Goal: Task Accomplishment & Management: Contribute content

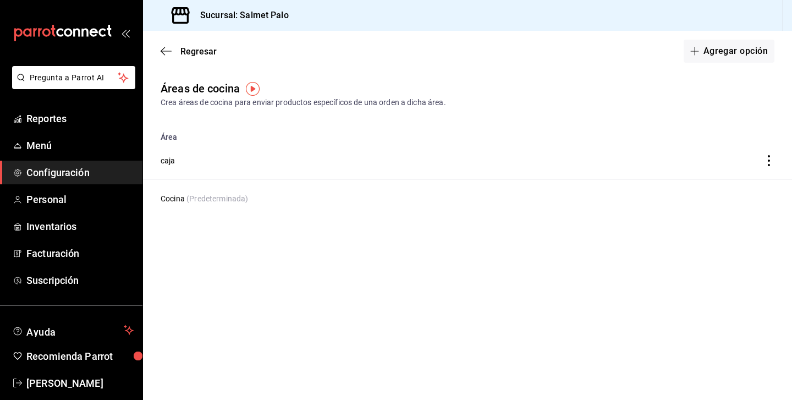
click at [43, 173] on span "Configuración" at bounding box center [79, 172] width 107 height 15
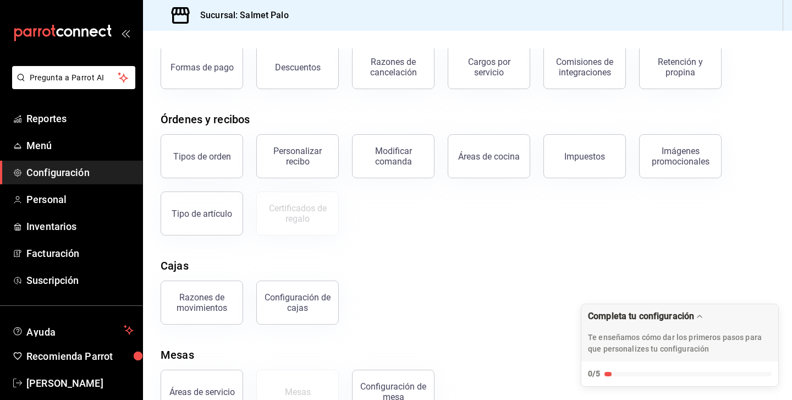
scroll to position [78, 0]
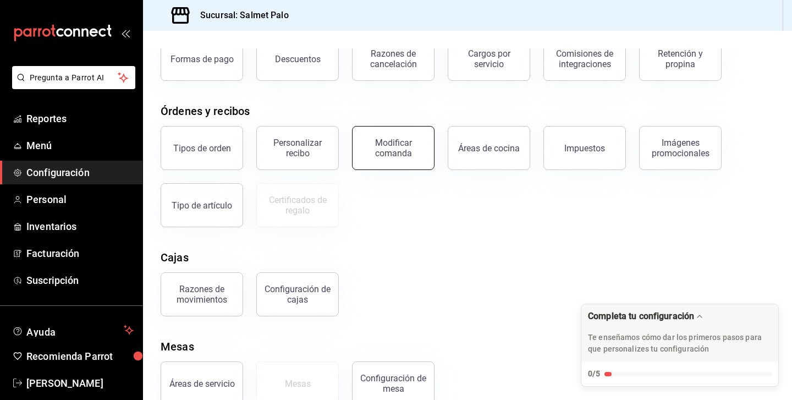
click at [401, 163] on button "Modificar comanda" at bounding box center [393, 148] width 83 height 44
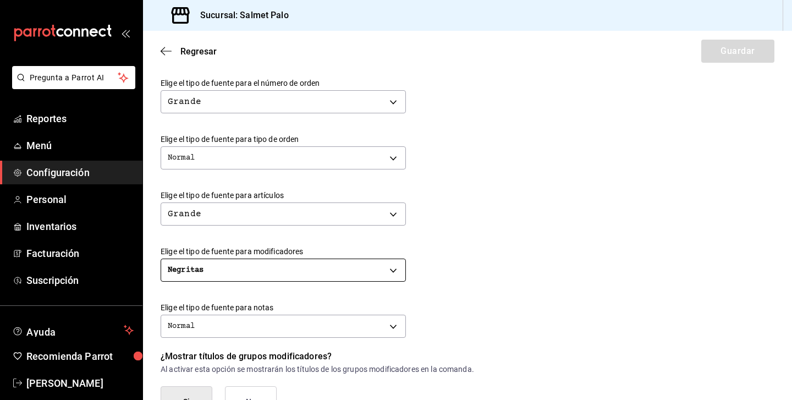
scroll to position [339, 0]
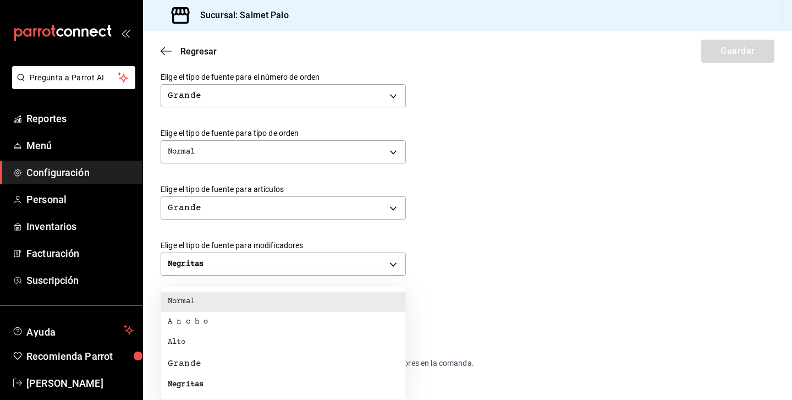
click at [275, 317] on body "Pregunta a Parrot AI Reportes Menú Configuración Personal Inventarios Facturaci…" at bounding box center [396, 200] width 792 height 400
click at [245, 303] on li "Normal" at bounding box center [283, 302] width 244 height 20
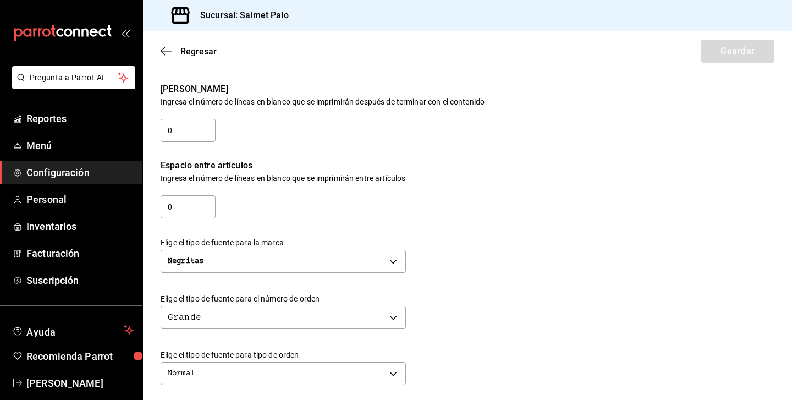
scroll to position [115, 0]
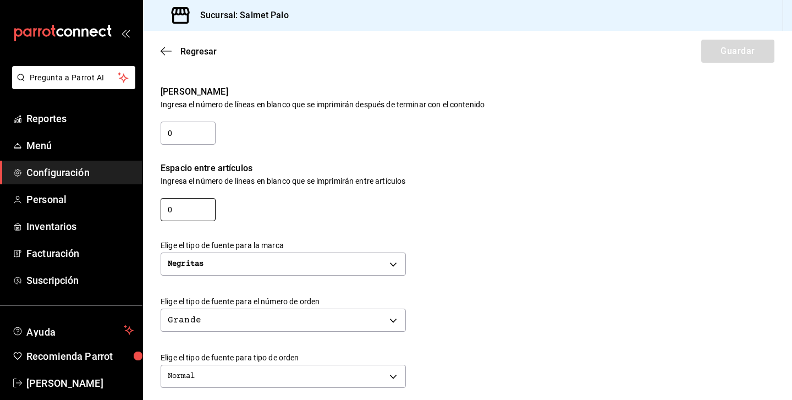
drag, startPoint x: 179, startPoint y: 215, endPoint x: 155, endPoint y: 215, distance: 24.2
click at [156, 215] on div "Espacio entre artículos Ingresa el número de líneas en blanco que se imprimirán…" at bounding box center [459, 184] width 632 height 76
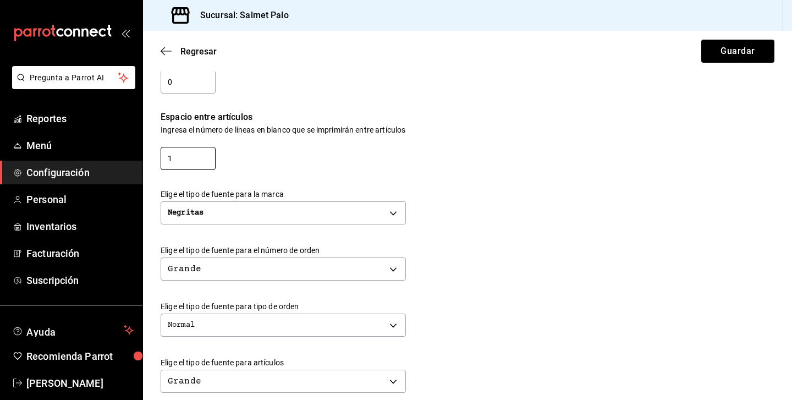
scroll to position [170, 0]
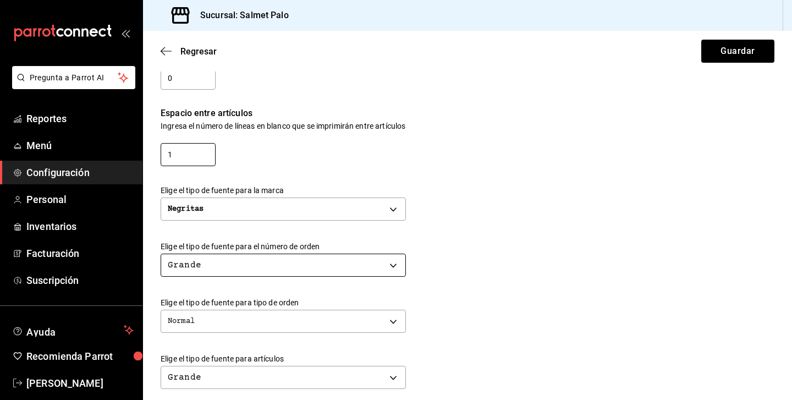
type input "1"
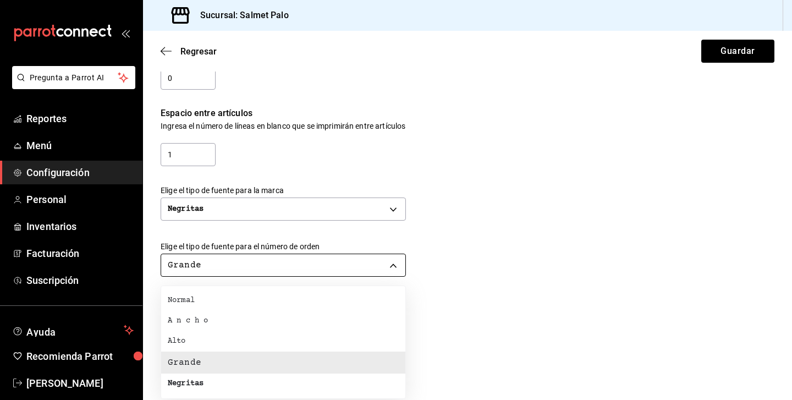
click at [373, 266] on body "Pregunta a Parrot AI Reportes Menú Configuración Personal Inventarios Facturaci…" at bounding box center [396, 200] width 792 height 400
click at [237, 361] on li "Grande" at bounding box center [283, 363] width 244 height 22
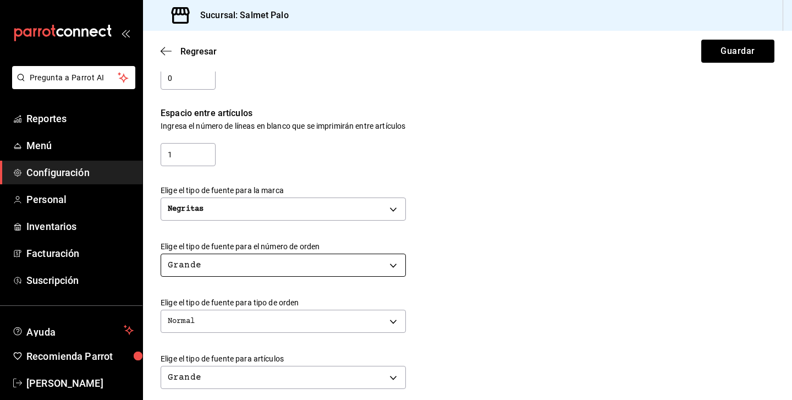
click at [374, 261] on body "Pregunta a Parrot AI Reportes Menú Configuración Personal Inventarios Facturaci…" at bounding box center [396, 200] width 792 height 400
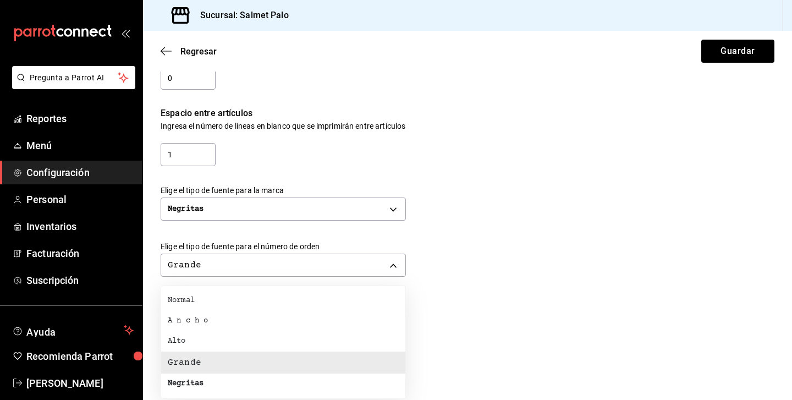
click at [208, 303] on li "Normal" at bounding box center [283, 301] width 244 height 20
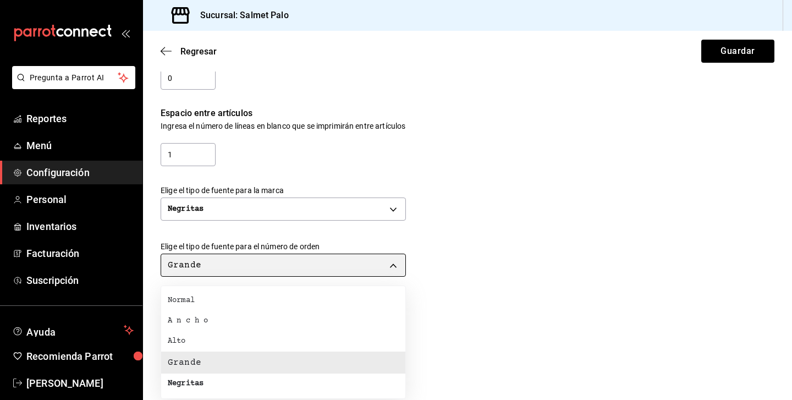
type input "NORMAL"
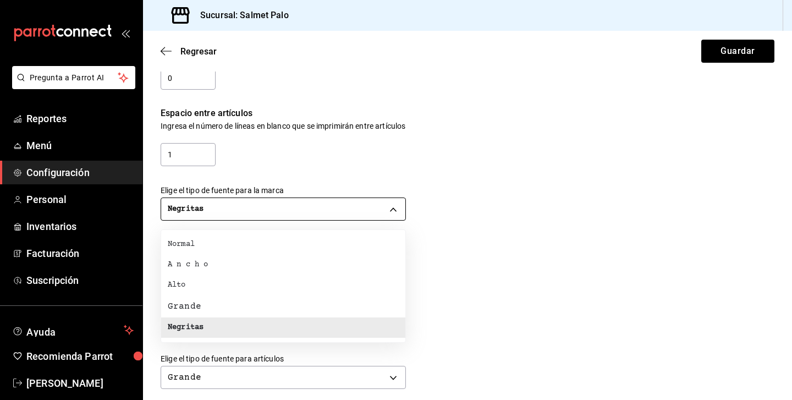
click at [262, 217] on body "Pregunta a Parrot AI Reportes Menú Configuración Personal Inventarios Facturaci…" at bounding box center [396, 200] width 792 height 400
click at [193, 242] on div "Normal" at bounding box center [181, 245] width 27 height 12
type input "NORMAL"
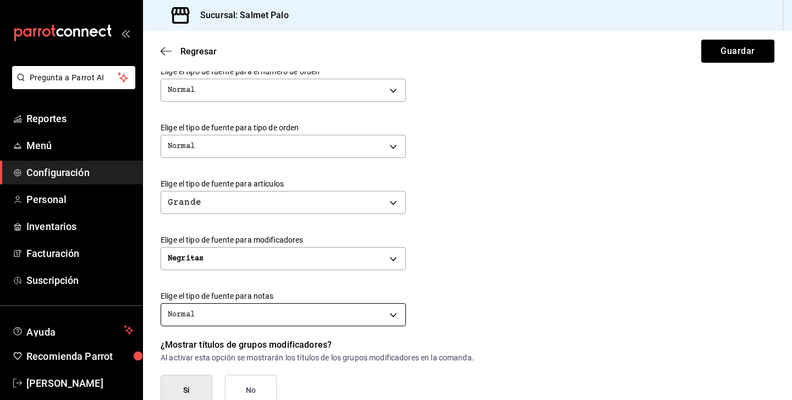
scroll to position [357, 0]
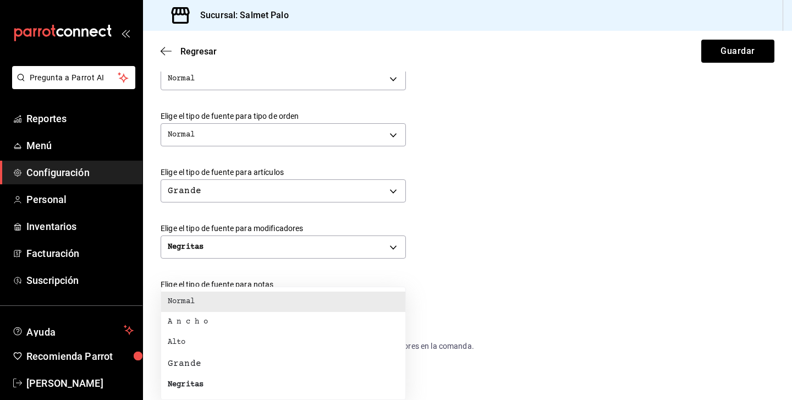
click at [379, 304] on body "Pregunta a Parrot AI Reportes Menú Configuración Personal Inventarios Facturaci…" at bounding box center [396, 200] width 792 height 400
click at [224, 365] on li "Grande" at bounding box center [283, 364] width 244 height 22
type input "BIG"
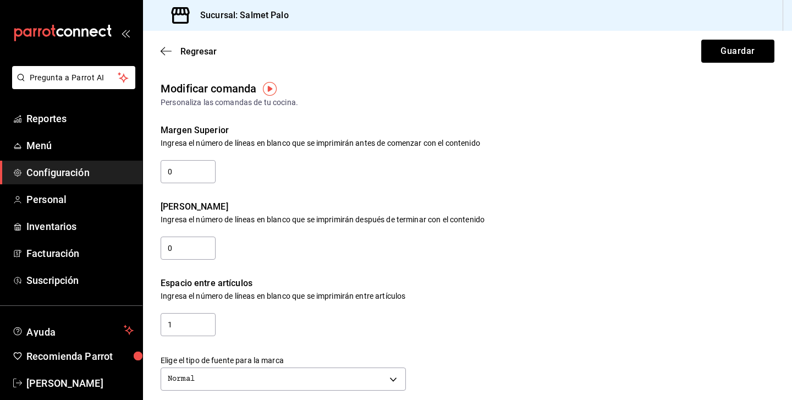
scroll to position [0, 0]
click at [736, 59] on button "Guardar" at bounding box center [738, 51] width 73 height 23
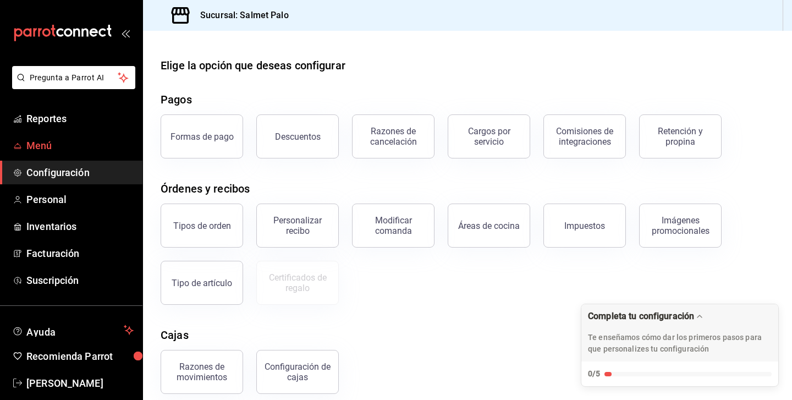
click at [61, 149] on span "Menú" at bounding box center [79, 145] width 107 height 15
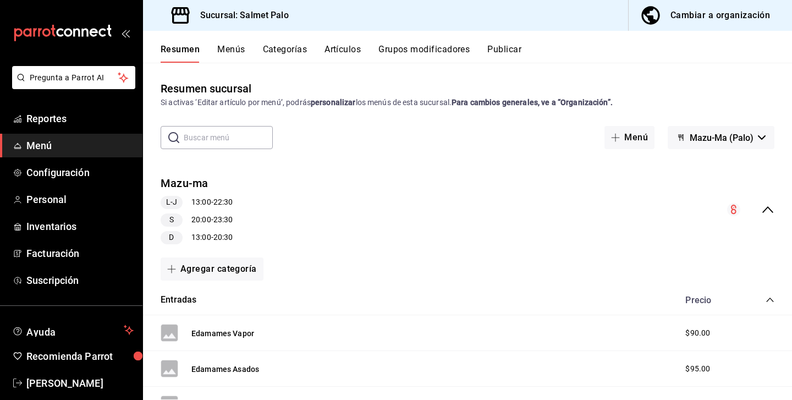
click at [279, 50] on button "Categorías" at bounding box center [285, 53] width 45 height 19
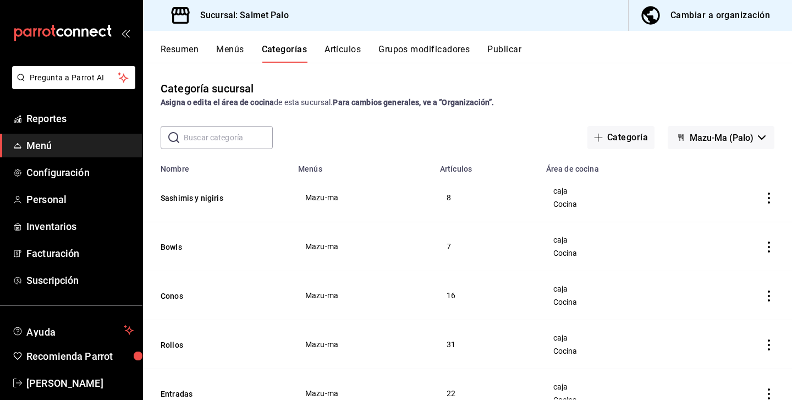
click at [773, 198] on icon "actions" at bounding box center [769, 198] width 11 height 11
click at [720, 222] on div at bounding box center [712, 223] width 20 height 13
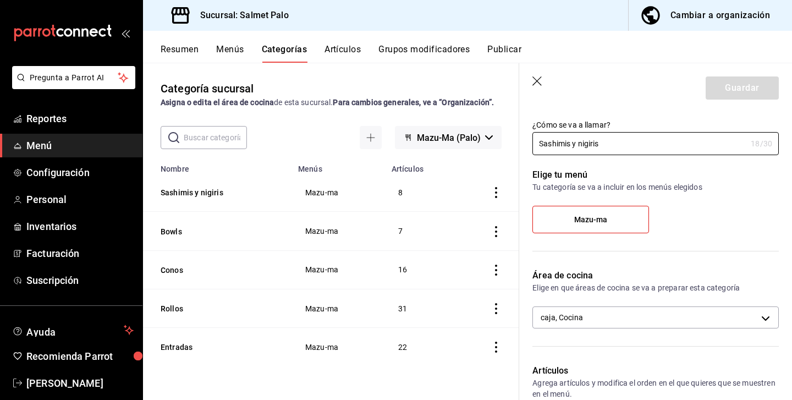
scroll to position [33, 0]
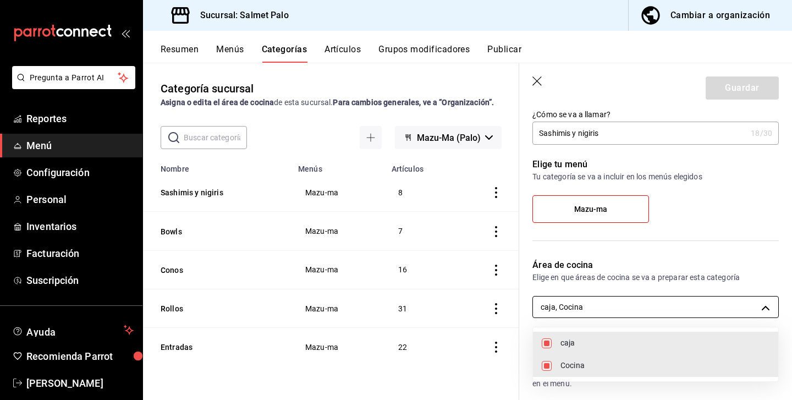
click at [602, 315] on body "Pregunta a Parrot AI Reportes Menú Configuración Personal Inventarios Facturaci…" at bounding box center [396, 200] width 792 height 400
click at [611, 285] on div at bounding box center [396, 200] width 792 height 400
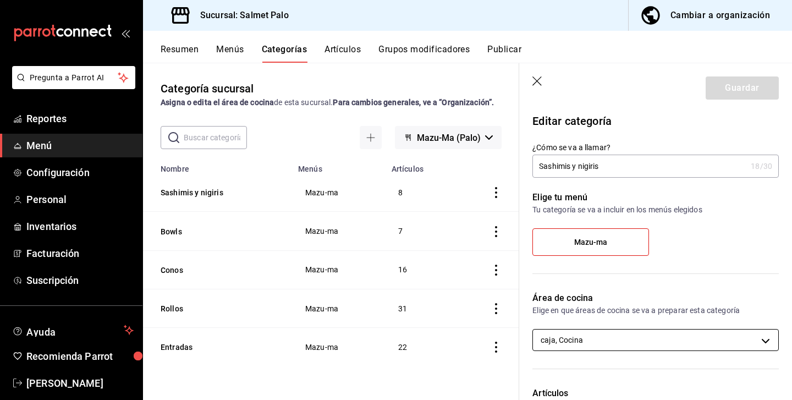
scroll to position [0, 0]
click at [534, 83] on icon "button" at bounding box center [538, 81] width 11 height 11
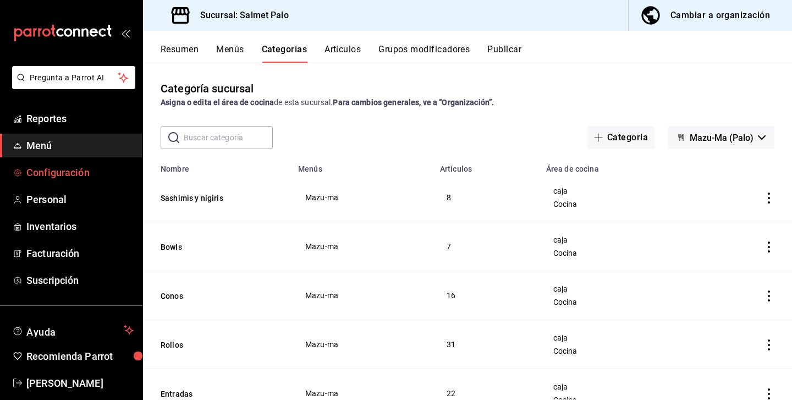
click at [50, 169] on span "Configuración" at bounding box center [79, 172] width 107 height 15
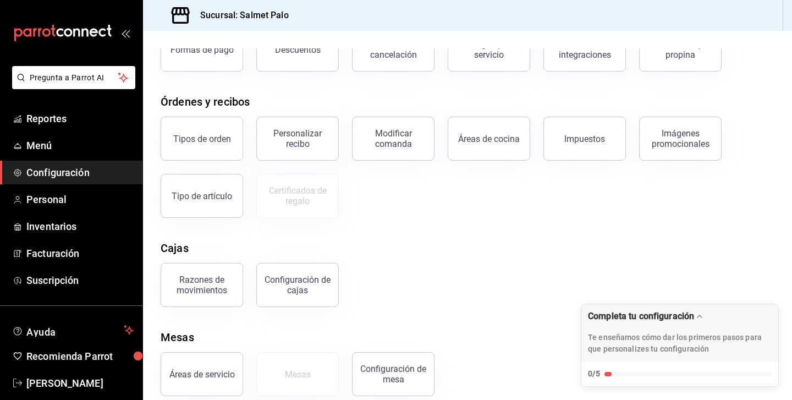
scroll to position [93, 0]
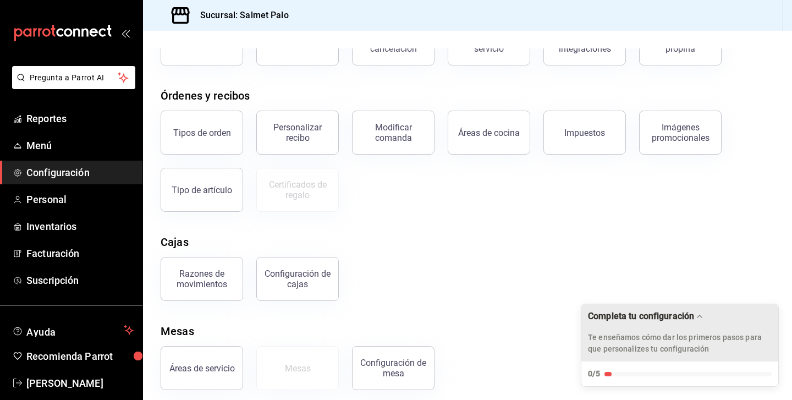
click at [704, 317] on icon "Drag to move checklist" at bounding box center [699, 316] width 9 height 9
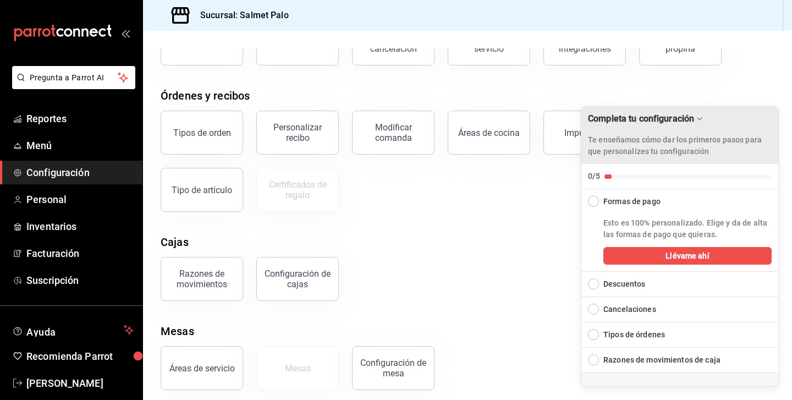
click at [704, 120] on icon "Drag to move checklist" at bounding box center [699, 118] width 9 height 9
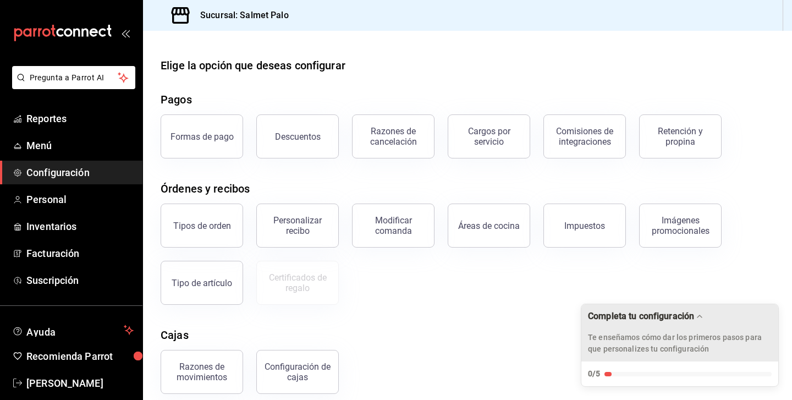
scroll to position [0, 0]
click at [487, 216] on button "Áreas de cocina" at bounding box center [489, 226] width 83 height 44
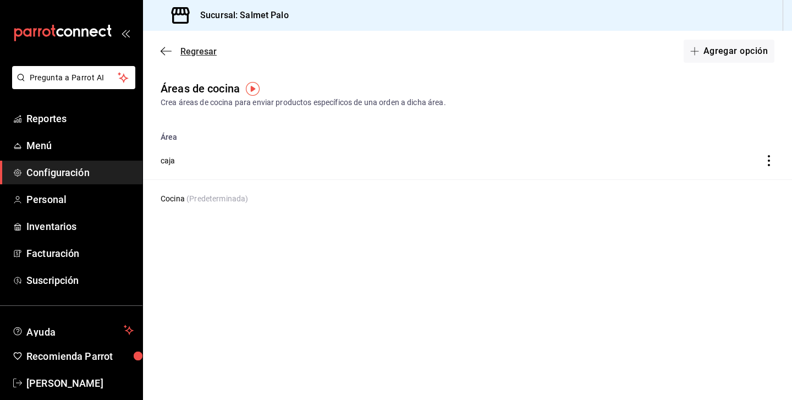
click at [168, 52] on icon "button" at bounding box center [166, 51] width 11 height 10
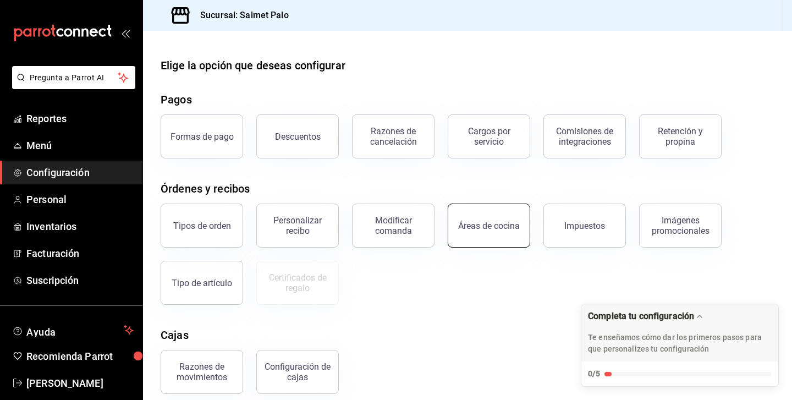
click at [493, 221] on div "Áreas de cocina" at bounding box center [489, 226] width 62 height 10
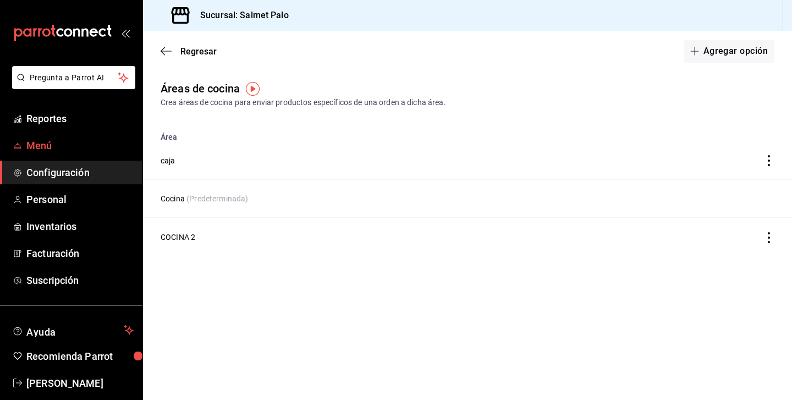
click at [18, 153] on link "Menú" at bounding box center [71, 146] width 143 height 24
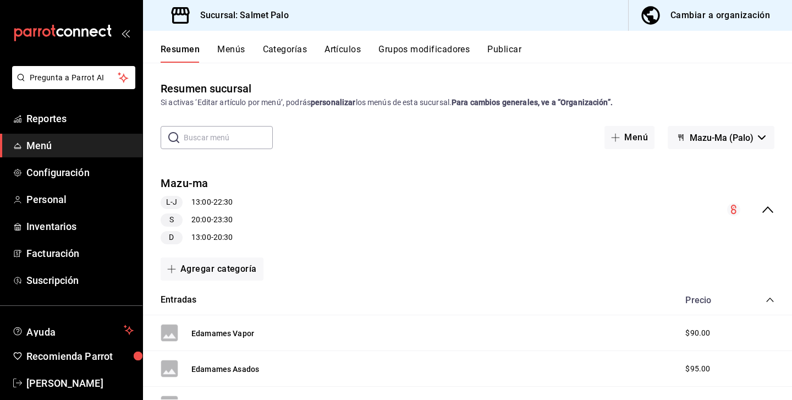
click at [287, 42] on div "Resumen Menús Categorías Artículos Grupos modificadores Publicar" at bounding box center [467, 47] width 649 height 32
click at [286, 47] on button "Categorías" at bounding box center [285, 53] width 45 height 19
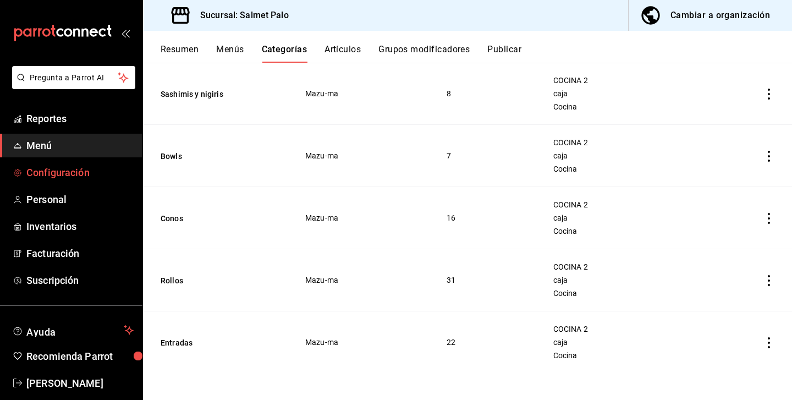
click at [51, 166] on span "Configuración" at bounding box center [79, 172] width 107 height 15
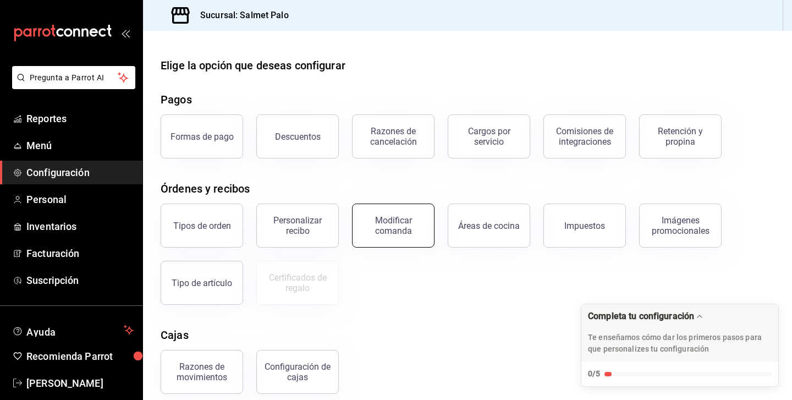
click at [411, 221] on div "Modificar comanda" at bounding box center [393, 225] width 68 height 21
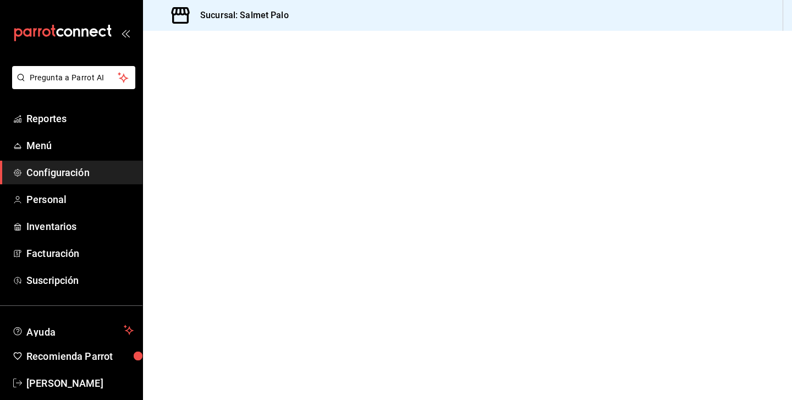
click at [180, 17] on icon at bounding box center [180, 15] width 22 height 22
click at [74, 171] on span "Configuración" at bounding box center [79, 172] width 107 height 15
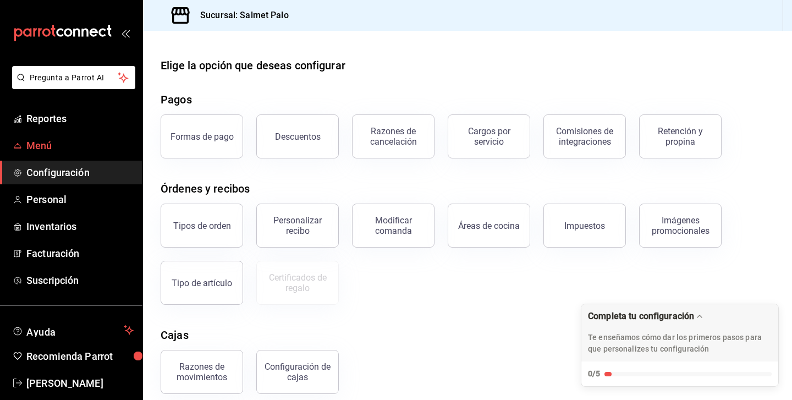
click at [50, 150] on span "Menú" at bounding box center [79, 145] width 107 height 15
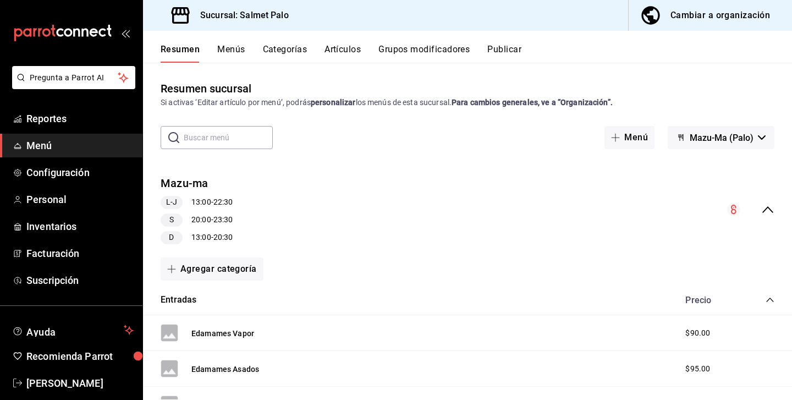
click at [243, 52] on button "Menús" at bounding box center [231, 53] width 28 height 19
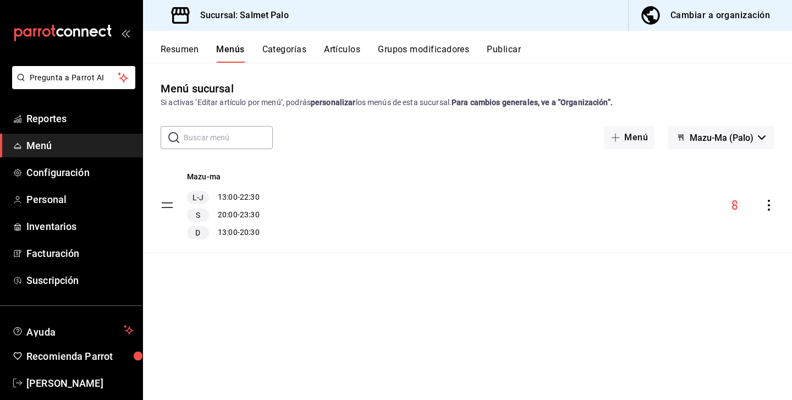
click at [358, 48] on button "Artículos" at bounding box center [342, 53] width 36 height 19
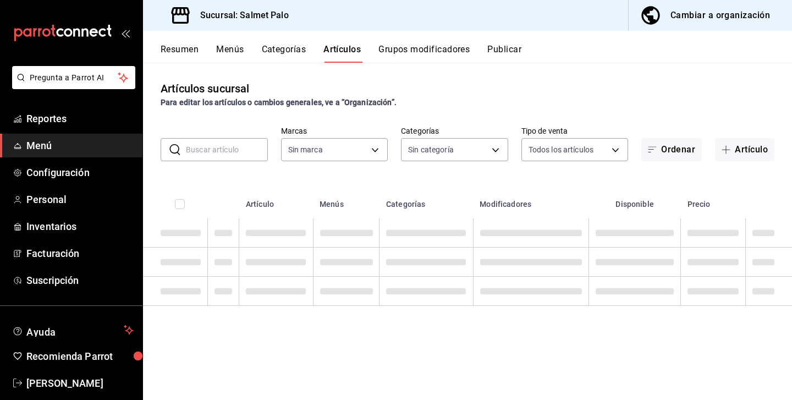
type input "91822997-6511-487a-b58c-8897a46e9bc4,bcaf95bc-d9c1-438b-979f-19bd0f306f78"
type input "5ce41efa-3da9-4142-a109-4cabeb41dd5b,8a476554-367f-4cd7-b05e-2859d59a4ff3,5b328…"
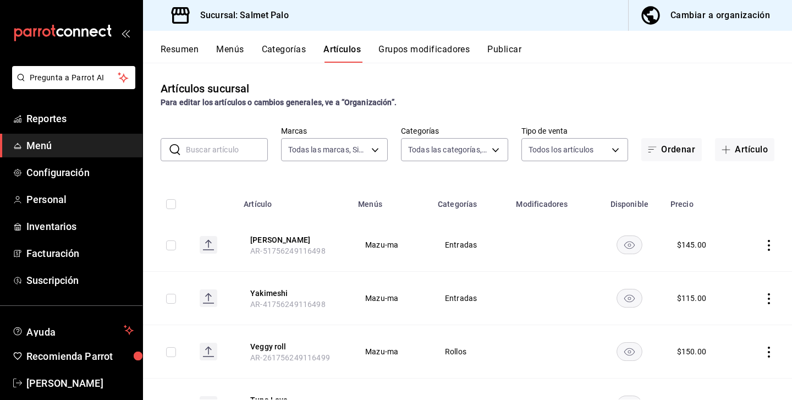
click at [290, 52] on button "Categorías" at bounding box center [284, 53] width 45 height 19
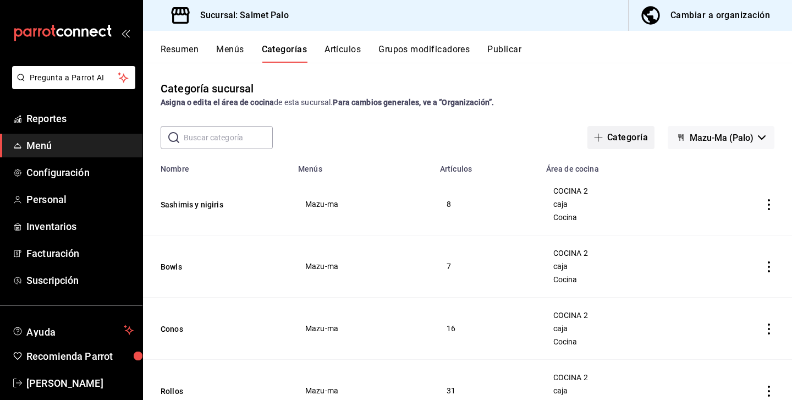
click at [612, 141] on button "Categoría" at bounding box center [621, 137] width 67 height 23
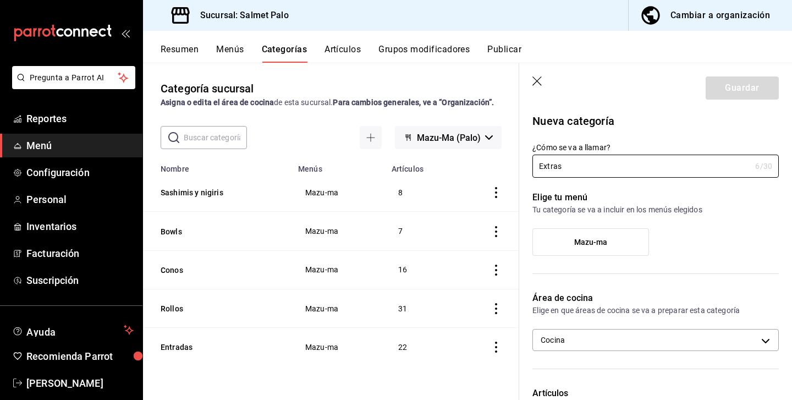
type input "Extras"
click at [752, 216] on div "Elige tu menú Tu categoría se va a incluir en los menús elegidos Mazu-ma" at bounding box center [649, 228] width 260 height 101
click at [645, 169] on input "Extras" at bounding box center [642, 166] width 218 height 22
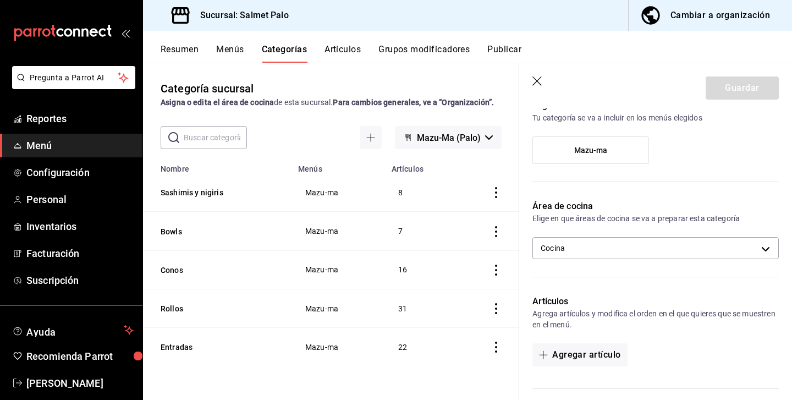
scroll to position [93, 0]
click at [617, 248] on body "Pregunta a Parrot AI Reportes Menú Configuración Personal Inventarios Facturaci…" at bounding box center [396, 200] width 792 height 400
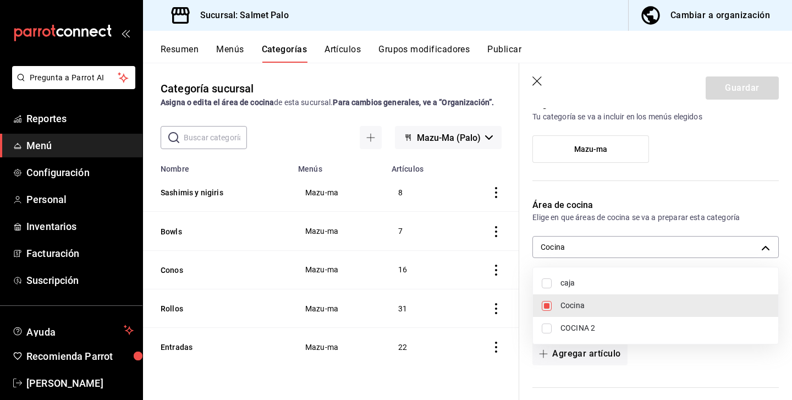
click at [561, 284] on span "caja" at bounding box center [665, 283] width 209 height 12
type input "0daeab3e-1f91-4558-bf89-defc9de94201,8637d4d3-ec2d-4298-b790-a10ce2b053b3"
checkbox input "true"
click at [559, 339] on li "COCINA 2" at bounding box center [655, 328] width 245 height 23
type input "0daeab3e-1f91-4558-bf89-defc9de94201,8637d4d3-ec2d-4298-b790-a10ce2b053b3,db7a1…"
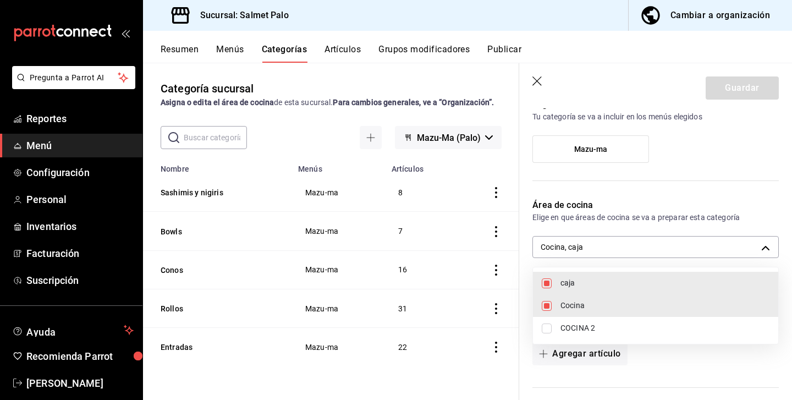
checkbox input "true"
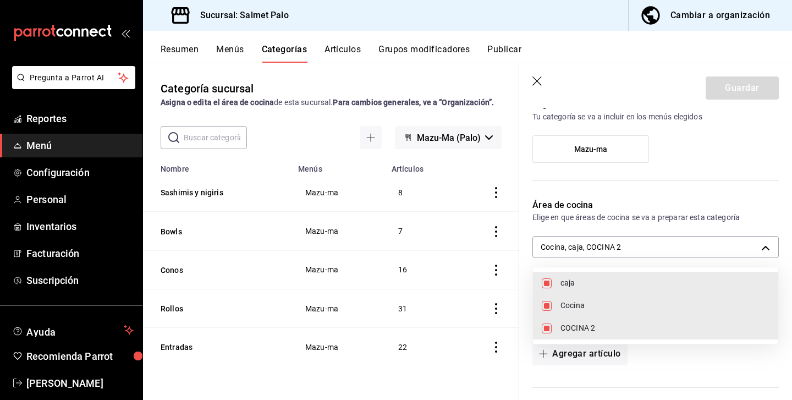
click at [672, 367] on div at bounding box center [396, 200] width 792 height 400
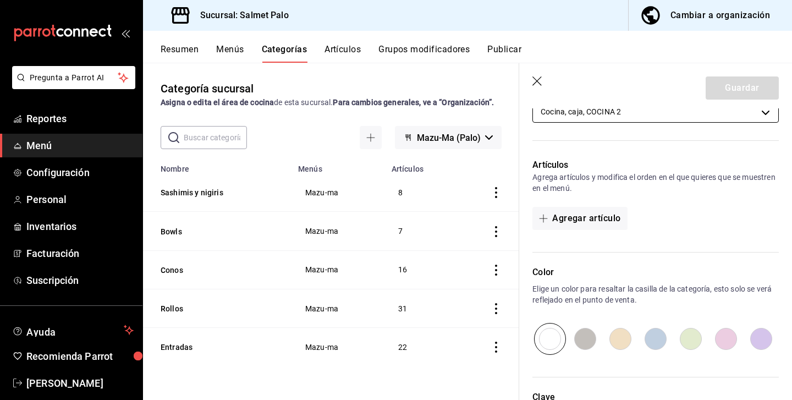
scroll to position [226, 0]
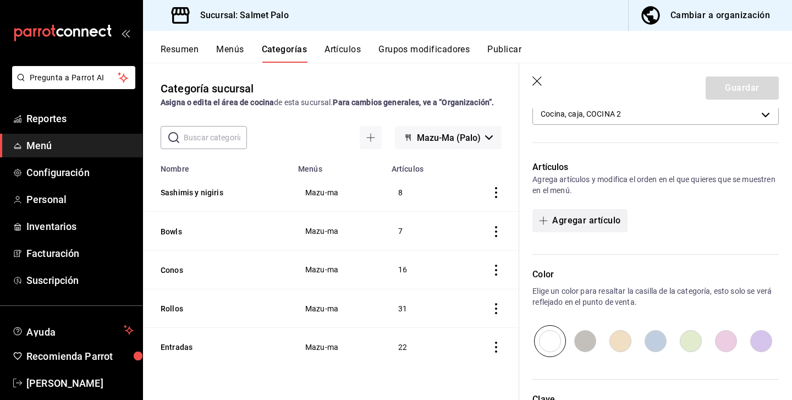
click at [556, 215] on button "Agregar artículo" at bounding box center [580, 220] width 95 height 23
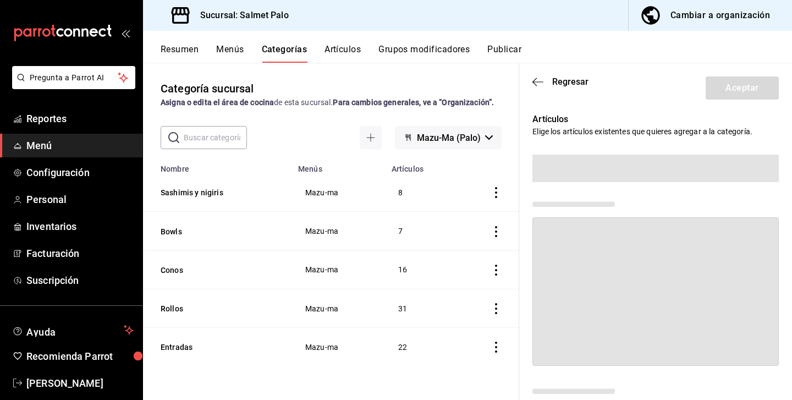
click at [557, 165] on span at bounding box center [656, 169] width 246 height 28
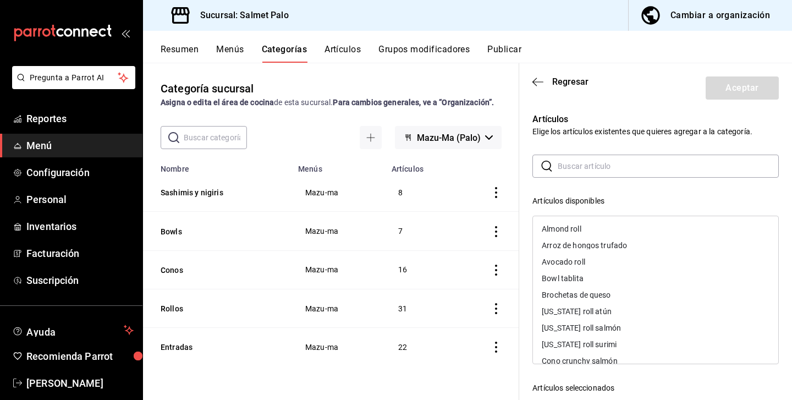
scroll to position [0, 0]
click at [535, 81] on icon "button" at bounding box center [538, 81] width 11 height 1
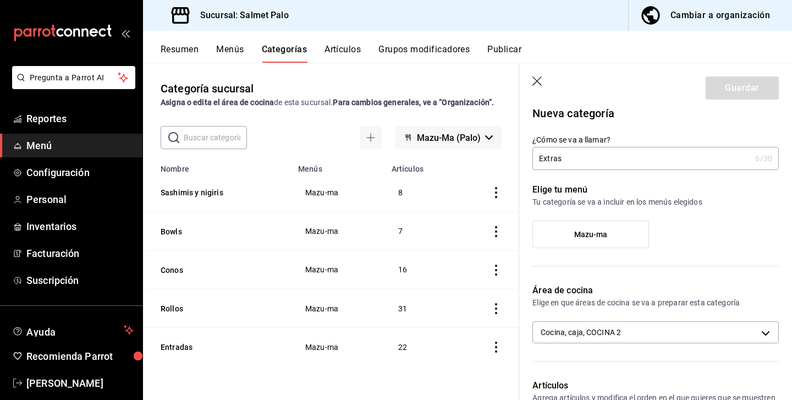
scroll to position [8, 0]
click at [593, 231] on span "Mazu-ma" at bounding box center [591, 233] width 34 height 9
click at [0, 0] on input "Mazu-ma" at bounding box center [0, 0] width 0 height 0
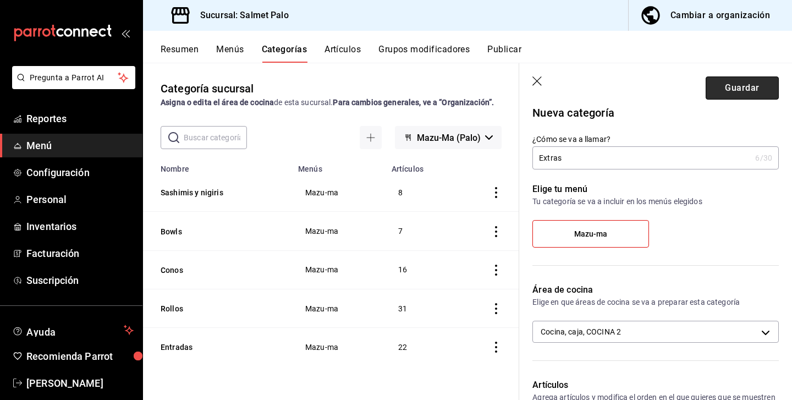
click at [739, 92] on button "Guardar" at bounding box center [742, 87] width 73 height 23
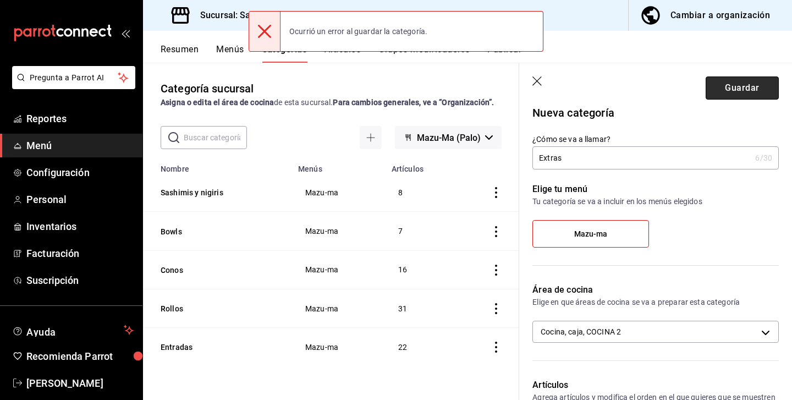
click at [726, 90] on button "Guardar" at bounding box center [742, 87] width 73 height 23
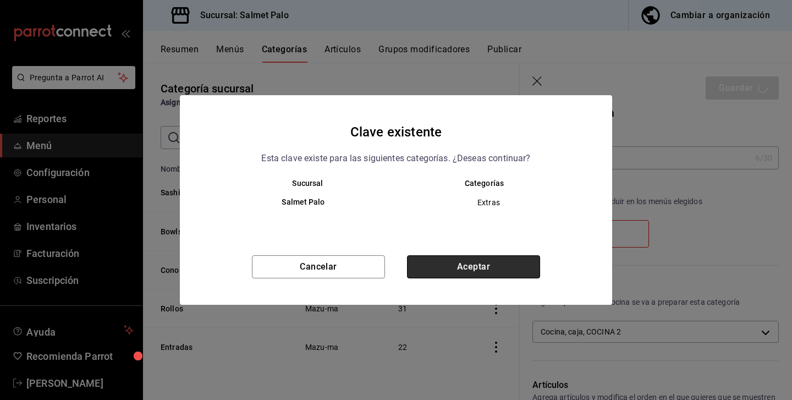
click at [479, 267] on button "Aceptar" at bounding box center [473, 266] width 133 height 23
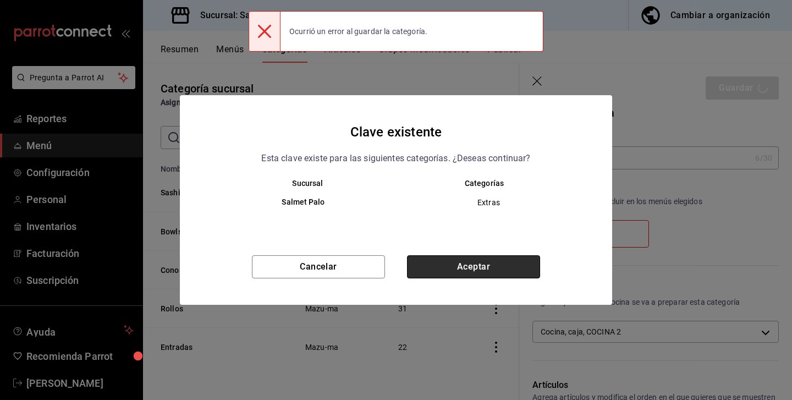
click at [479, 267] on button "Aceptar" at bounding box center [473, 266] width 133 height 23
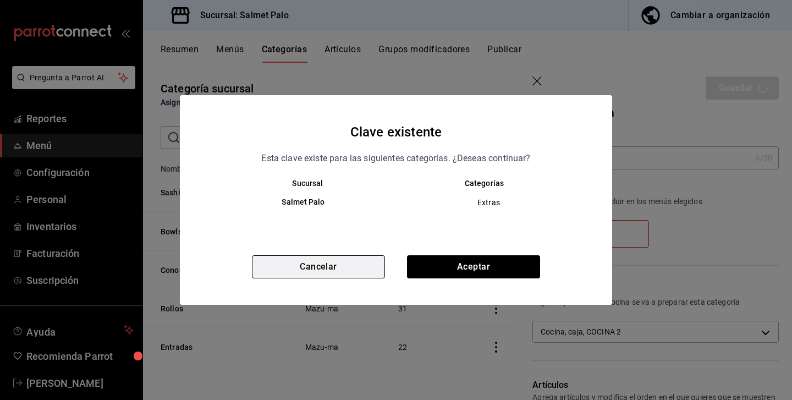
click at [288, 265] on button "Cancelar" at bounding box center [318, 266] width 133 height 23
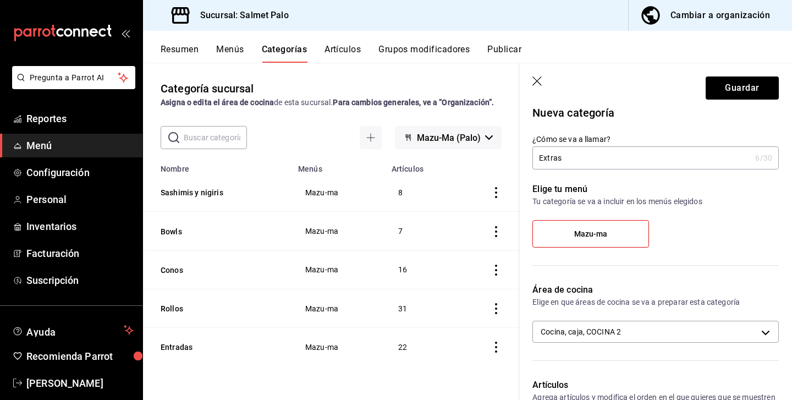
scroll to position [4, 0]
click at [599, 234] on span "Mazu-ma" at bounding box center [591, 233] width 34 height 9
click at [0, 0] on input "Mazu-ma" at bounding box center [0, 0] width 0 height 0
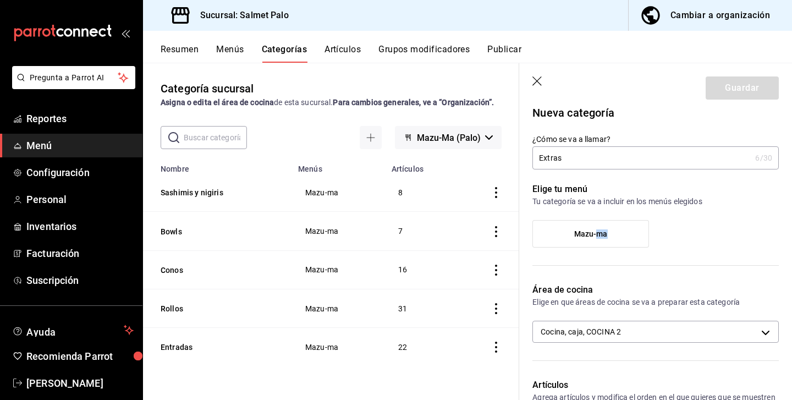
click at [599, 234] on span "Mazu-ma" at bounding box center [591, 233] width 34 height 9
click at [0, 0] on input "Mazu-ma" at bounding box center [0, 0] width 0 height 0
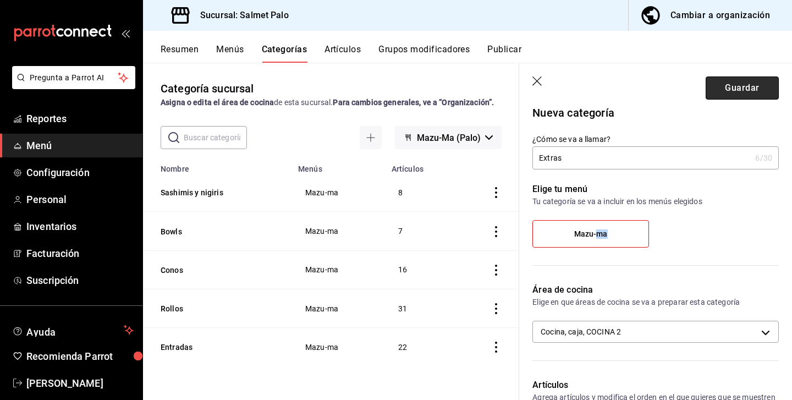
click at [742, 81] on button "Guardar" at bounding box center [742, 87] width 73 height 23
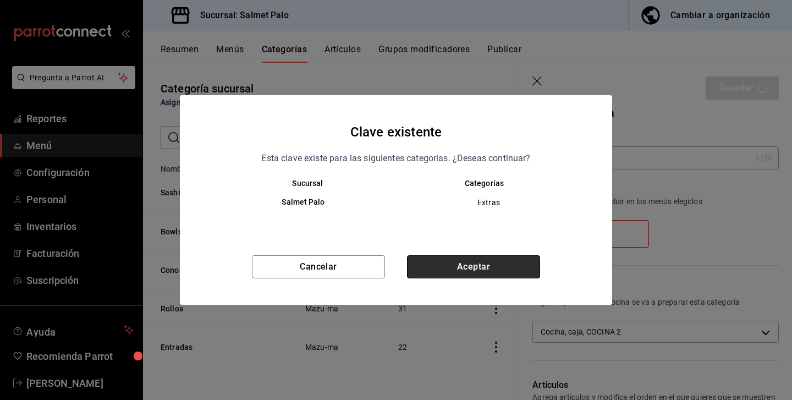
click at [460, 267] on button "Aceptar" at bounding box center [473, 266] width 133 height 23
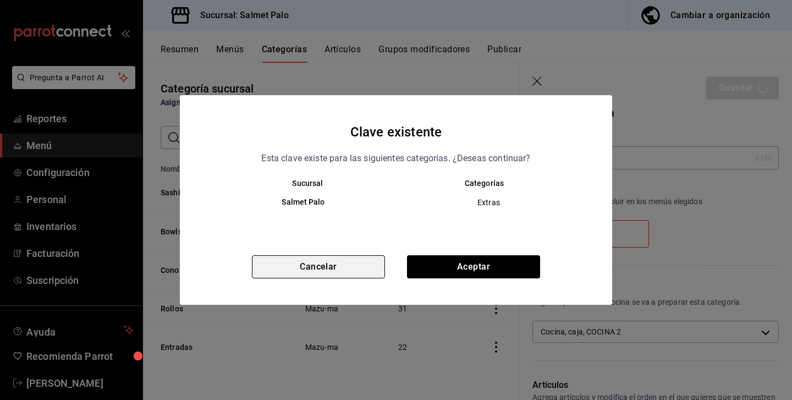
click at [295, 267] on button "Cancelar" at bounding box center [318, 266] width 133 height 23
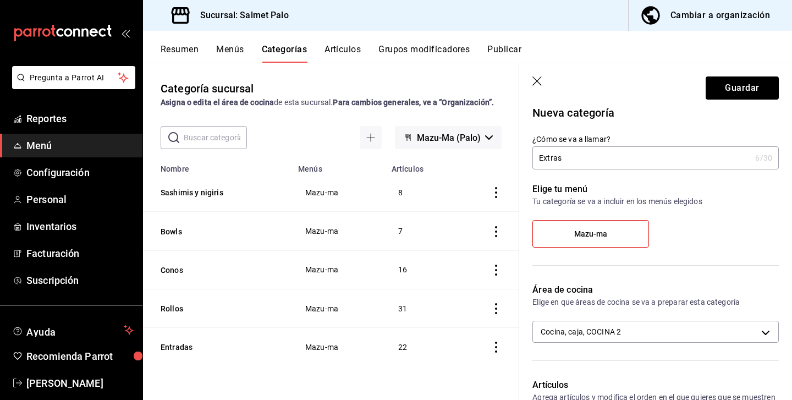
click at [572, 167] on input "Extras" at bounding box center [642, 158] width 218 height 22
type input "Extra"
click at [720, 91] on button "Guardar" at bounding box center [742, 87] width 73 height 23
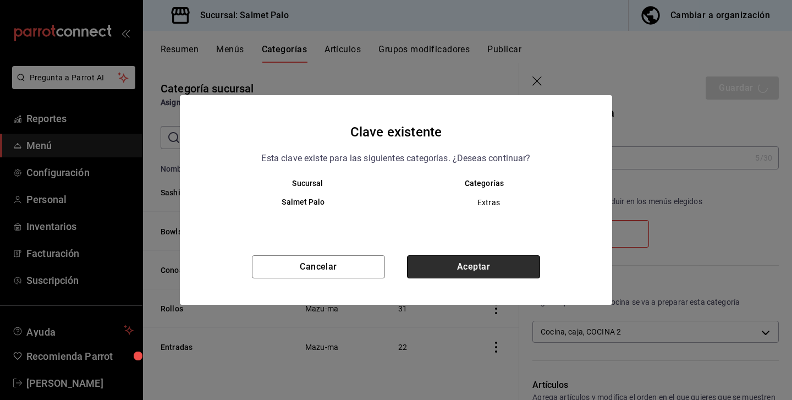
click at [438, 267] on button "Aceptar" at bounding box center [473, 266] width 133 height 23
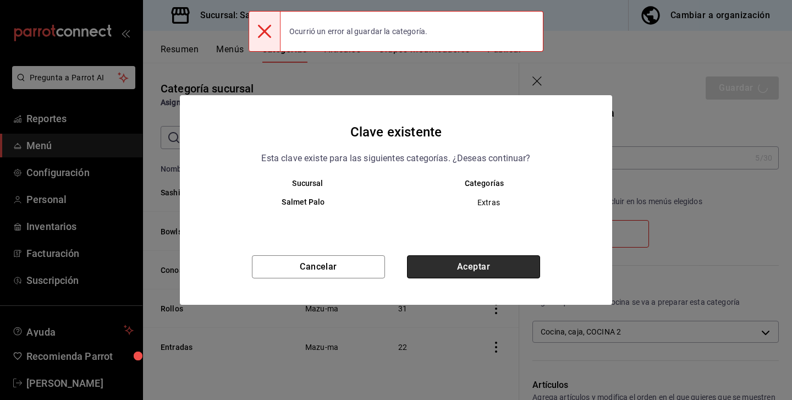
click at [441, 267] on button "Aceptar" at bounding box center [473, 266] width 133 height 23
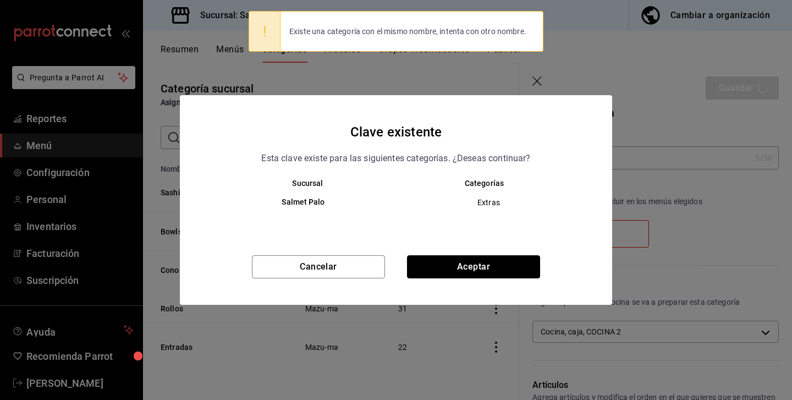
click at [441, 272] on button "Aceptar" at bounding box center [473, 266] width 133 height 23
click at [313, 265] on button "Cancelar" at bounding box center [318, 266] width 133 height 23
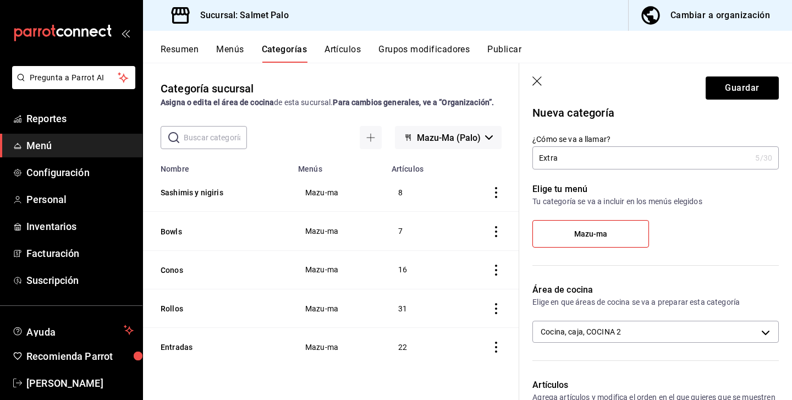
click at [570, 156] on input "Extra" at bounding box center [642, 158] width 218 height 22
click at [430, 278] on td "16" at bounding box center [420, 269] width 70 height 39
click at [233, 36] on div "Resumen Menús Categorías Artículos Grupos modificadores Publicar" at bounding box center [467, 47] width 649 height 32
click at [229, 48] on button "Menús" at bounding box center [230, 53] width 28 height 19
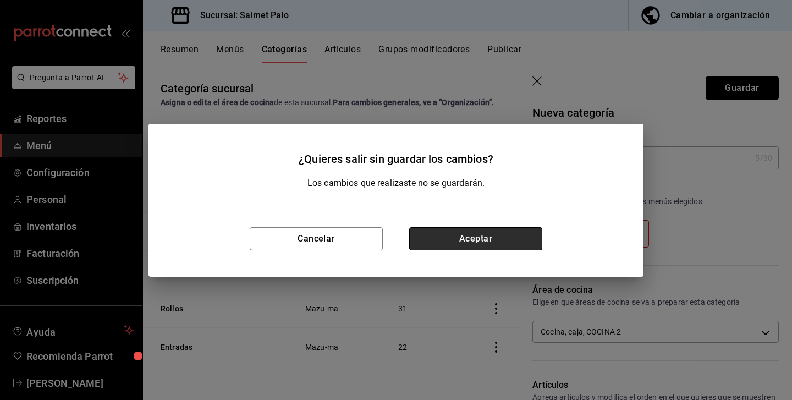
click at [457, 244] on button "Aceptar" at bounding box center [475, 238] width 133 height 23
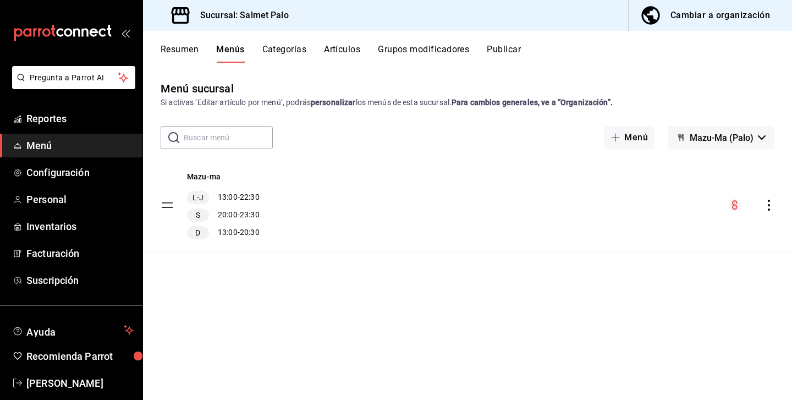
click at [271, 41] on div "Resumen Menús Categorías Artículos Grupos modificadores Publicar" at bounding box center [467, 47] width 649 height 32
click at [275, 50] on button "Categorías" at bounding box center [284, 53] width 45 height 19
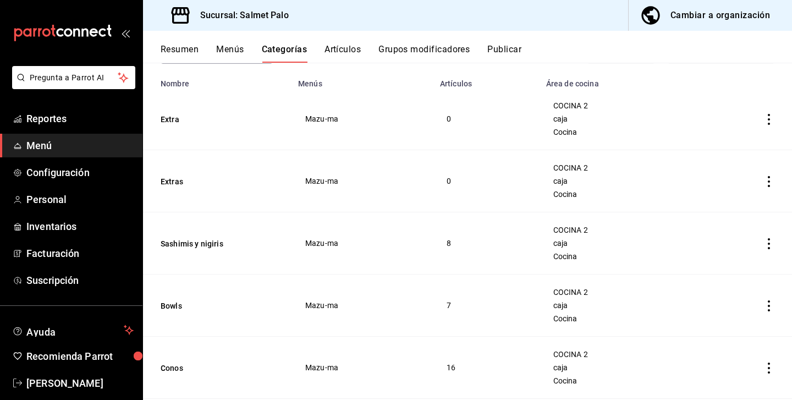
scroll to position [84, 0]
click at [771, 118] on icon "actions" at bounding box center [769, 120] width 11 height 11
click at [714, 195] on div at bounding box center [712, 191] width 20 height 11
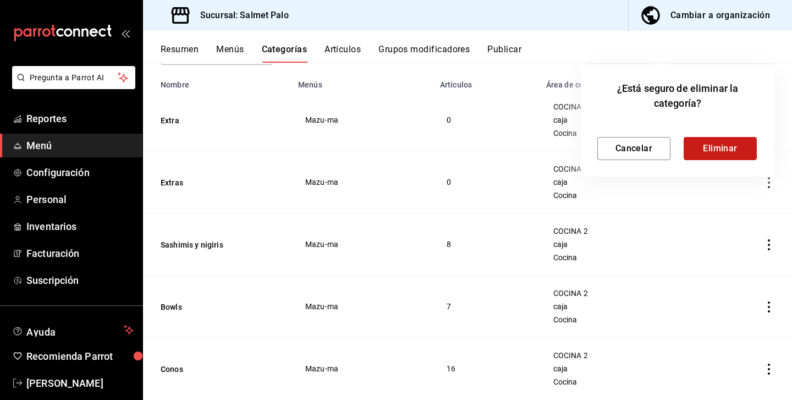
click at [706, 152] on button "Eliminar" at bounding box center [720, 148] width 73 height 23
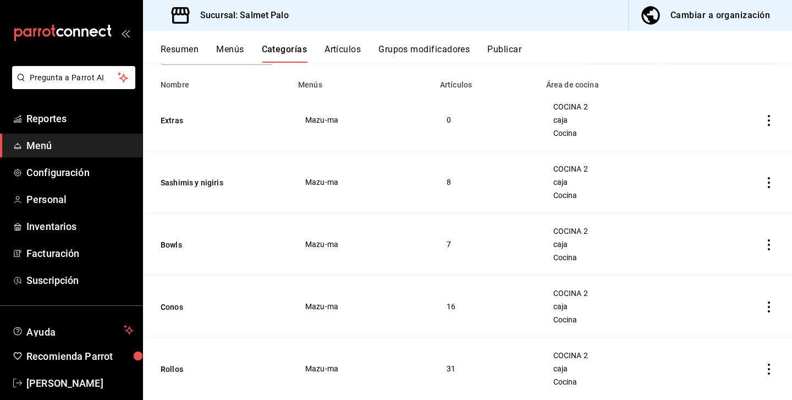
click at [355, 53] on button "Artículos" at bounding box center [343, 53] width 36 height 19
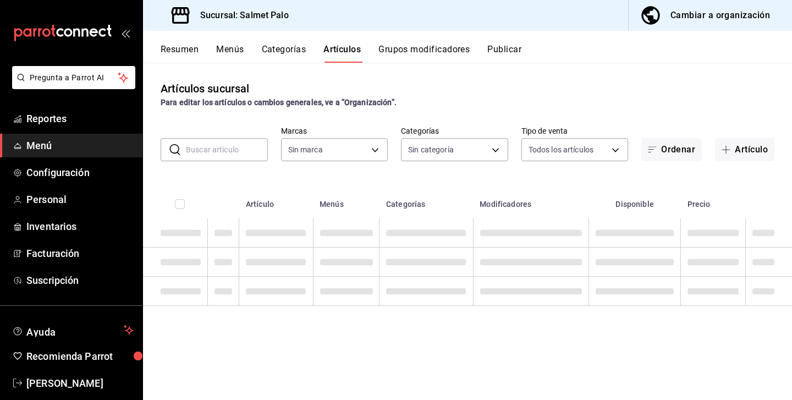
type input "91822997-6511-487a-b58c-8897a46e9bc4,bcaf95bc-d9c1-438b-979f-19bd0f306f78"
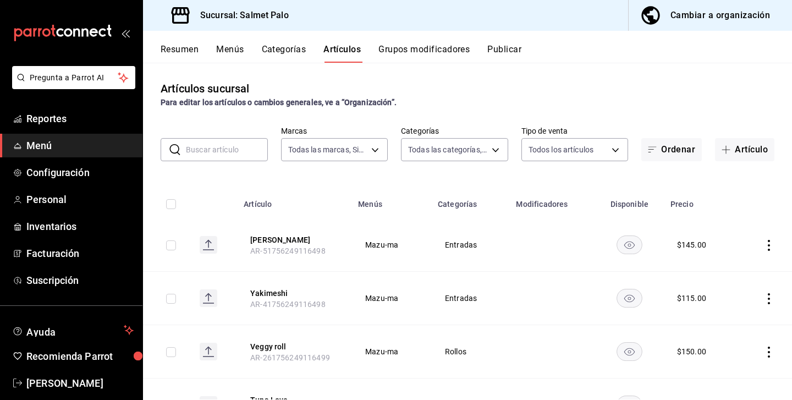
type input "b19418b8-f402-47a4-9675-3347032208b8,5ce41efa-3da9-4142-a109-4cabeb41dd5b,8a476…"
click at [747, 142] on button "Artículo" at bounding box center [744, 149] width 59 height 23
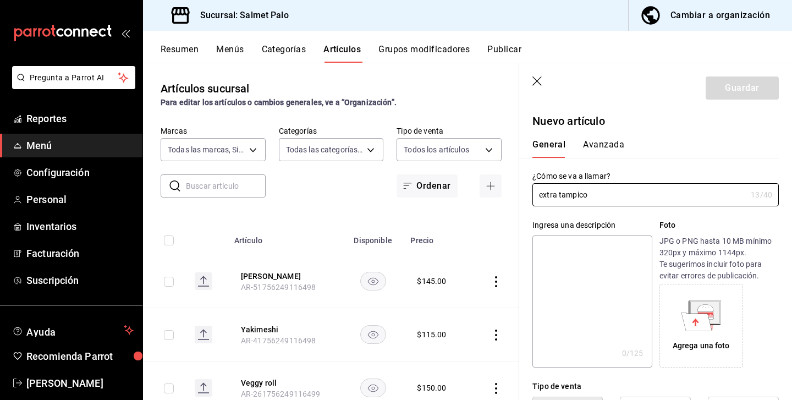
type input "extra Tampico"
drag, startPoint x: 547, startPoint y: 251, endPoint x: 680, endPoint y: 173, distance: 154.2
click at [680, 173] on label "¿Cómo se va a llamar?" at bounding box center [656, 176] width 246 height 8
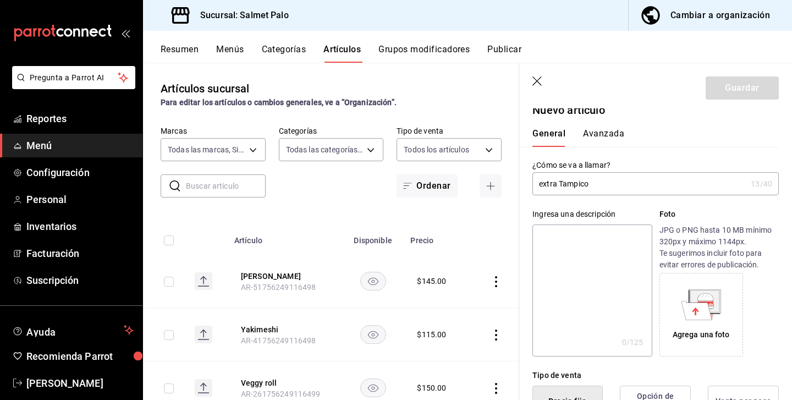
click at [658, 297] on div "Ingresa una descripción x 0 /125 ​ Foto JPG o PNG hasta 10 MB mínimo 320px y má…" at bounding box center [656, 283] width 246 height 148
click at [699, 187] on input "extra Tampico" at bounding box center [640, 184] width 214 height 22
drag, startPoint x: 699, startPoint y: 187, endPoint x: 687, endPoint y: 161, distance: 28.8
click at [687, 161] on label "¿Cómo se va a llamar?" at bounding box center [656, 165] width 246 height 8
click at [677, 88] on header "Guardar" at bounding box center [655, 85] width 273 height 45
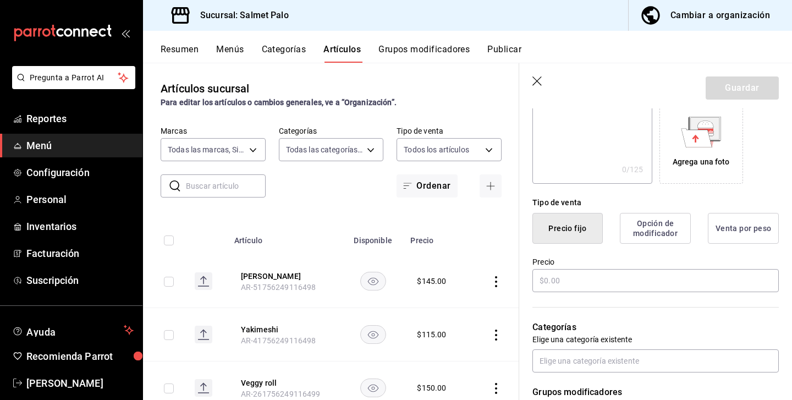
scroll to position [188, 0]
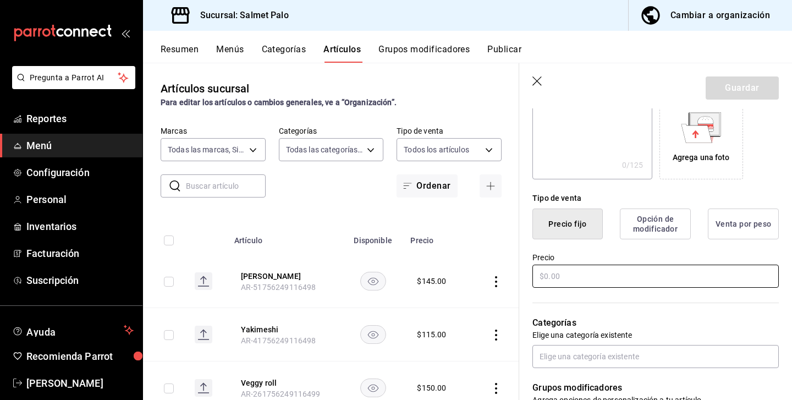
click at [596, 282] on input "text" at bounding box center [656, 276] width 246 height 23
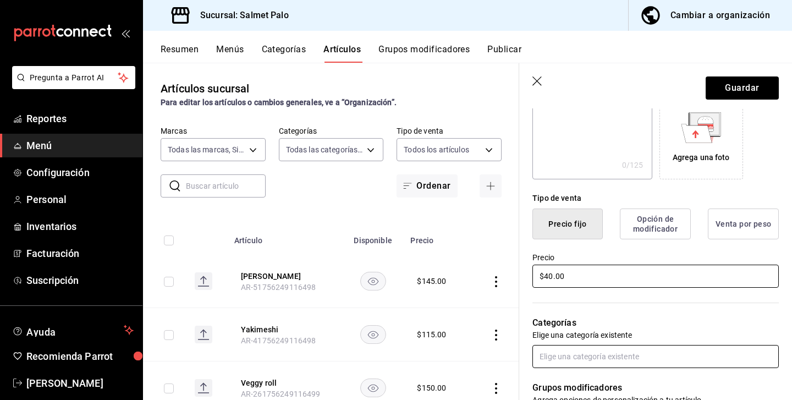
type input "$40.00"
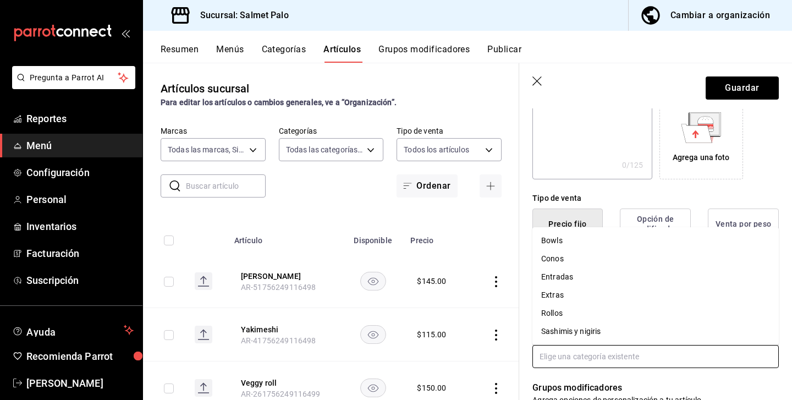
click at [623, 356] on input "text" at bounding box center [656, 356] width 246 height 23
click at [551, 295] on li "Extras" at bounding box center [656, 295] width 246 height 18
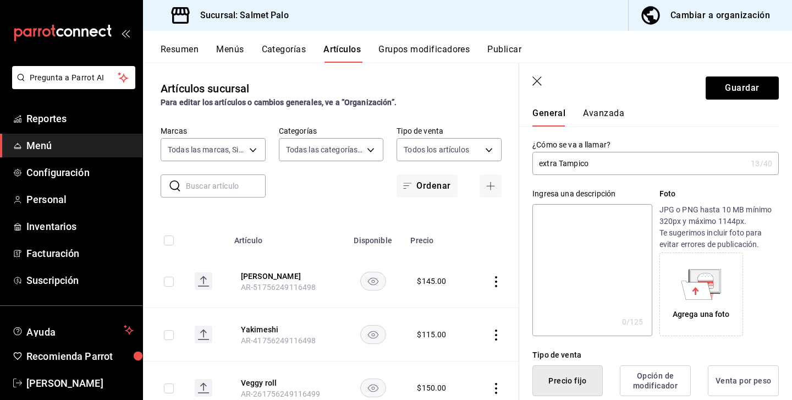
scroll to position [21, 0]
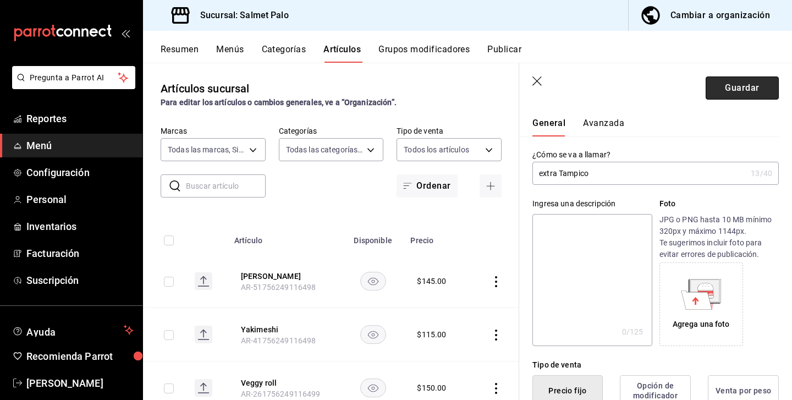
click at [742, 83] on button "Guardar" at bounding box center [742, 87] width 73 height 23
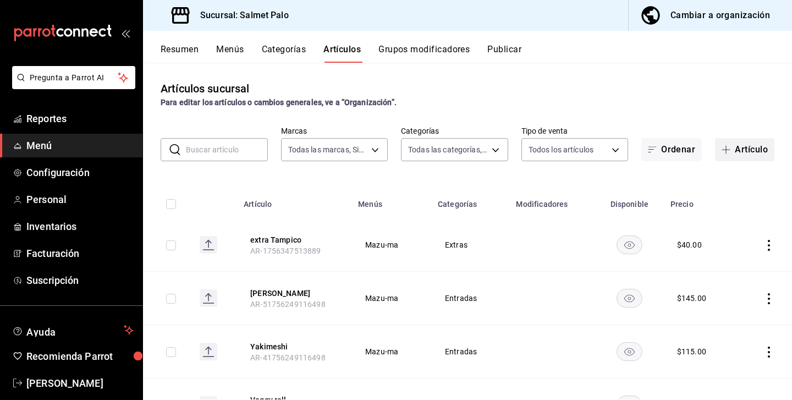
click at [748, 147] on button "Artículo" at bounding box center [744, 149] width 59 height 23
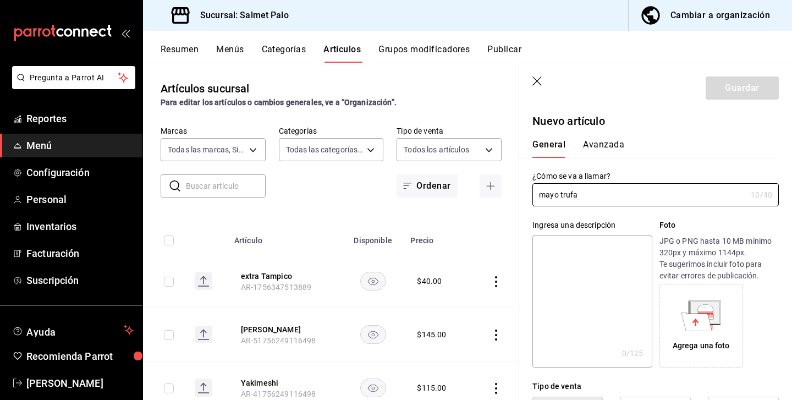
type input "mayo trufa"
click at [719, 230] on p "Foto" at bounding box center [719, 226] width 119 height 12
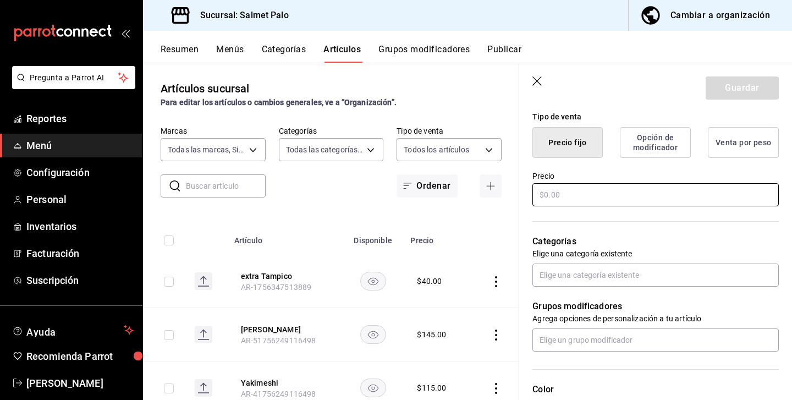
scroll to position [237, 0]
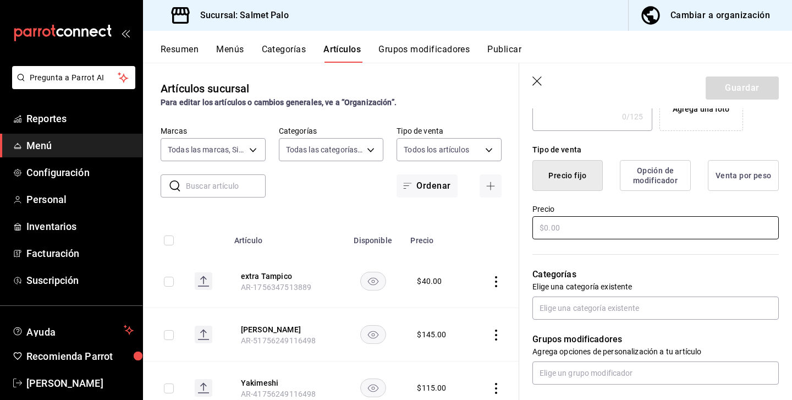
click at [550, 229] on input "text" at bounding box center [656, 227] width 246 height 23
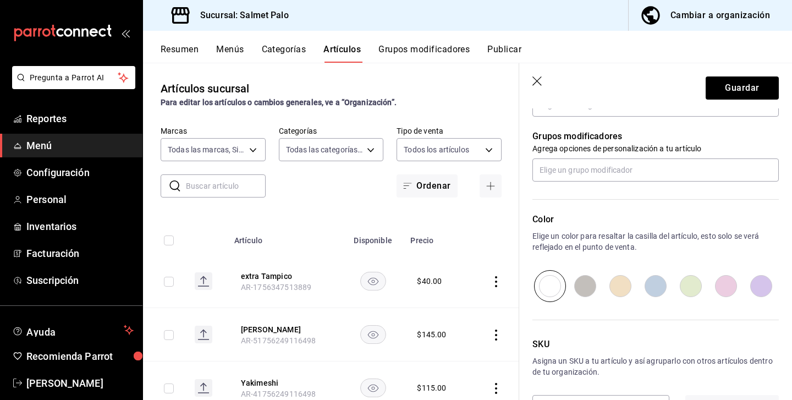
scroll to position [347, 0]
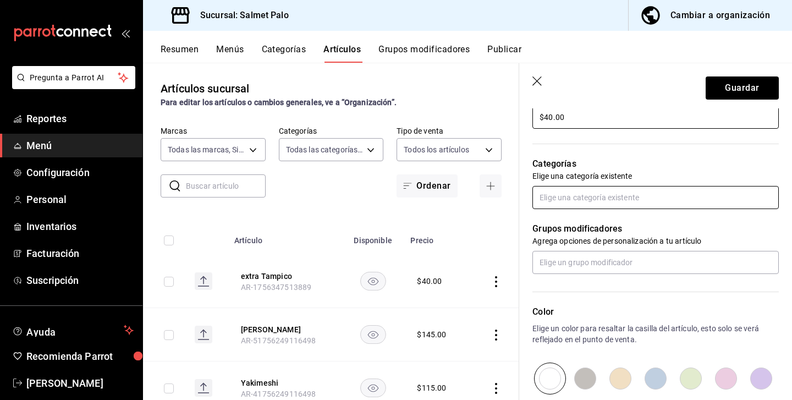
type input "$40.00"
click at [584, 195] on input "text" at bounding box center [656, 197] width 246 height 23
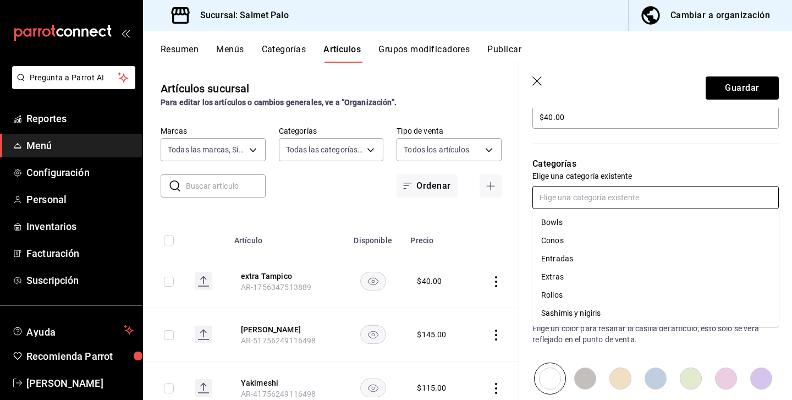
click at [563, 278] on li "Extras" at bounding box center [656, 277] width 246 height 18
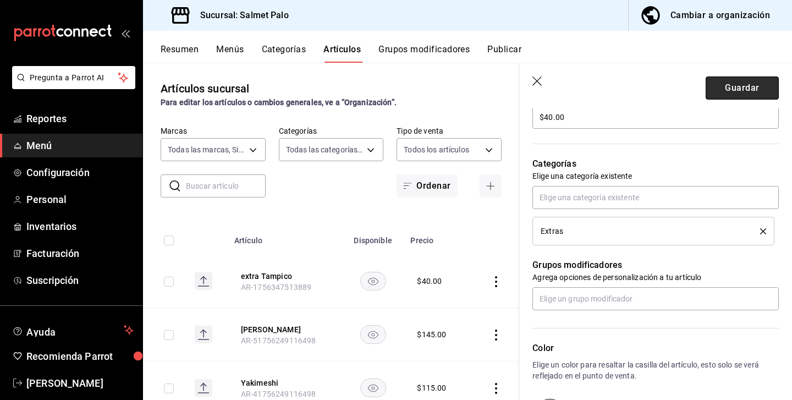
click at [740, 88] on button "Guardar" at bounding box center [742, 87] width 73 height 23
click at [710, 87] on button "Guardar" at bounding box center [742, 87] width 73 height 23
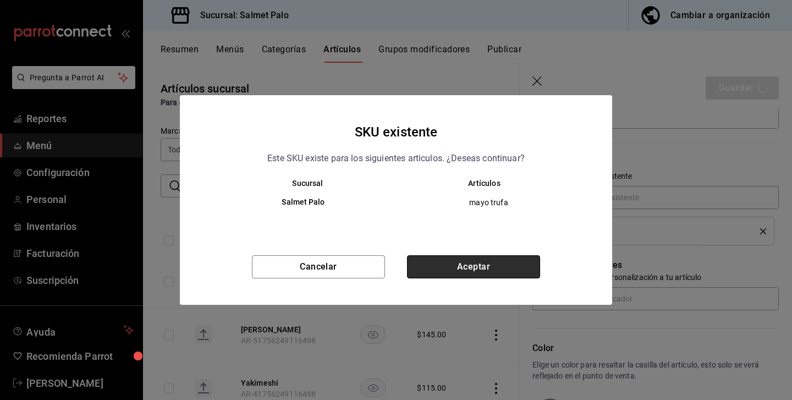
click at [469, 271] on button "Aceptar" at bounding box center [473, 266] width 133 height 23
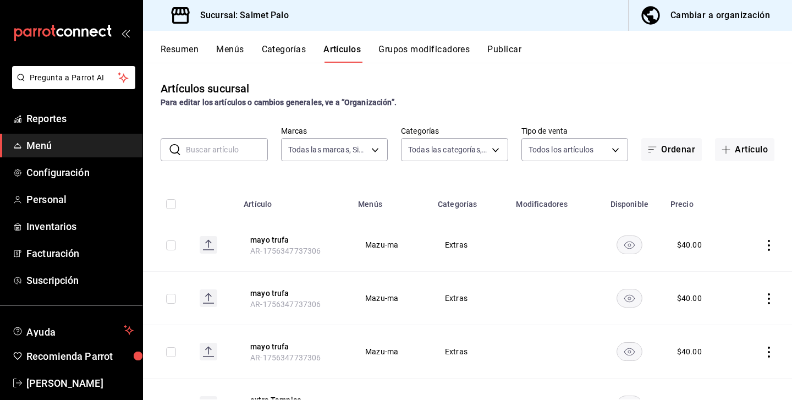
click at [769, 253] on td at bounding box center [764, 244] width 55 height 53
click at [766, 246] on icon "actions" at bounding box center [769, 245] width 11 height 11
click at [710, 311] on icon at bounding box center [707, 316] width 11 height 11
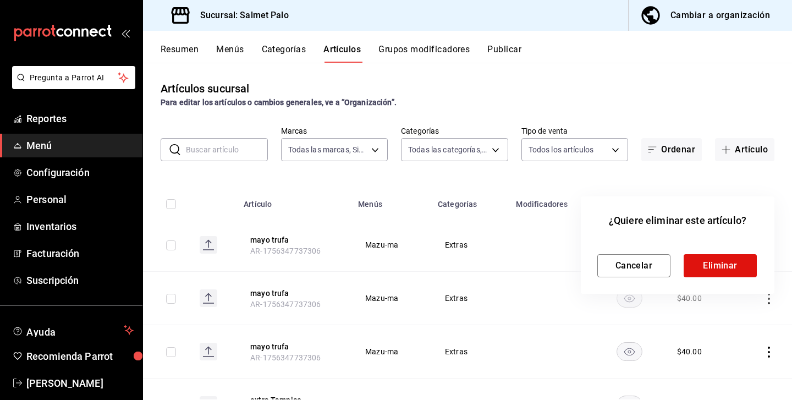
click at [724, 254] on div "Cancelar Eliminar" at bounding box center [678, 257] width 161 height 41
click at [718, 262] on button "Eliminar" at bounding box center [720, 265] width 73 height 23
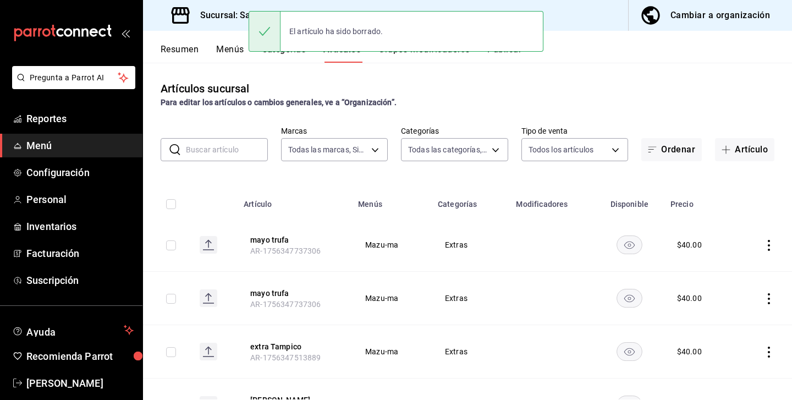
click at [766, 246] on icon "actions" at bounding box center [769, 245] width 11 height 11
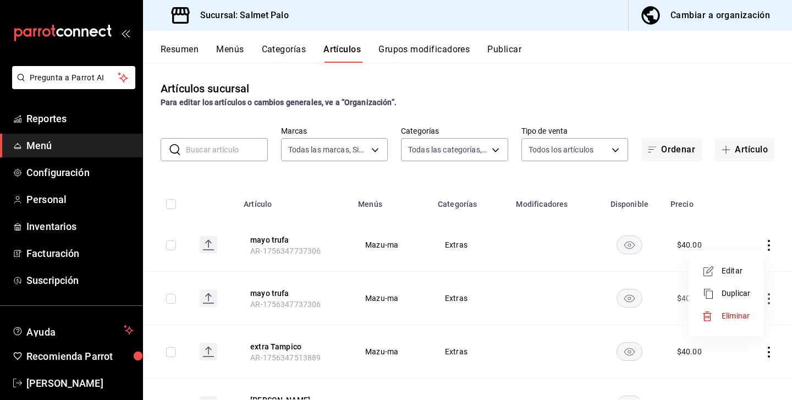
click at [720, 308] on li "Eliminar" at bounding box center [726, 316] width 66 height 23
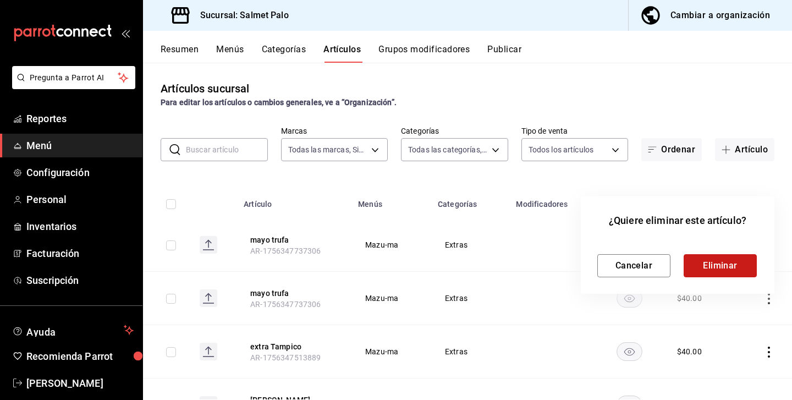
click at [717, 264] on button "Eliminar" at bounding box center [720, 265] width 73 height 23
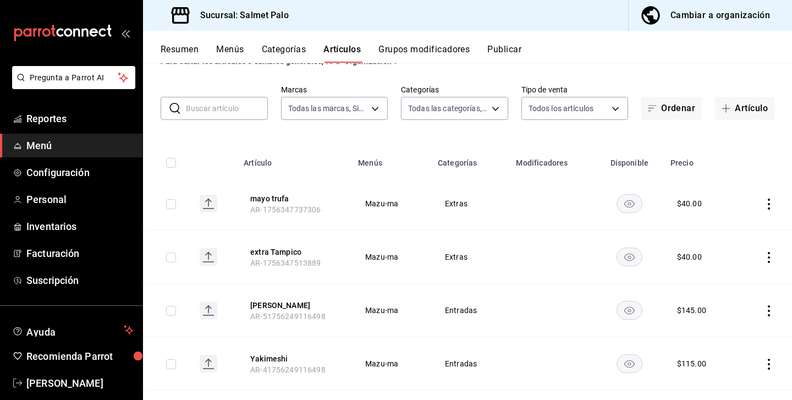
scroll to position [42, 0]
click at [275, 52] on button "Categorías" at bounding box center [284, 53] width 45 height 19
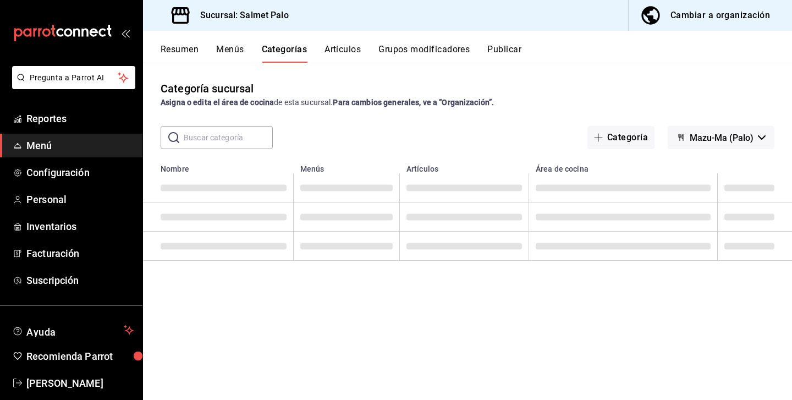
click at [353, 48] on button "Artículos" at bounding box center [343, 53] width 36 height 19
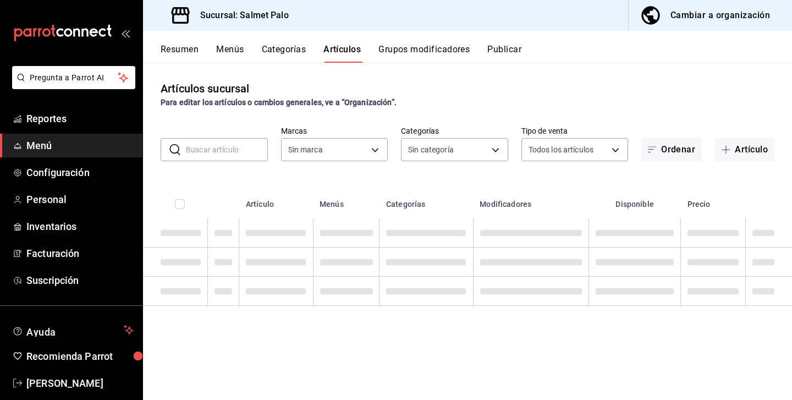
type input "91822997-6511-487a-b58c-8897a46e9bc4,bcaf95bc-d9c1-438b-979f-19bd0f306f78"
type input "b19418b8-f402-47a4-9675-3347032208b8,5ce41efa-3da9-4142-a109-4cabeb41dd5b,8a476…"
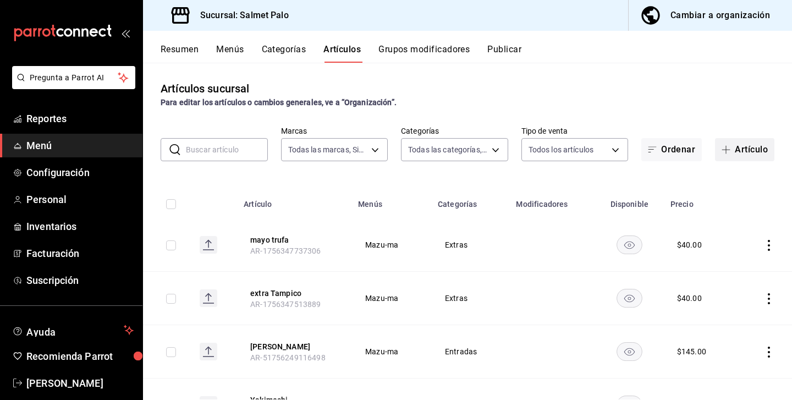
click at [734, 154] on span "button" at bounding box center [728, 149] width 13 height 9
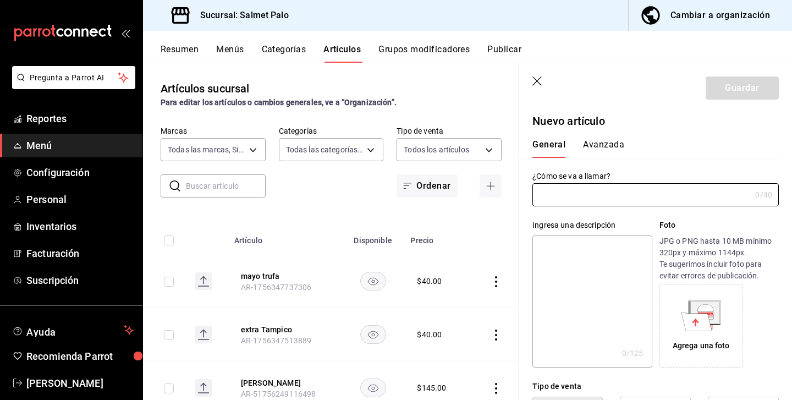
type input "AR-1756347869096"
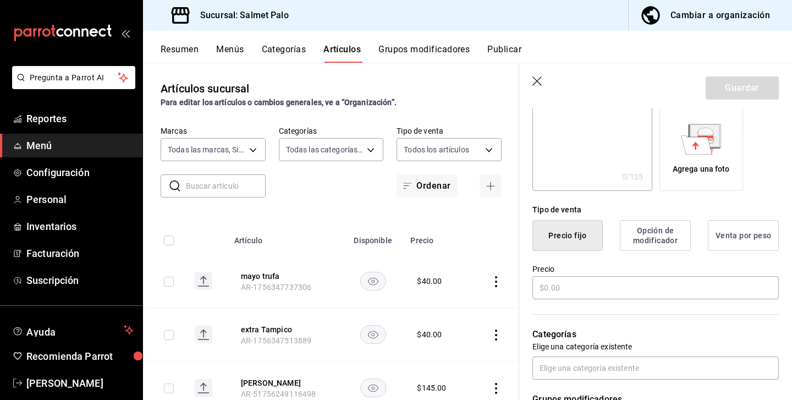
scroll to position [264, 0]
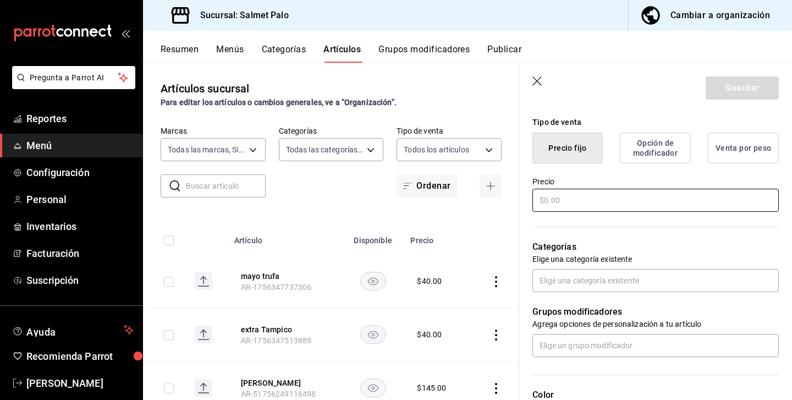
type input "aceite de trufa"
click at [562, 201] on input "text" at bounding box center [656, 200] width 246 height 23
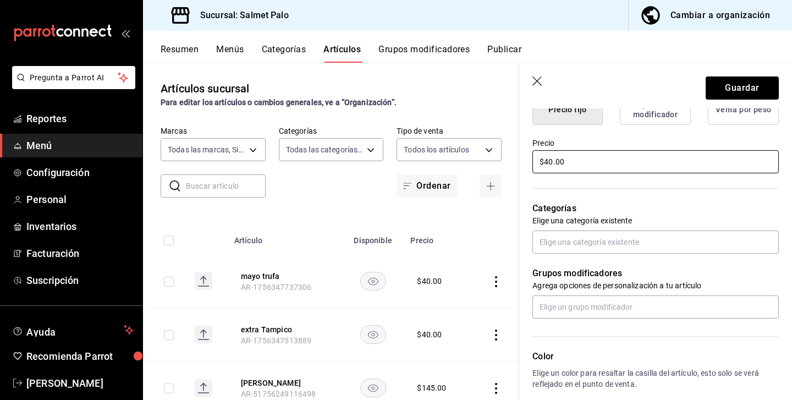
scroll to position [308, 0]
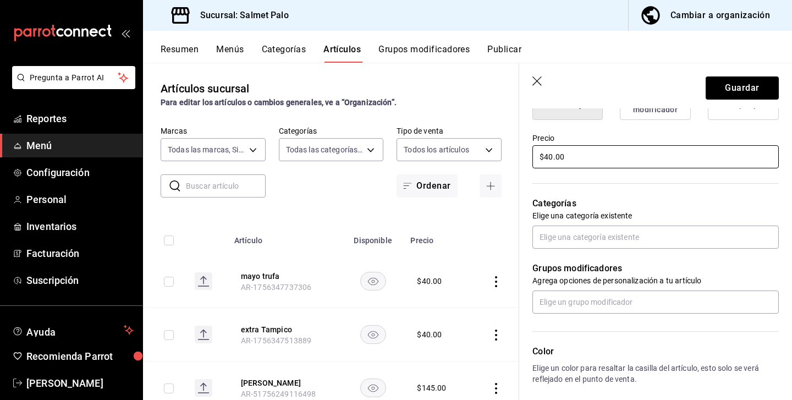
type input "$40.00"
click at [628, 249] on div "Grupos modificadores Agrega opciones de personalización a tu artículo" at bounding box center [649, 281] width 260 height 65
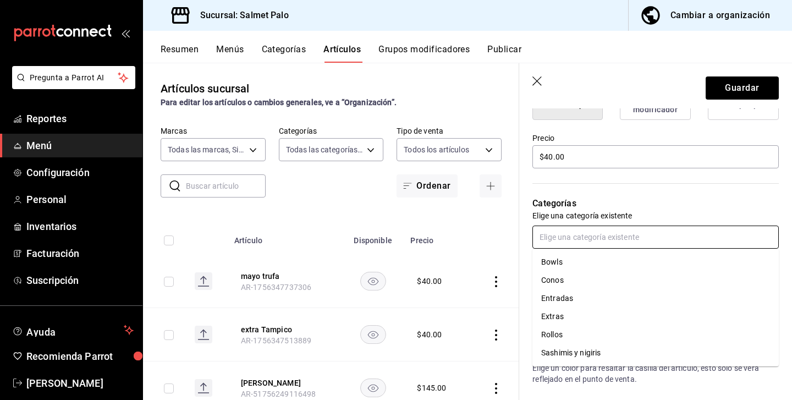
click at [605, 242] on input "text" at bounding box center [656, 237] width 246 height 23
click at [554, 319] on li "Extras" at bounding box center [656, 317] width 246 height 18
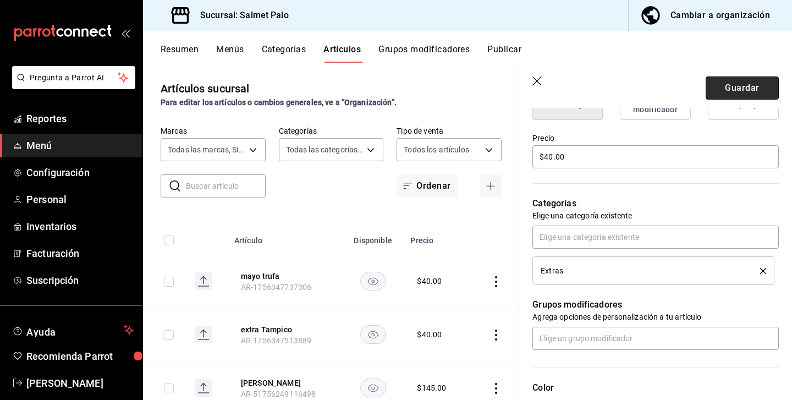
click at [740, 81] on button "Guardar" at bounding box center [742, 87] width 73 height 23
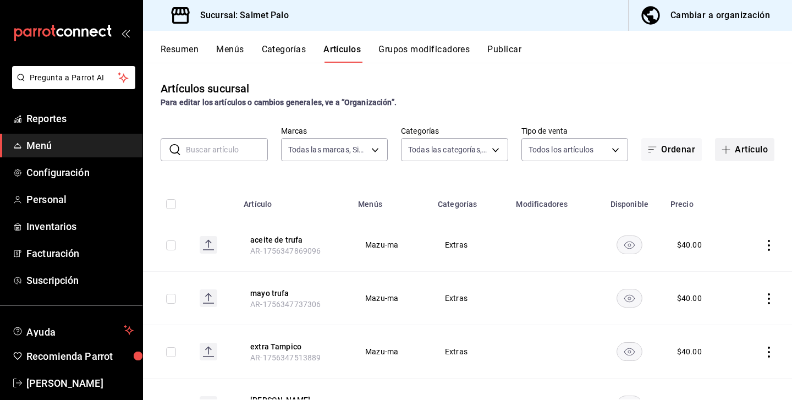
click at [742, 153] on button "Artículo" at bounding box center [744, 149] width 59 height 23
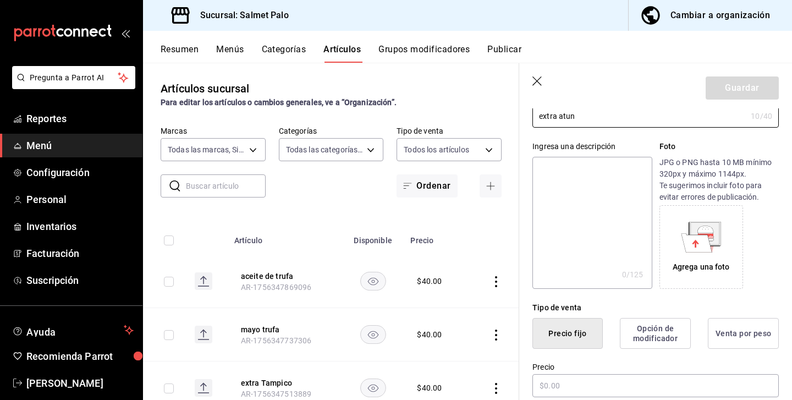
scroll to position [123, 0]
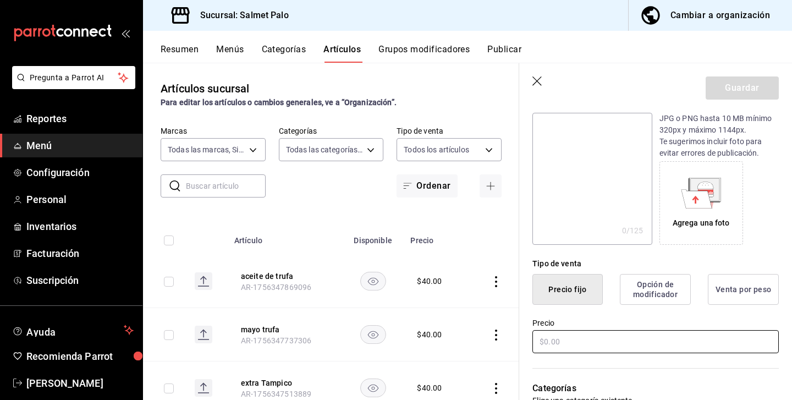
type input "extra atun"
click at [559, 344] on input "text" at bounding box center [656, 341] width 246 height 23
type input "$100.00"
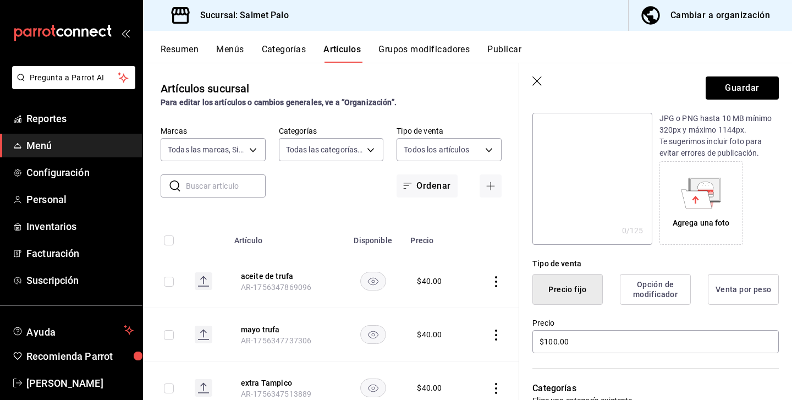
click at [639, 372] on div "Categorías Elige una categoría existente" at bounding box center [649, 394] width 260 height 79
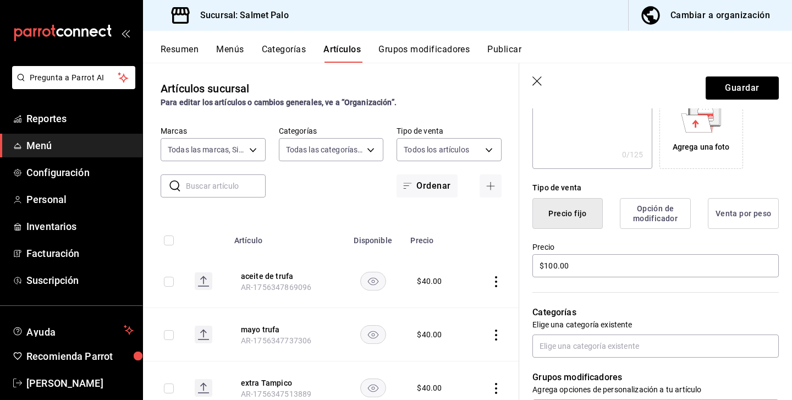
scroll to position [222, 0]
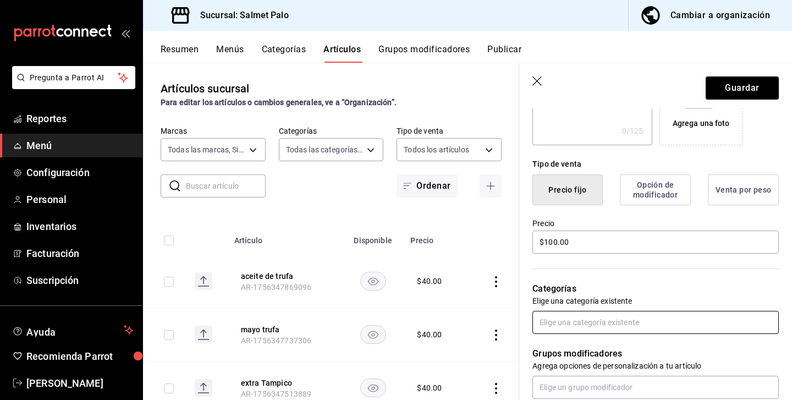
click at [605, 322] on input "text" at bounding box center [656, 322] width 246 height 23
click at [561, 259] on li "Extras" at bounding box center [656, 261] width 246 height 18
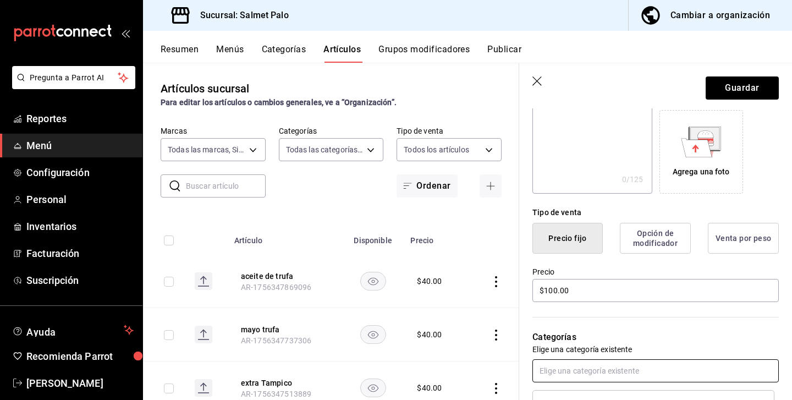
scroll to position [68, 0]
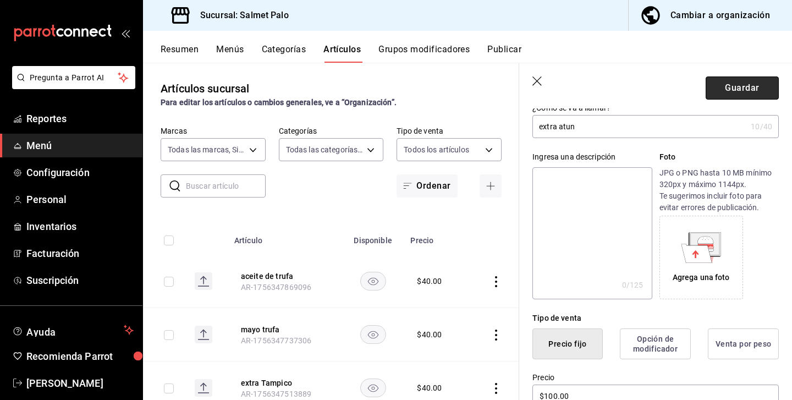
click at [733, 87] on button "Guardar" at bounding box center [742, 87] width 73 height 23
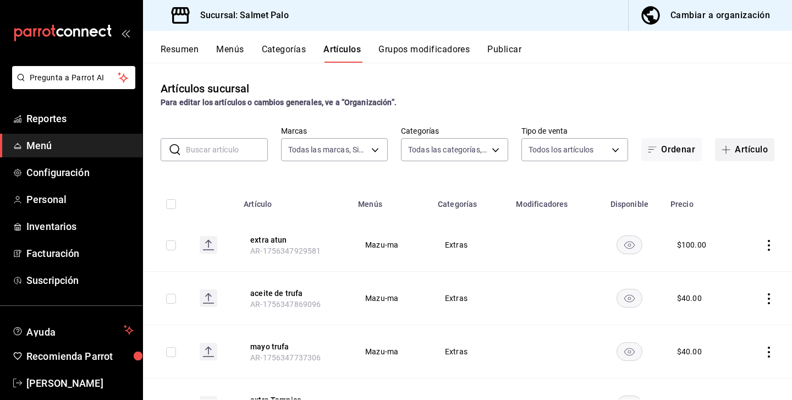
click at [744, 149] on button "Artículo" at bounding box center [744, 149] width 59 height 23
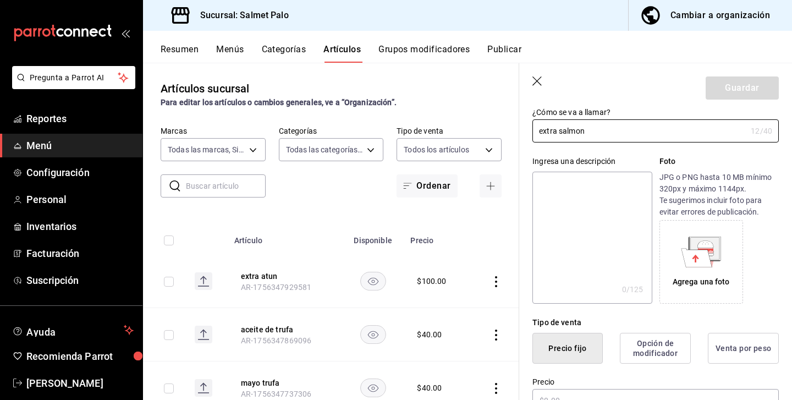
scroll to position [107, 0]
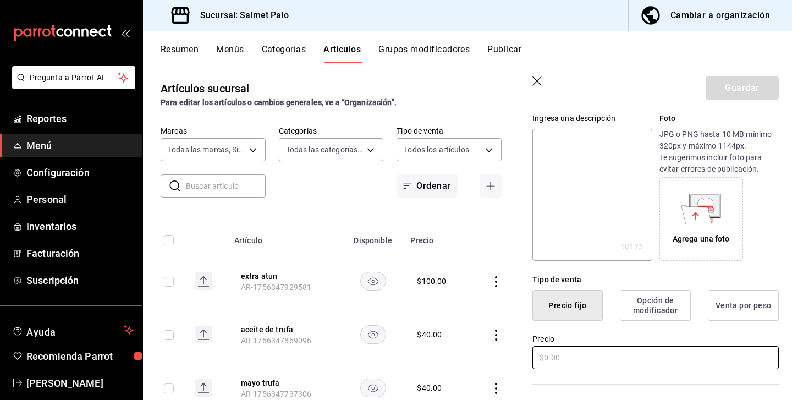
type input "extra salmon"
click at [589, 347] on input "text" at bounding box center [656, 357] width 246 height 23
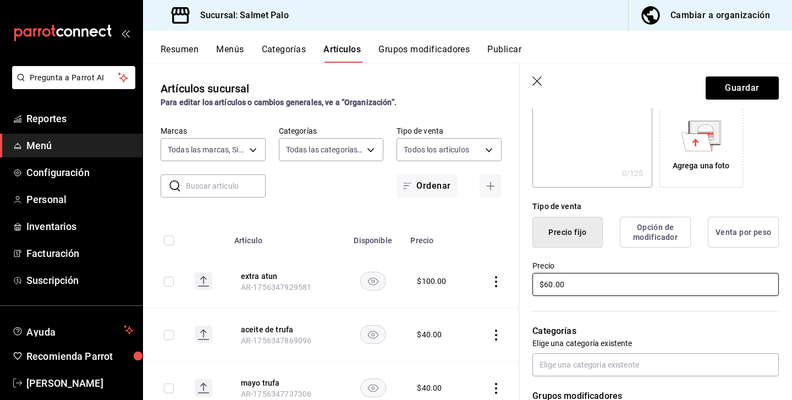
scroll to position [203, 0]
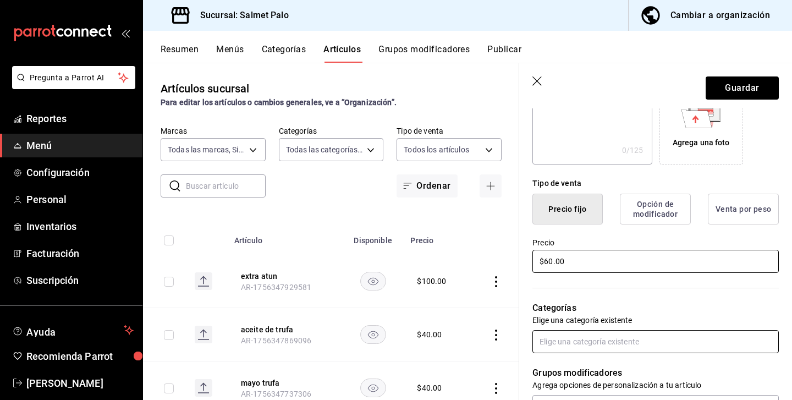
type input "$60.00"
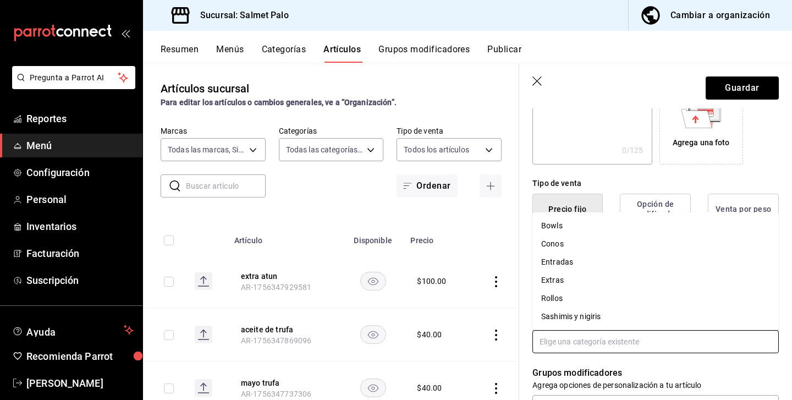
click at [562, 343] on input "text" at bounding box center [656, 341] width 246 height 23
click at [552, 276] on li "Extras" at bounding box center [656, 280] width 246 height 18
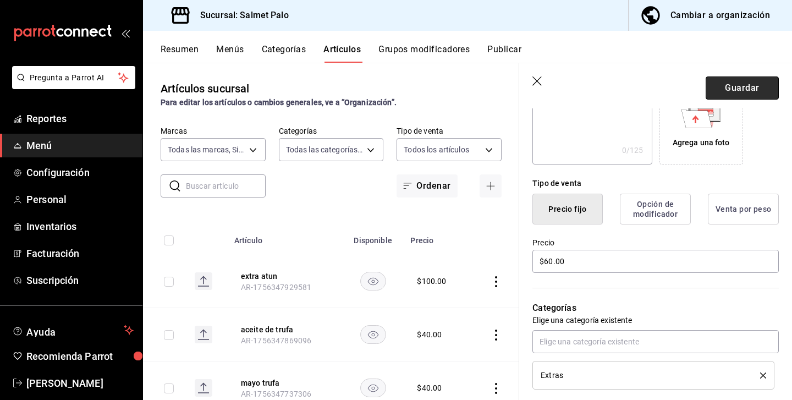
click at [738, 87] on button "Guardar" at bounding box center [742, 87] width 73 height 23
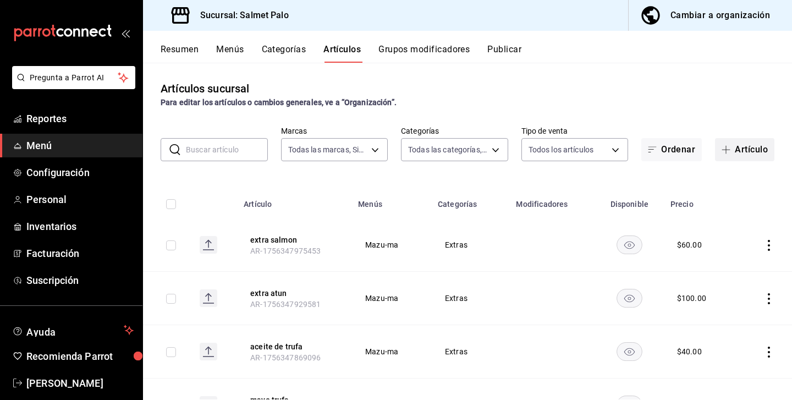
click at [727, 153] on icon "button" at bounding box center [726, 149] width 9 height 9
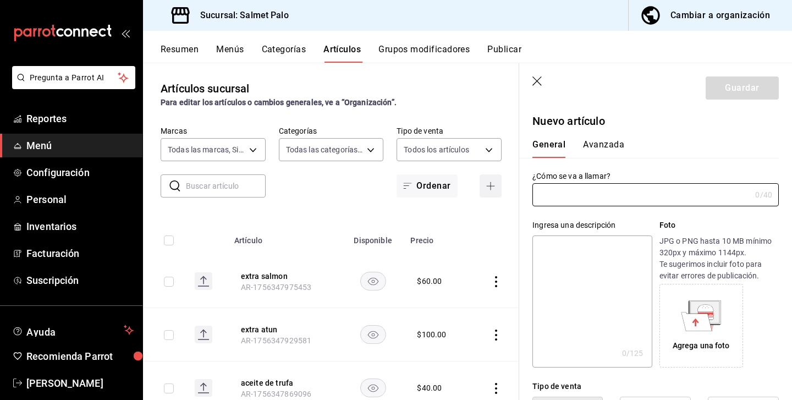
type input "AR-1756348026478"
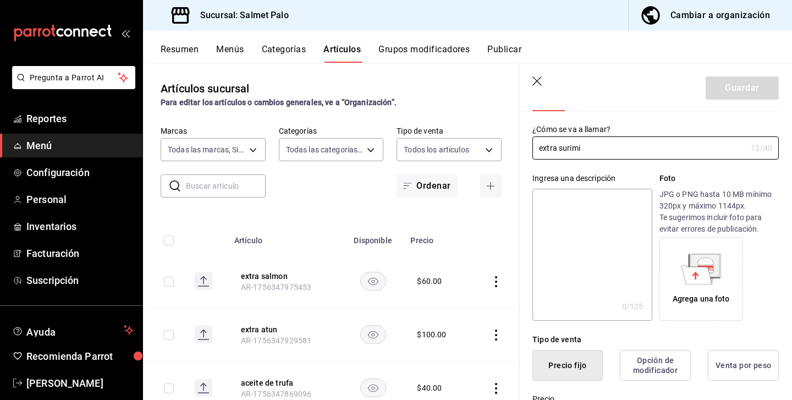
scroll to position [114, 0]
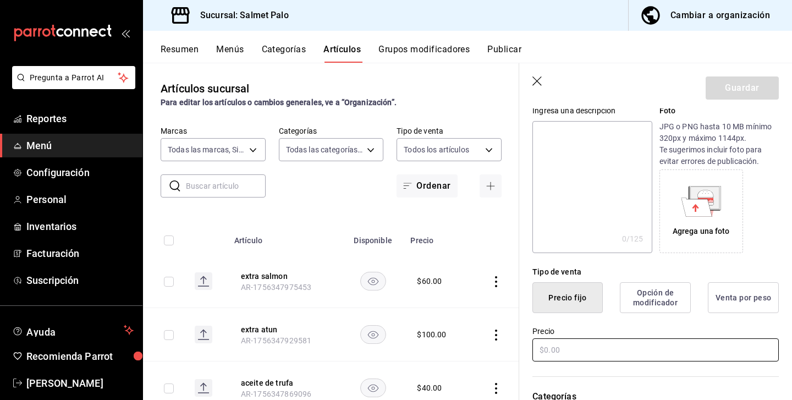
type input "extra surimi"
click at [573, 346] on input "text" at bounding box center [656, 349] width 246 height 23
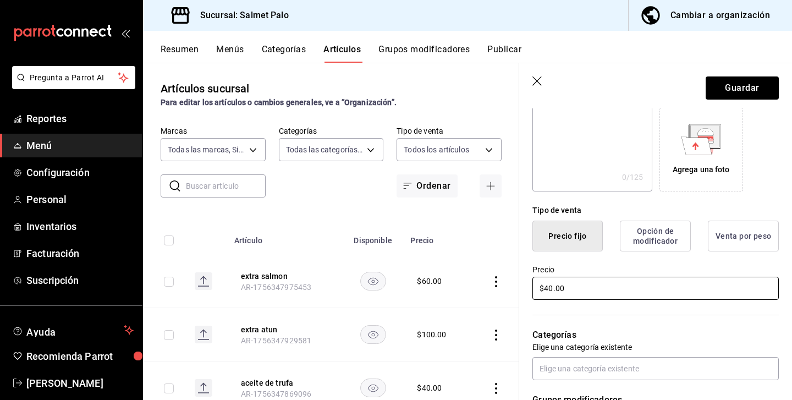
scroll to position [220, 0]
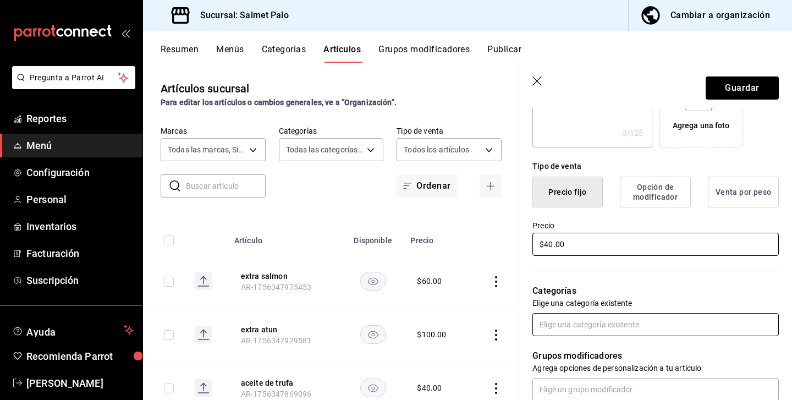
type input "$40.00"
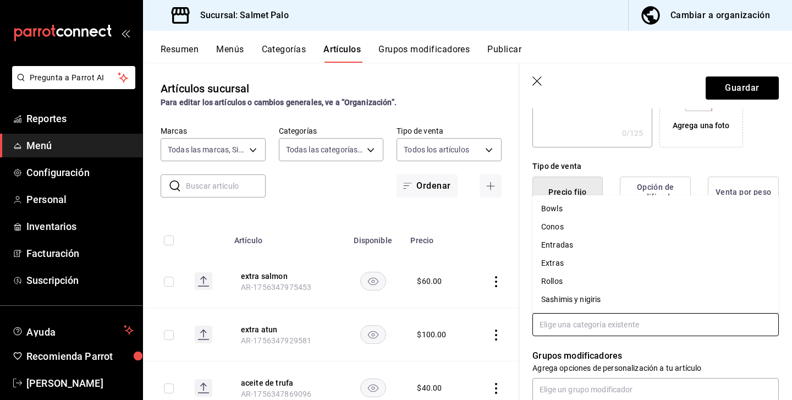
click at [581, 321] on input "text" at bounding box center [656, 324] width 246 height 23
click at [554, 259] on li "Extras" at bounding box center [656, 263] width 246 height 18
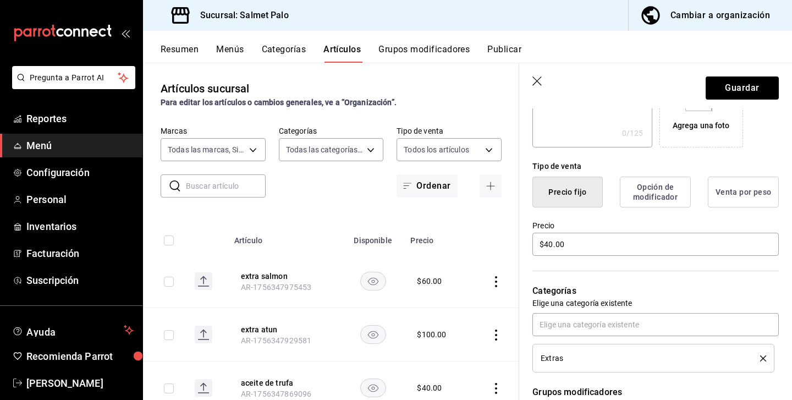
click at [757, 74] on header "Guardar" at bounding box center [655, 85] width 273 height 45
click at [741, 84] on button "Guardar" at bounding box center [742, 87] width 73 height 23
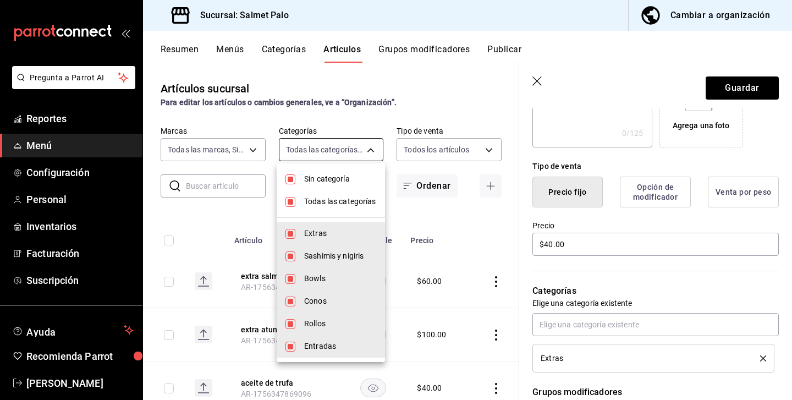
click at [322, 150] on body "Pregunta a Parrot AI Reportes Menú Configuración Personal Inventarios Facturaci…" at bounding box center [396, 200] width 792 height 400
click at [301, 199] on li "Todas las categorías" at bounding box center [331, 201] width 108 height 23
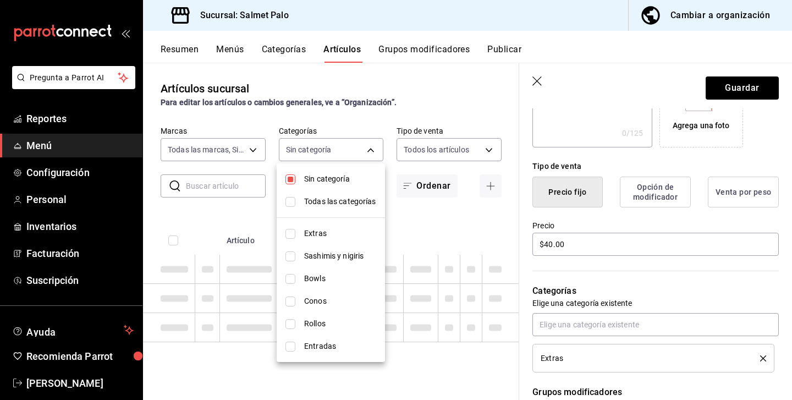
checkbox input "false"
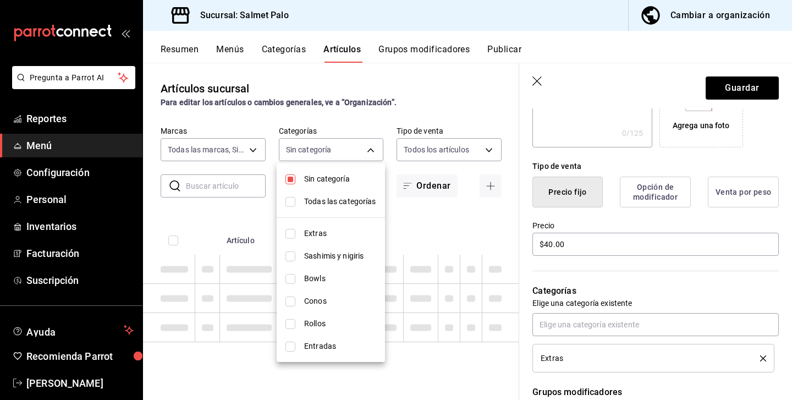
checkbox input "false"
click at [295, 232] on li "Extras" at bounding box center [331, 233] width 108 height 23
type input "b19418b8-f402-47a4-9675-3347032208b8"
checkbox input "true"
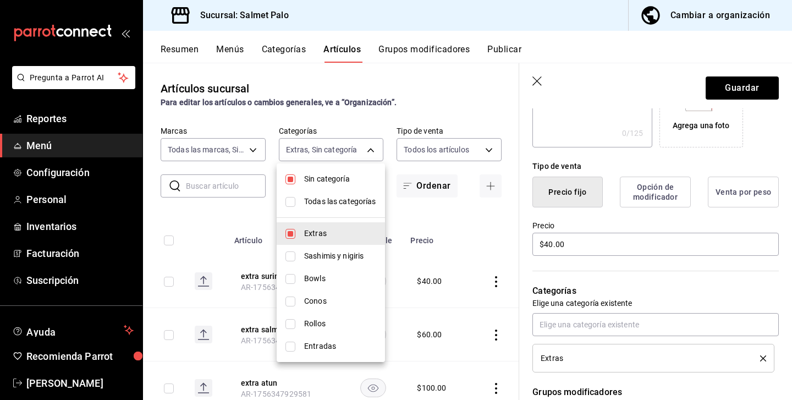
click at [228, 217] on div at bounding box center [396, 200] width 792 height 400
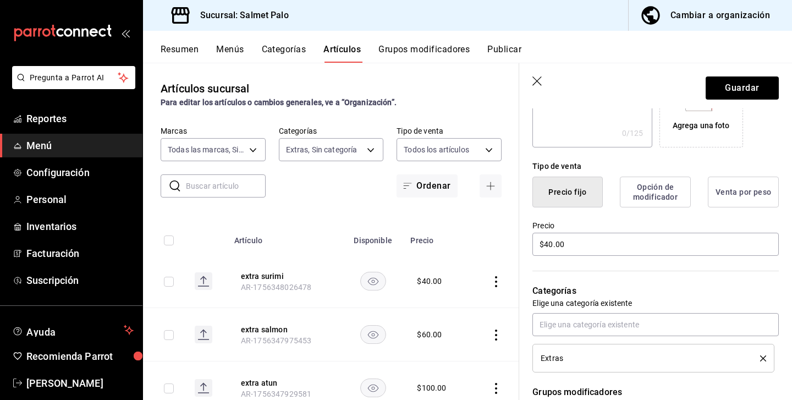
click at [539, 83] on icon "button" at bounding box center [537, 80] width 9 height 9
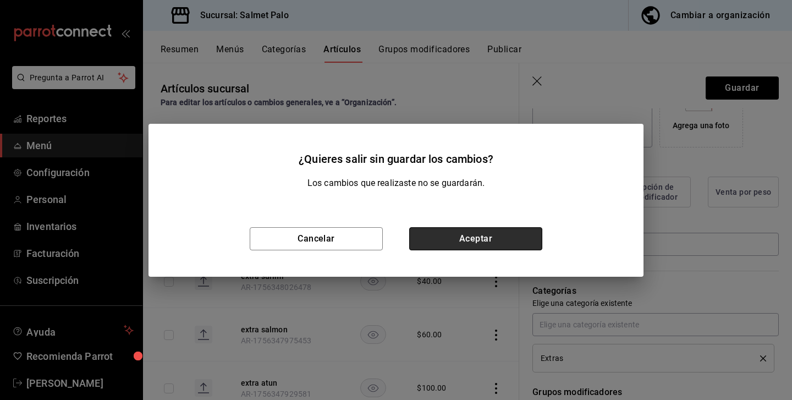
click at [447, 239] on button "Aceptar" at bounding box center [475, 238] width 133 height 23
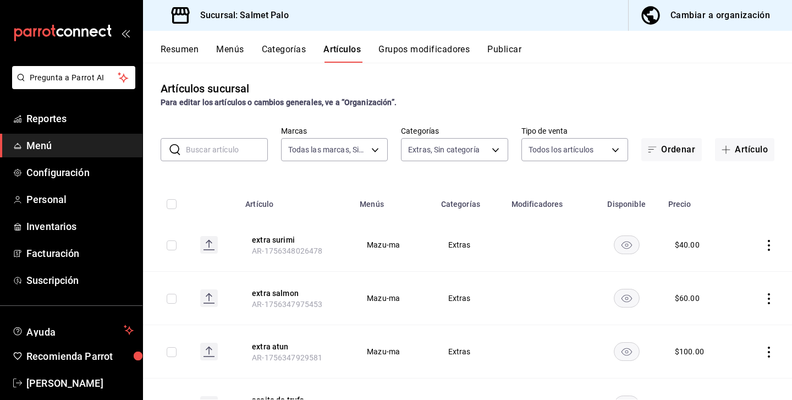
click at [241, 48] on button "Menús" at bounding box center [230, 53] width 28 height 19
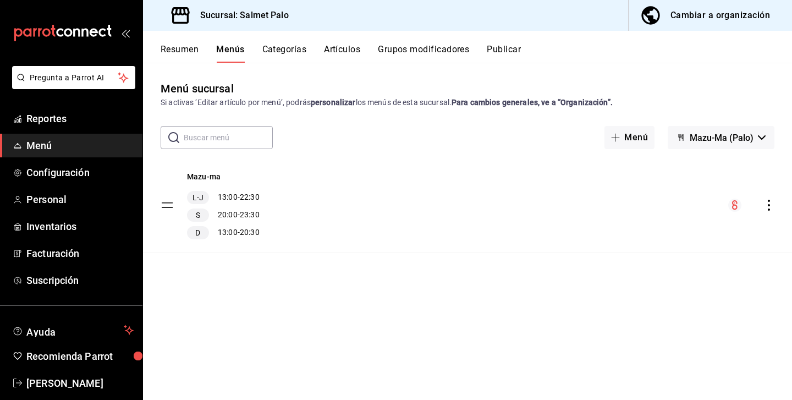
click at [376, 60] on div "Resumen Menús Categorías Artículos Grupos modificadores Publicar" at bounding box center [477, 53] width 632 height 19
click at [344, 51] on button "Artículos" at bounding box center [342, 53] width 36 height 19
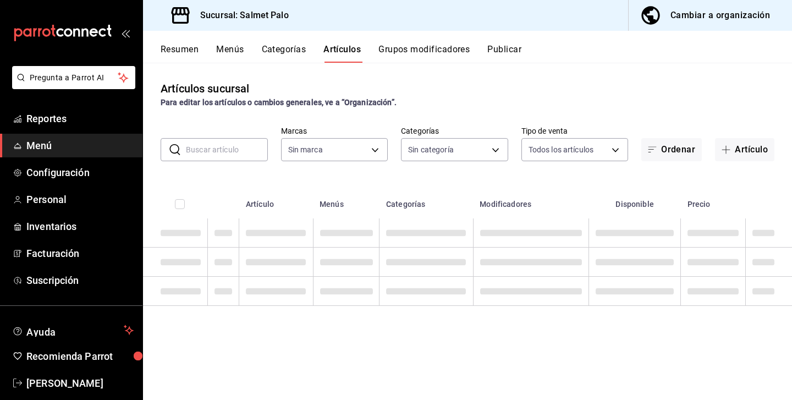
type input "91822997-6511-487a-b58c-8897a46e9bc4,bcaf95bc-d9c1-438b-979f-19bd0f306f78"
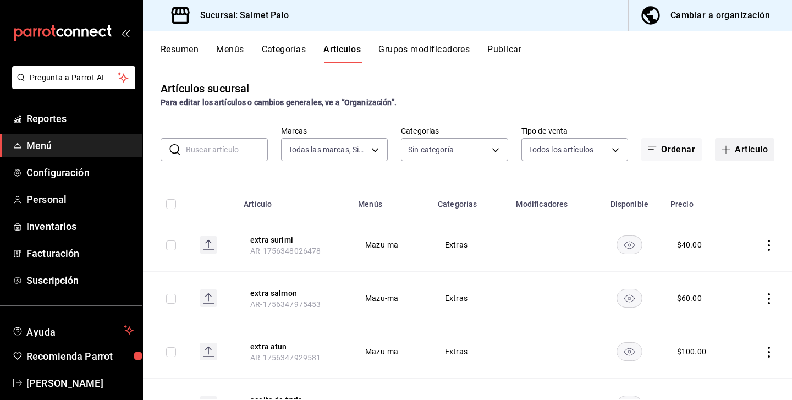
type input "b19418b8-f402-47a4-9675-3347032208b8,5ce41efa-3da9-4142-a109-4cabeb41dd5b,8a476…"
click at [738, 155] on button "Artículo" at bounding box center [744, 149] width 59 height 23
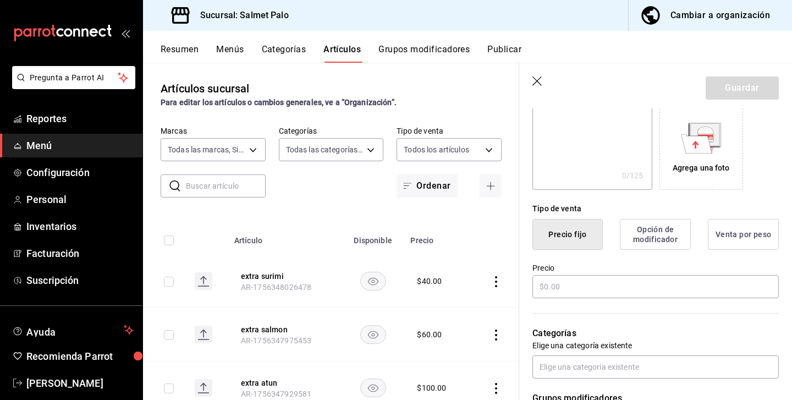
scroll to position [176, 0]
type input "Extra siracha"
click at [541, 293] on input "text" at bounding box center [656, 288] width 246 height 23
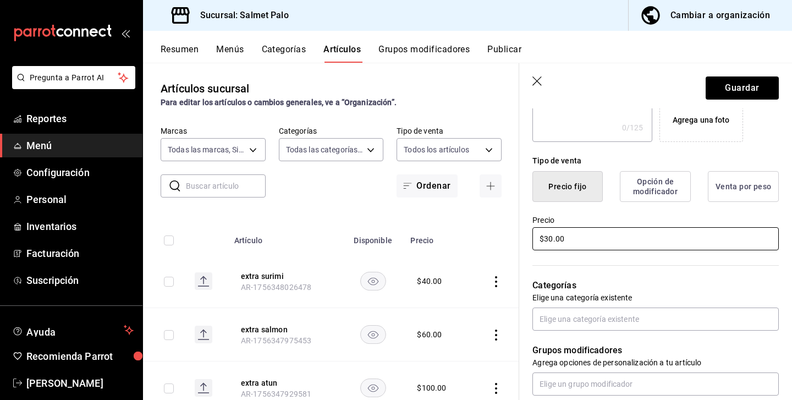
scroll to position [246, 0]
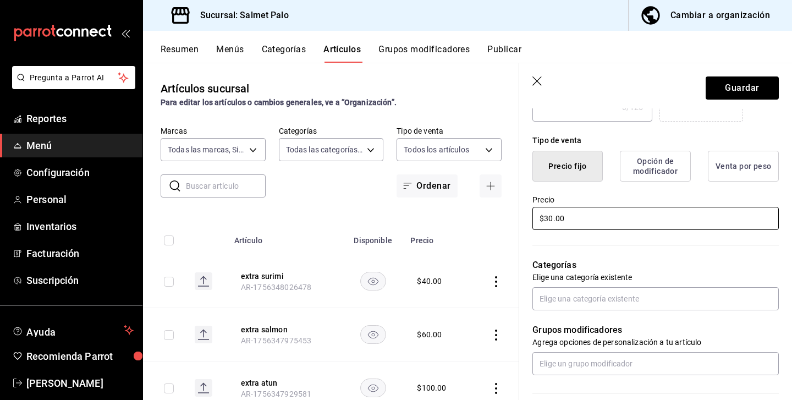
type input "$30.00"
click at [558, 317] on div "Grupos modificadores Agrega opciones de personalización a tu artículo" at bounding box center [649, 342] width 260 height 65
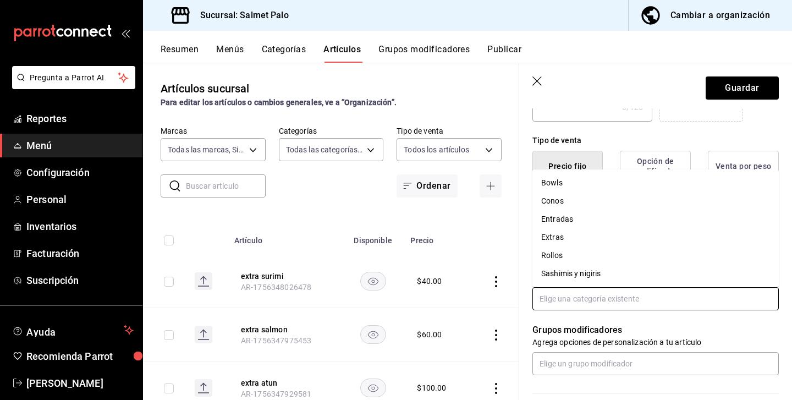
click at [560, 299] on input "text" at bounding box center [656, 298] width 246 height 23
click at [547, 239] on li "Extras" at bounding box center [656, 237] width 246 height 18
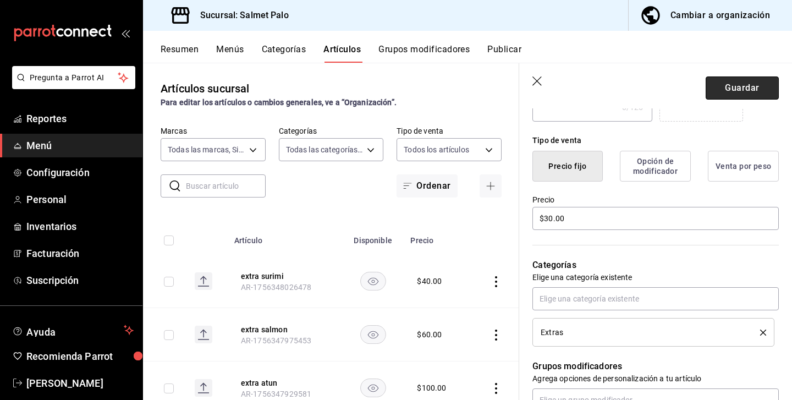
click at [723, 86] on button "Guardar" at bounding box center [742, 87] width 73 height 23
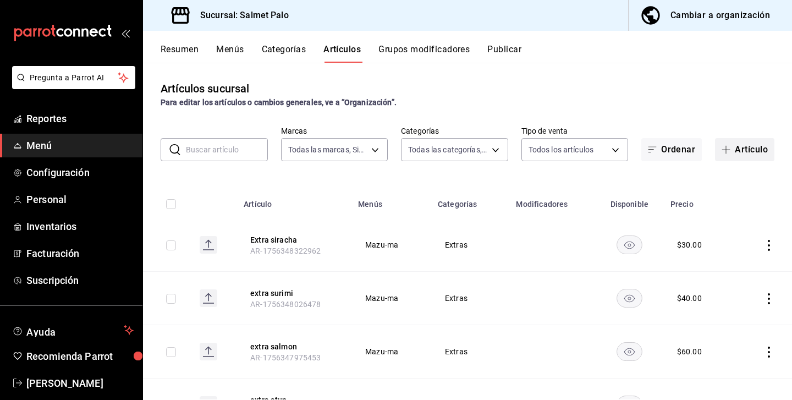
click at [735, 151] on button "Artículo" at bounding box center [744, 149] width 59 height 23
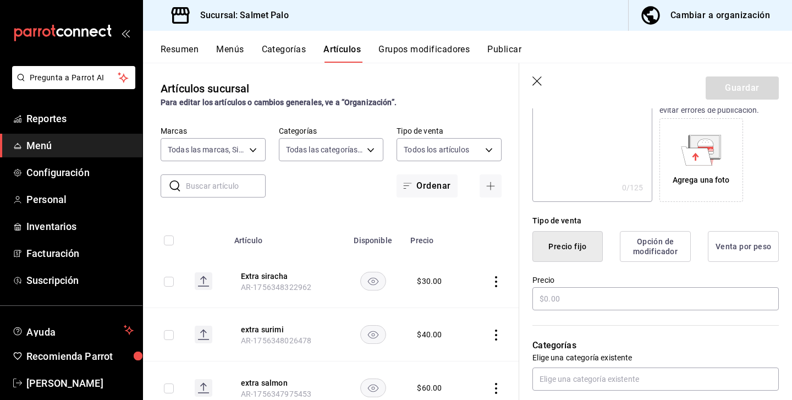
scroll to position [171, 0]
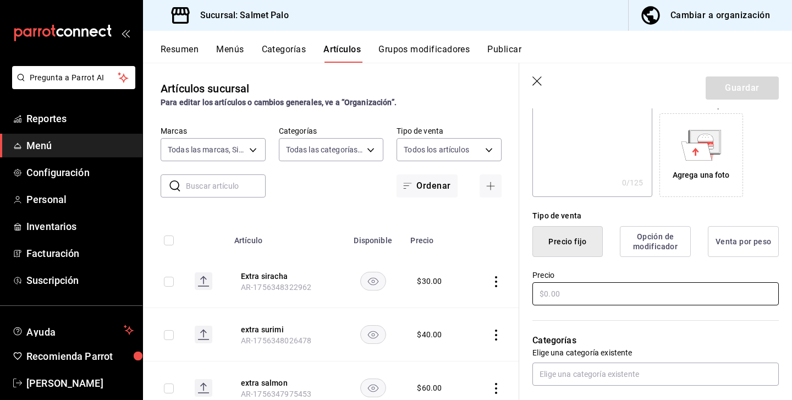
type input "extra alga"
click at [550, 282] on input "text" at bounding box center [656, 293] width 246 height 23
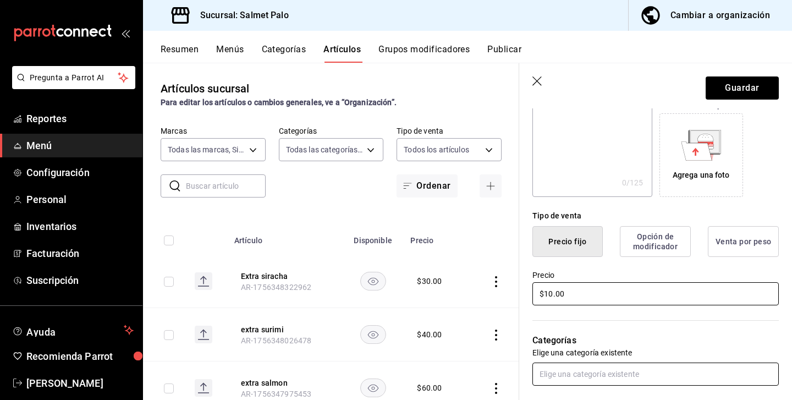
type input "$10.00"
click at [561, 370] on input "text" at bounding box center [656, 374] width 246 height 23
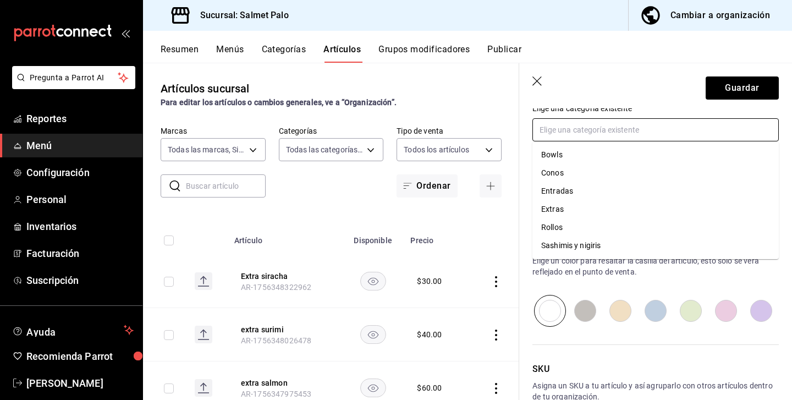
scroll to position [0, 0]
click at [553, 209] on li "Extras" at bounding box center [656, 209] width 246 height 18
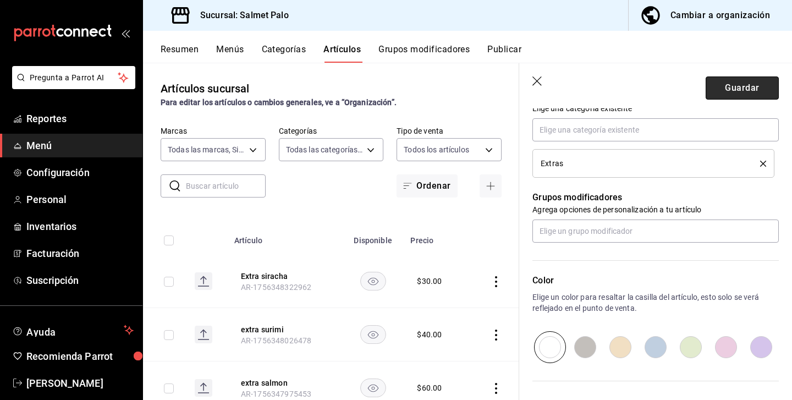
click at [714, 83] on button "Guardar" at bounding box center [742, 87] width 73 height 23
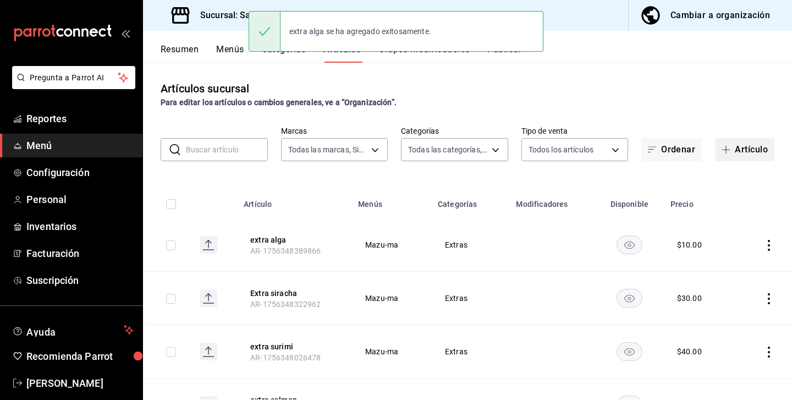
click at [753, 148] on button "Artículo" at bounding box center [744, 149] width 59 height 23
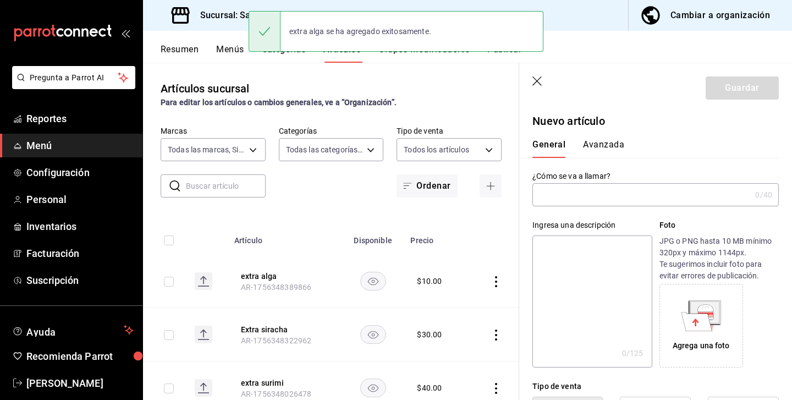
type input "AR-1756348414691"
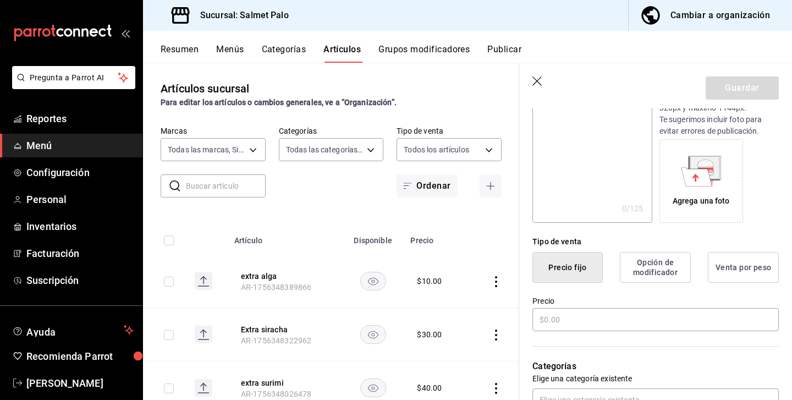
scroll to position [151, 0]
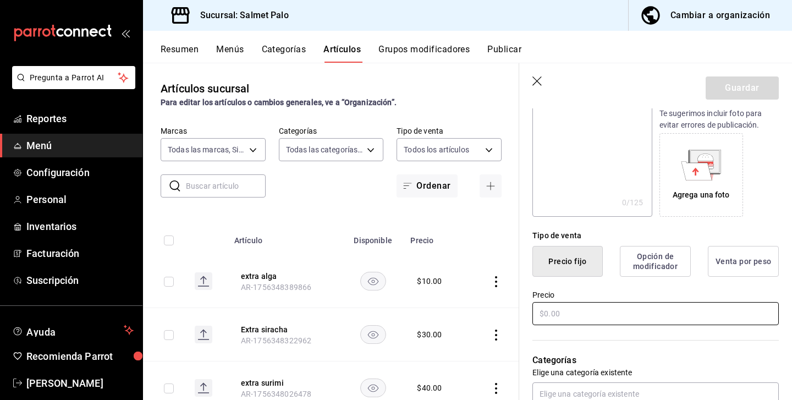
type input "Extra edamame"
click at [557, 316] on input "text" at bounding box center [656, 313] width 246 height 23
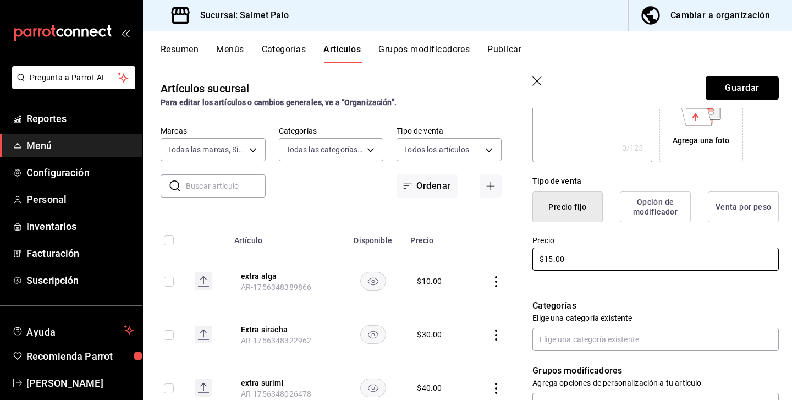
scroll to position [210, 0]
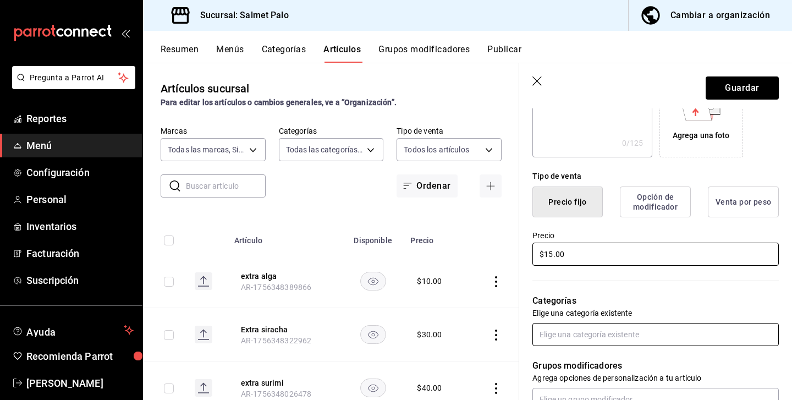
type input "$15.00"
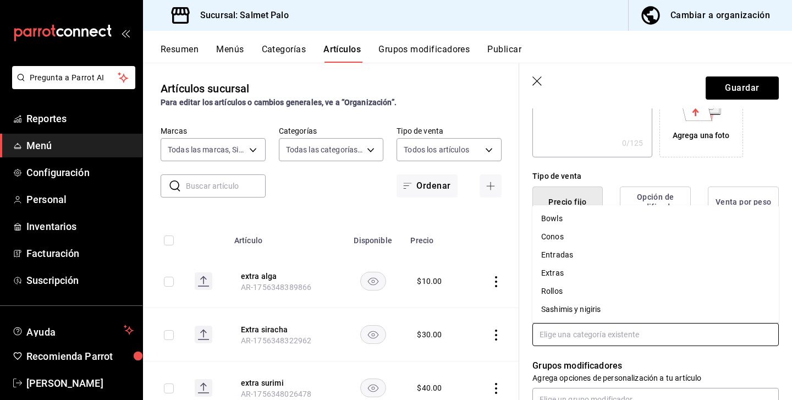
click at [551, 330] on input "text" at bounding box center [656, 334] width 246 height 23
click at [551, 272] on li "Extras" at bounding box center [656, 273] width 246 height 18
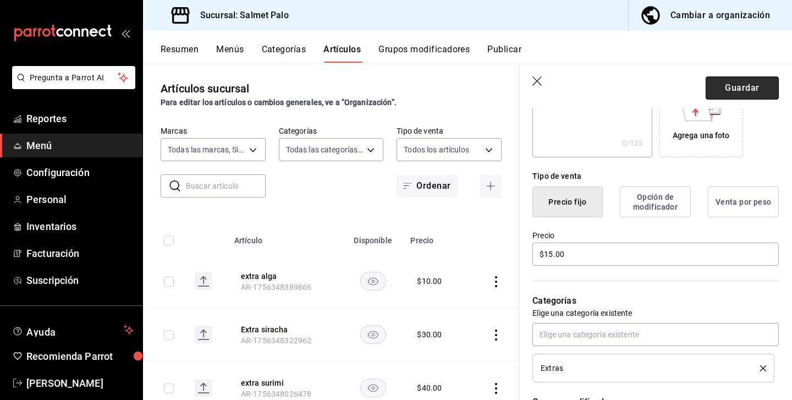
click at [741, 86] on button "Guardar" at bounding box center [742, 87] width 73 height 23
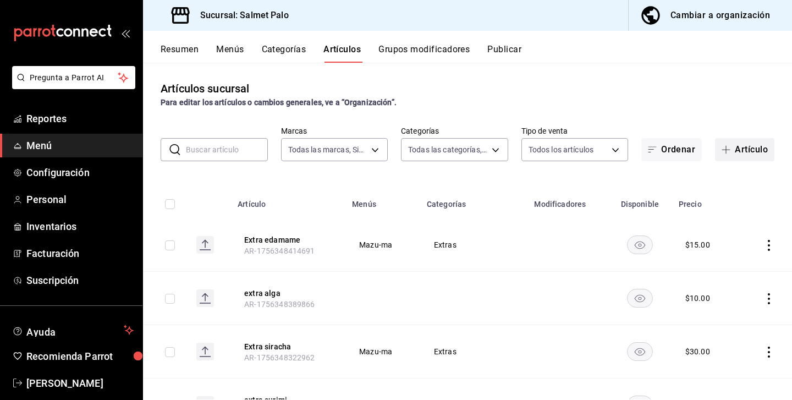
click at [734, 142] on button "Artículo" at bounding box center [744, 149] width 59 height 23
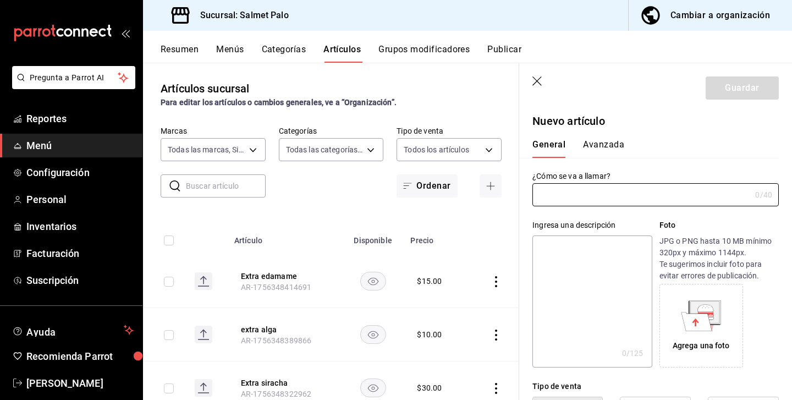
type input "AR-1756348471556"
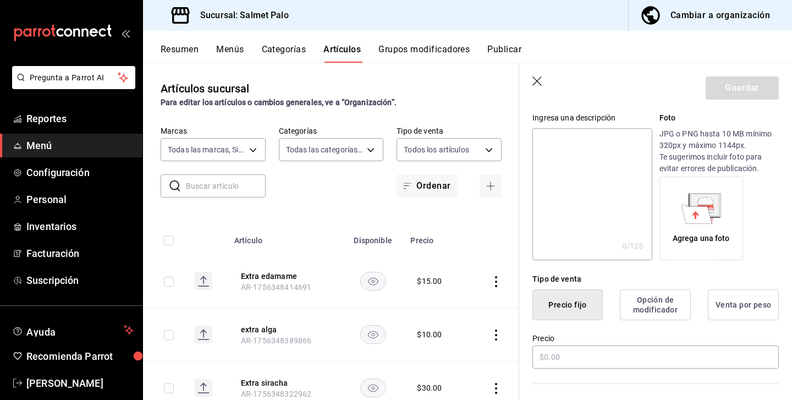
scroll to position [108, 0]
type input "extra queso"
click at [557, 358] on input "text" at bounding box center [656, 356] width 246 height 23
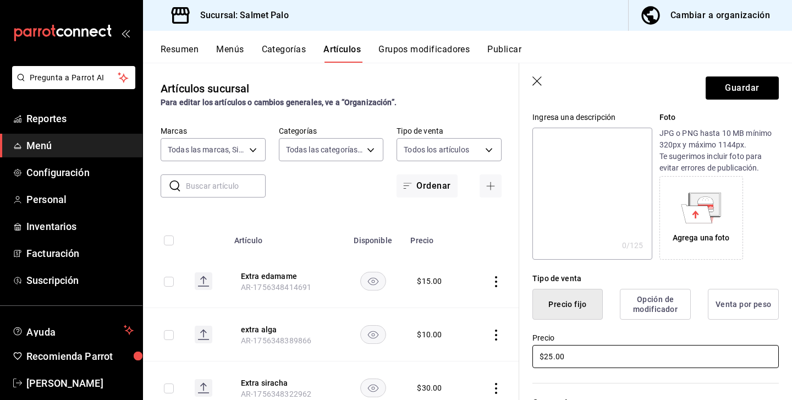
type input "$2.00"
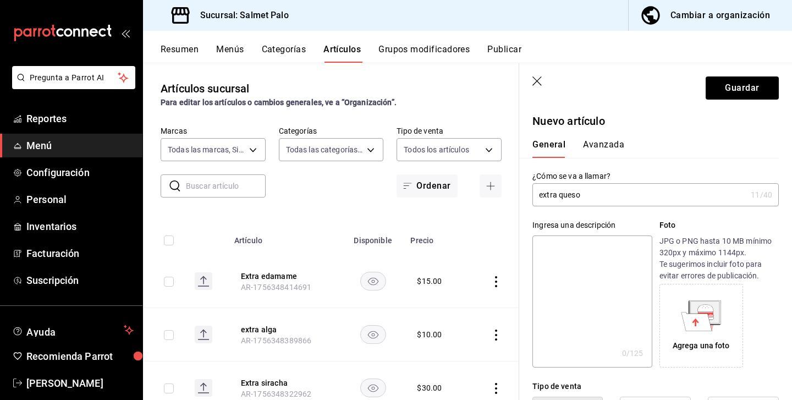
scroll to position [0, 0]
type input "$30.00"
click at [592, 192] on input "extra queso" at bounding box center [640, 195] width 214 height 22
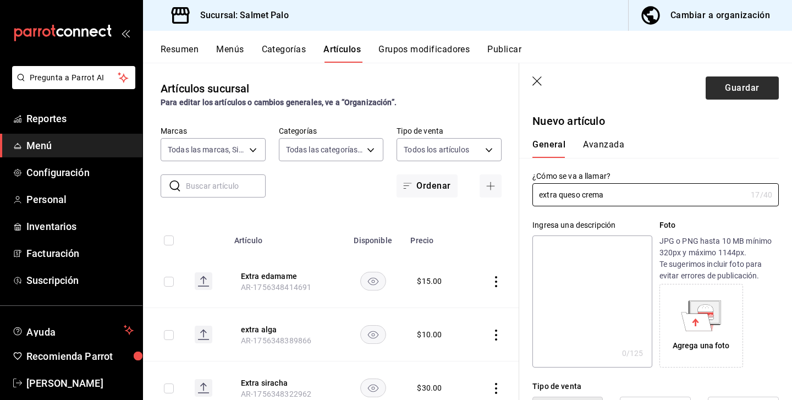
type input "extra queso crema"
click at [732, 86] on button "Guardar" at bounding box center [742, 87] width 73 height 23
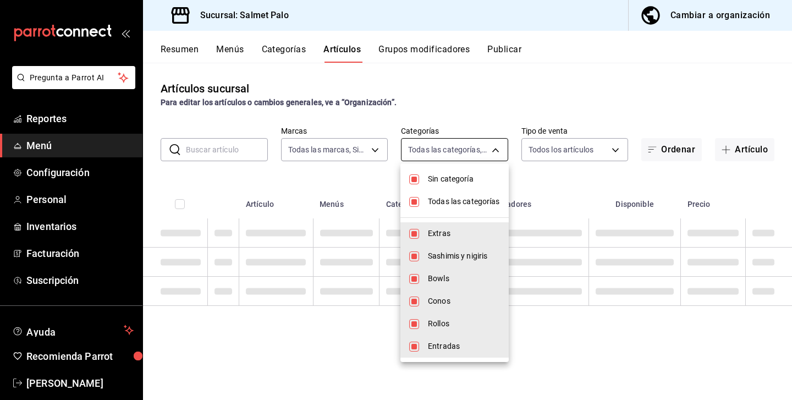
click at [507, 150] on body "Pregunta a Parrot AI Reportes Menú Configuración Personal Inventarios Facturaci…" at bounding box center [396, 200] width 792 height 400
click at [432, 179] on span "Sin categoría" at bounding box center [464, 179] width 72 height 12
checkbox input "false"
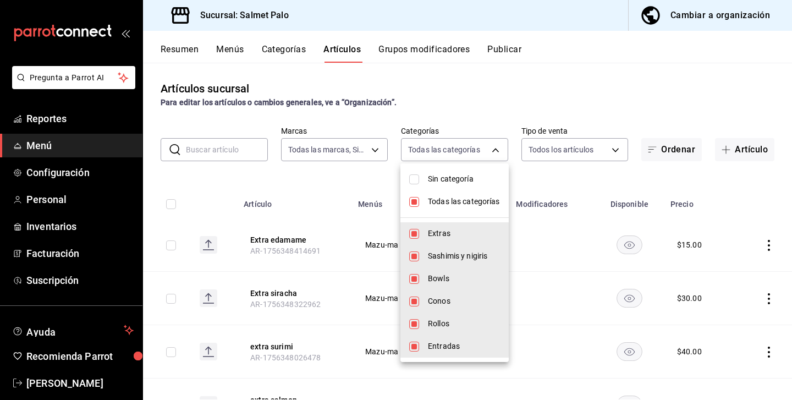
click at [417, 207] on li "Todas las categorías" at bounding box center [455, 201] width 108 height 23
checkbox input "false"
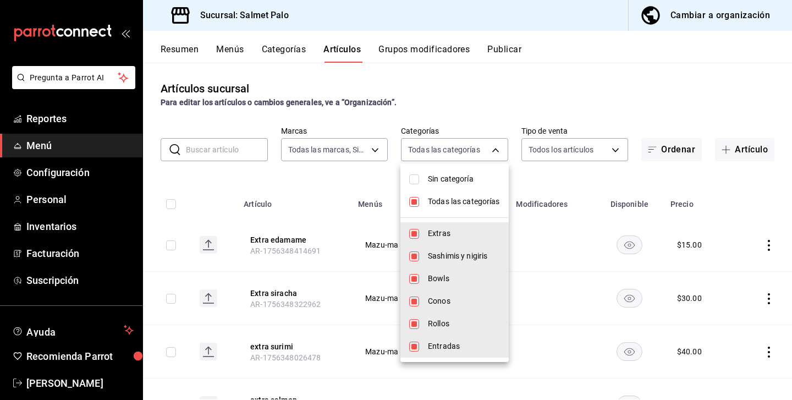
checkbox input "false"
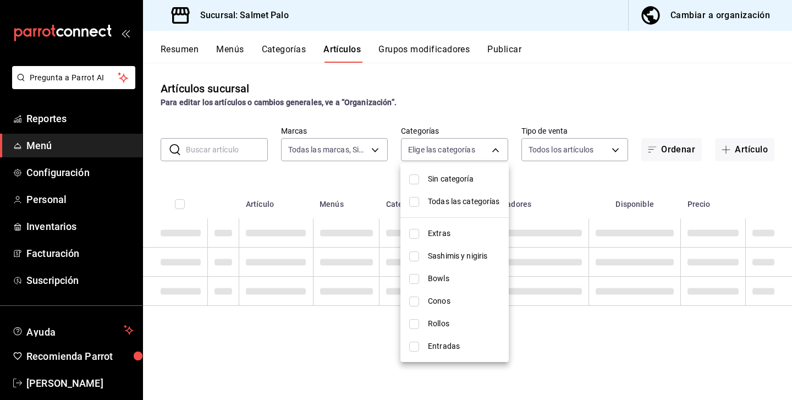
click at [413, 229] on input "checkbox" at bounding box center [414, 234] width 10 height 10
checkbox input "true"
type input "b19418b8-f402-47a4-9675-3347032208b8"
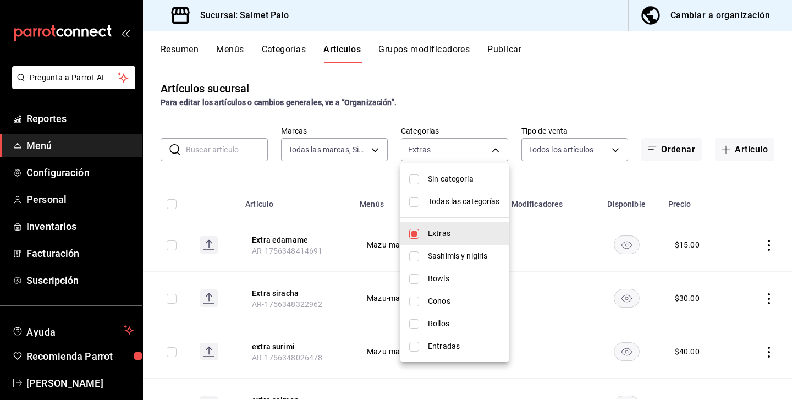
click at [353, 324] on div at bounding box center [396, 200] width 792 height 400
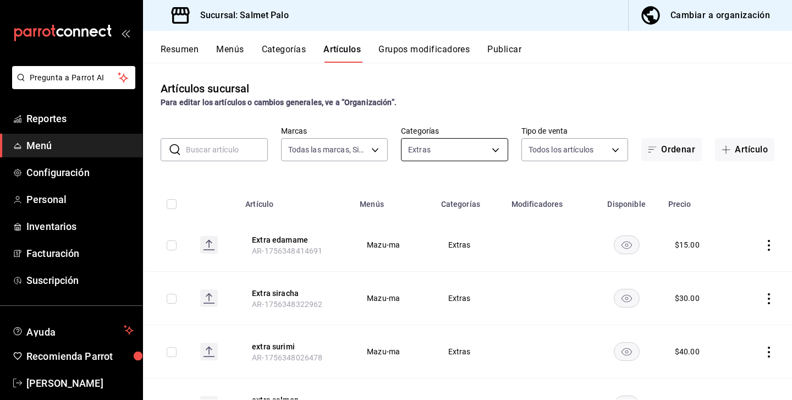
click at [426, 149] on body "Pregunta a Parrot AI Reportes Menú Configuración Personal Inventarios Facturaci…" at bounding box center [396, 200] width 792 height 400
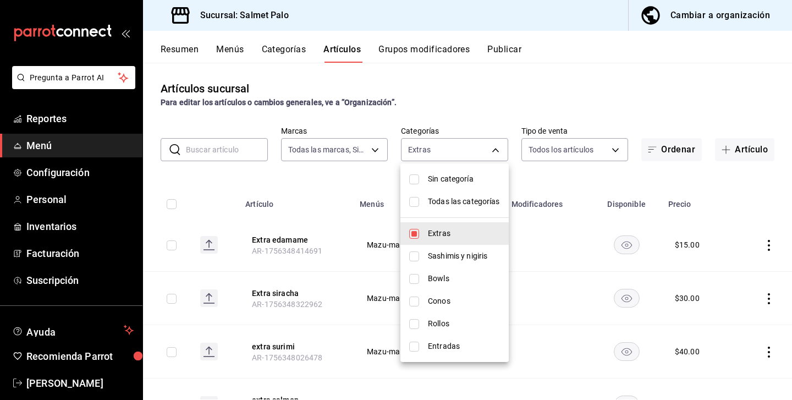
click at [417, 185] on li "Sin categoría" at bounding box center [455, 179] width 108 height 23
checkbox input "true"
click at [259, 200] on div at bounding box center [396, 200] width 792 height 400
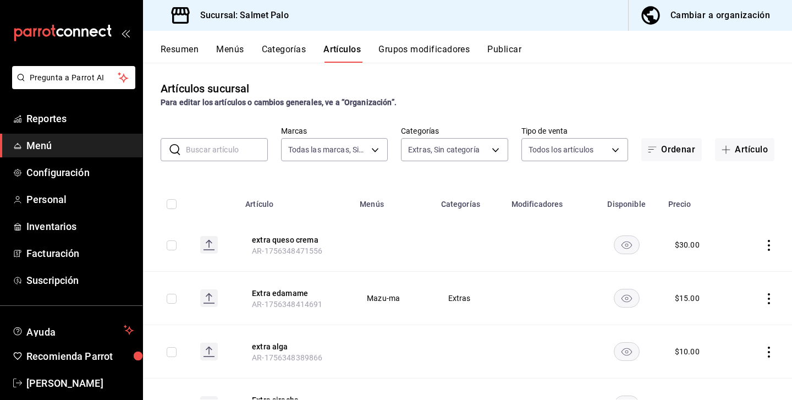
click at [768, 240] on icon "actions" at bounding box center [769, 245] width 11 height 11
click at [732, 271] on span "Editar" at bounding box center [736, 271] width 29 height 12
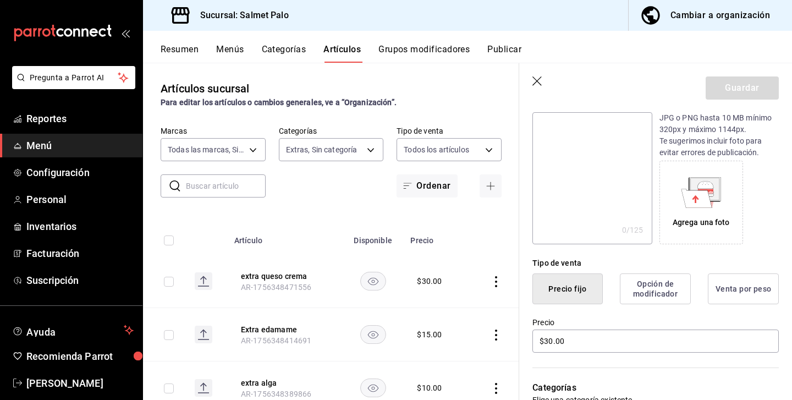
scroll to position [199, 0]
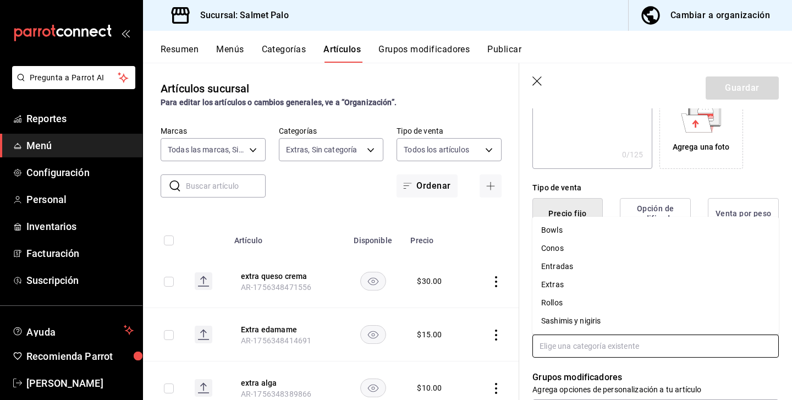
click at [601, 349] on input "text" at bounding box center [656, 346] width 246 height 23
click at [573, 279] on li "Extras" at bounding box center [656, 285] width 246 height 18
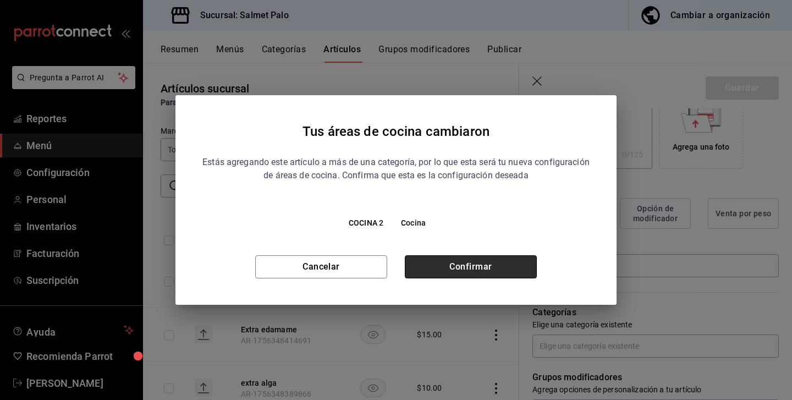
click at [494, 270] on button "Confirmar" at bounding box center [471, 266] width 132 height 23
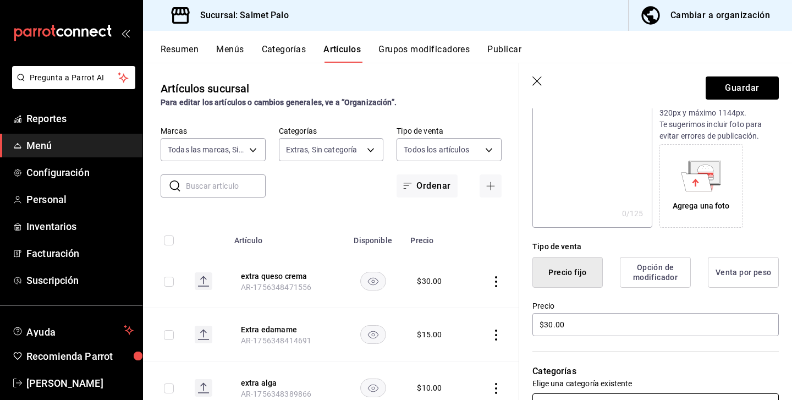
scroll to position [313, 0]
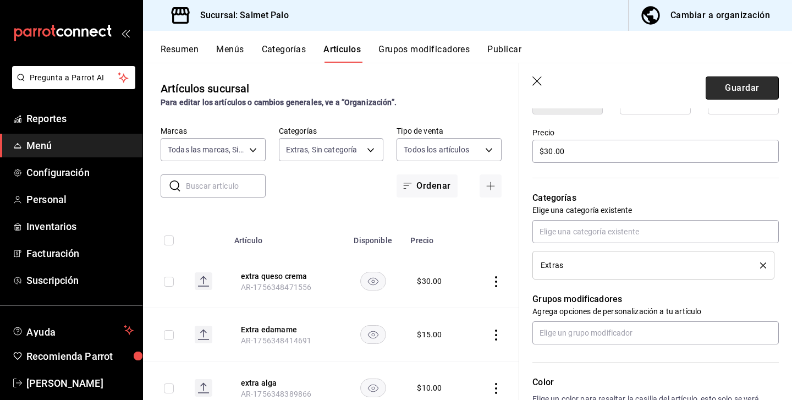
click at [723, 88] on button "Guardar" at bounding box center [742, 87] width 73 height 23
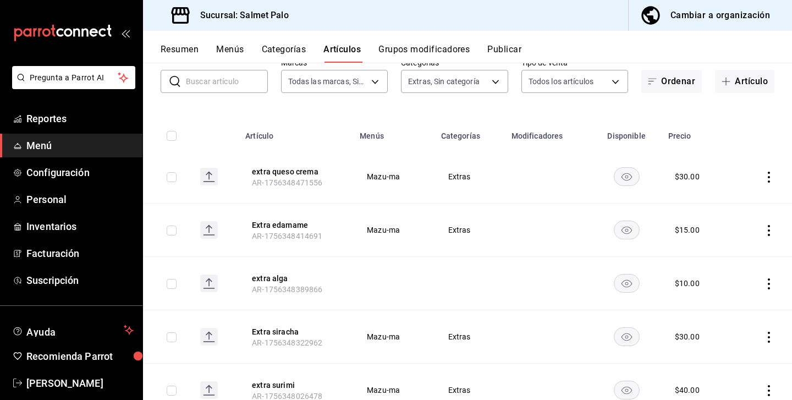
scroll to position [70, 0]
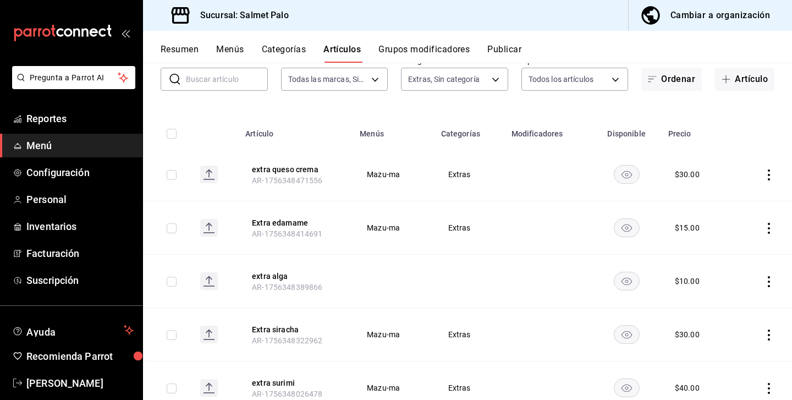
click at [767, 283] on icon "actions" at bounding box center [769, 281] width 11 height 11
click at [709, 313] on icon at bounding box center [708, 307] width 13 height 13
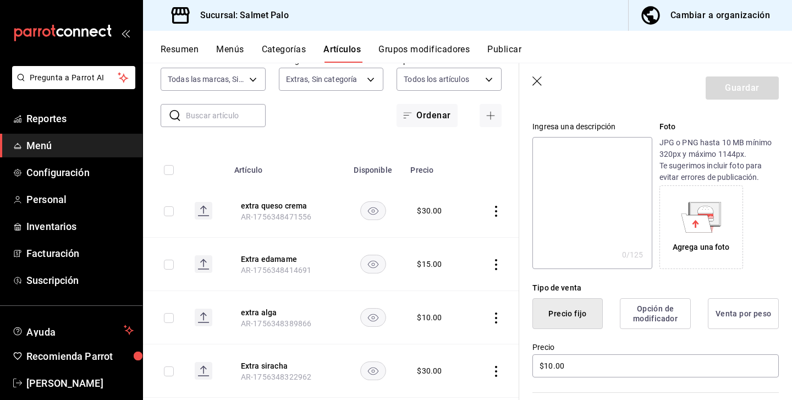
scroll to position [167, 0]
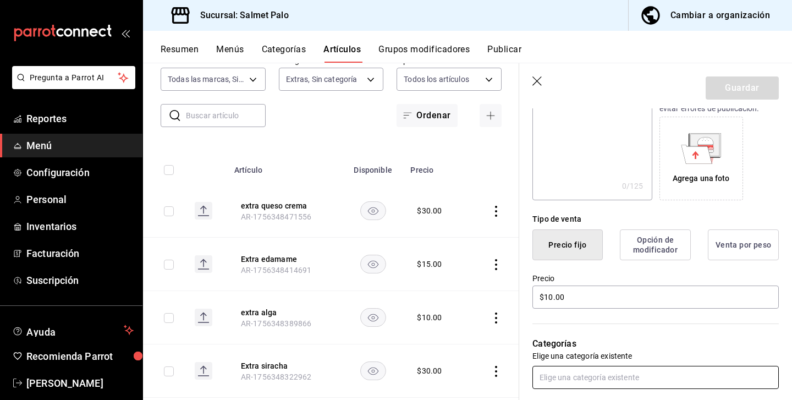
click at [591, 373] on input "text" at bounding box center [656, 377] width 246 height 23
click at [561, 319] on li "Extras" at bounding box center [656, 316] width 246 height 18
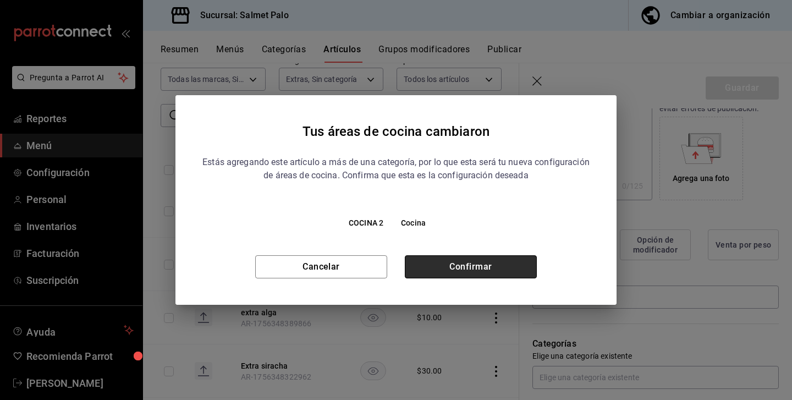
click at [507, 271] on button "Confirmar" at bounding box center [471, 266] width 132 height 23
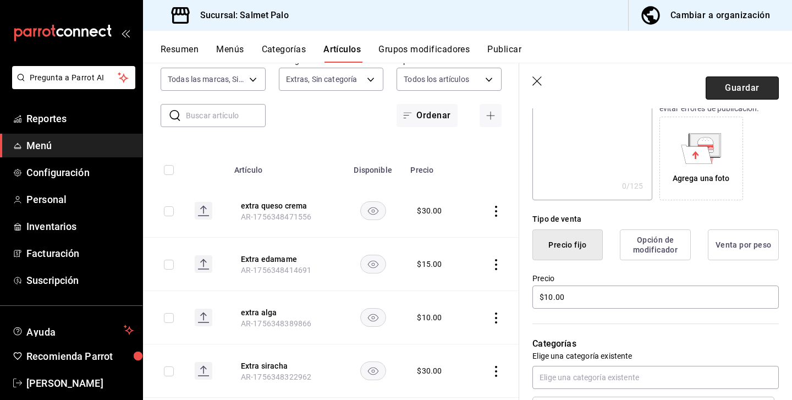
click at [748, 86] on button "Guardar" at bounding box center [742, 87] width 73 height 23
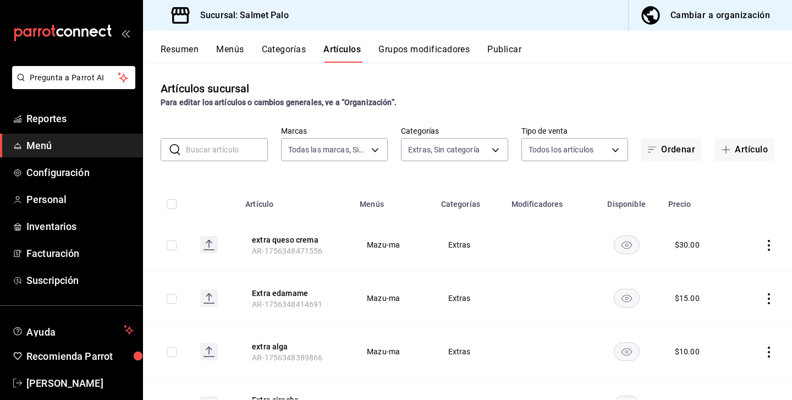
click at [274, 48] on button "Categorías" at bounding box center [284, 53] width 45 height 19
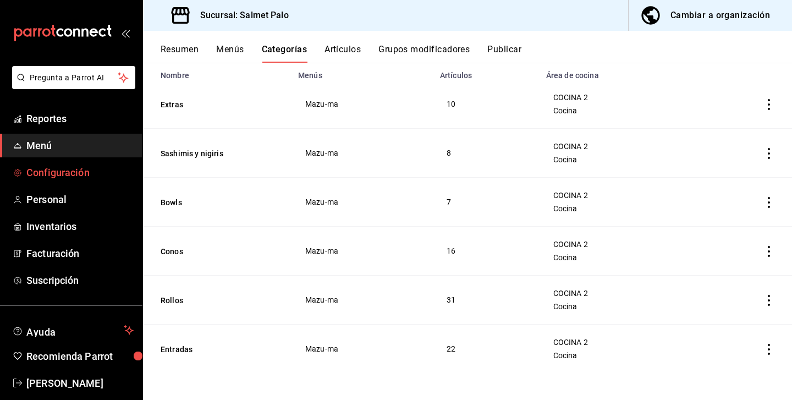
click at [49, 179] on span "Configuración" at bounding box center [79, 172] width 107 height 15
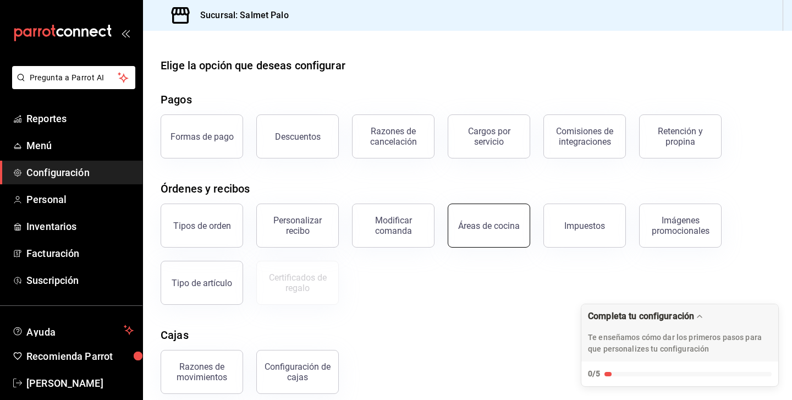
click at [499, 229] on div "Áreas de cocina" at bounding box center [489, 226] width 62 height 10
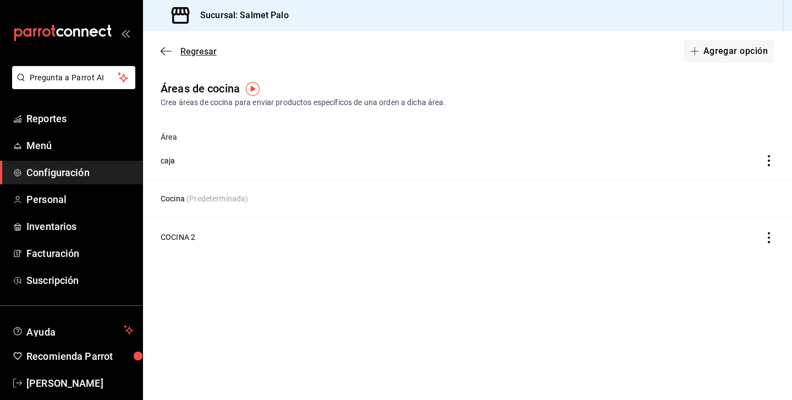
click at [174, 50] on span "Regresar" at bounding box center [189, 51] width 56 height 10
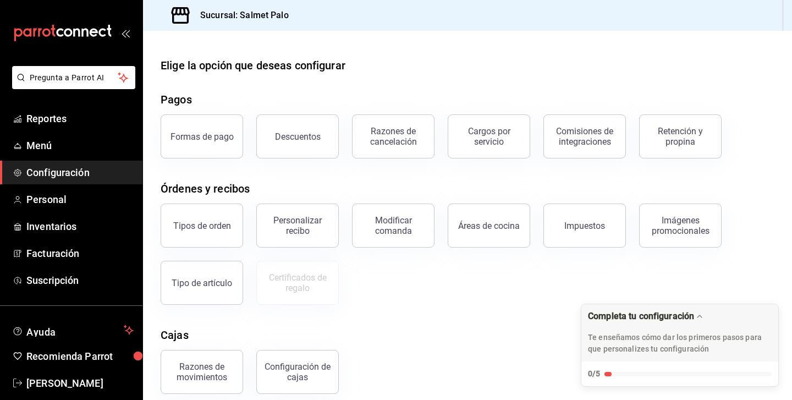
click at [130, 36] on div "mailbox folders" at bounding box center [71, 33] width 143 height 66
click at [125, 34] on icon "open_drawer_menu" at bounding box center [125, 33] width 9 height 9
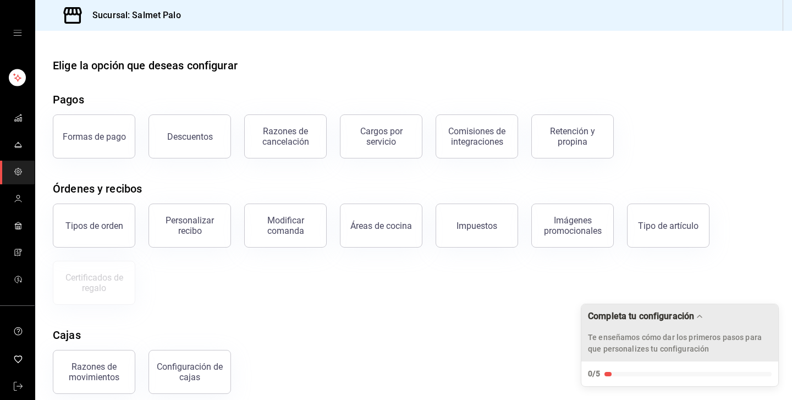
click at [702, 312] on icon "Drag to move checklist" at bounding box center [699, 316] width 9 height 9
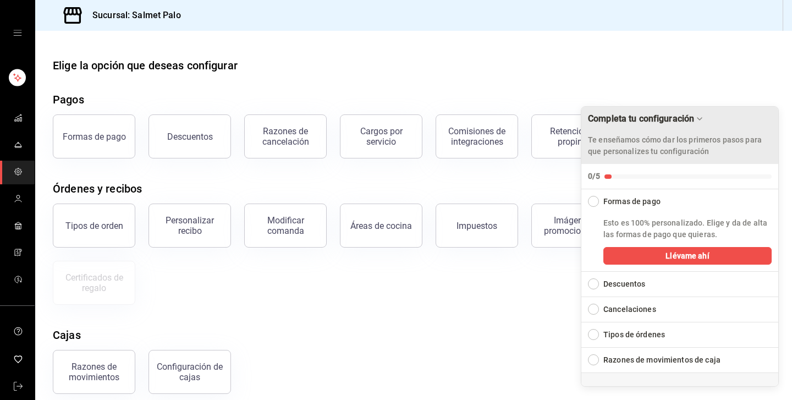
click at [704, 123] on icon "Drag to move checklist" at bounding box center [699, 118] width 9 height 9
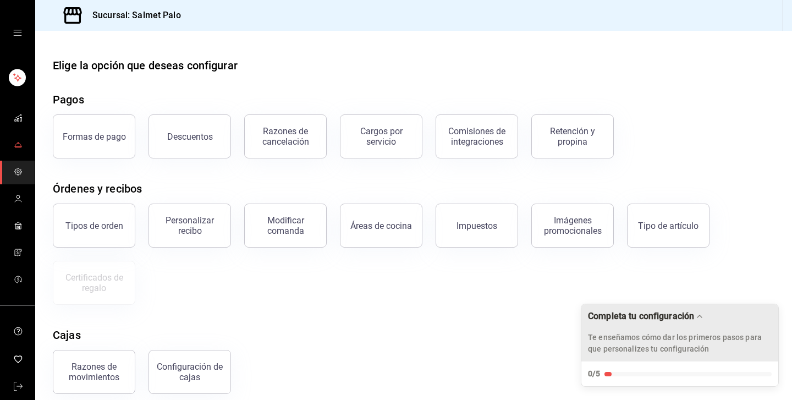
click at [17, 144] on icon "mailbox folders" at bounding box center [18, 144] width 6 height 3
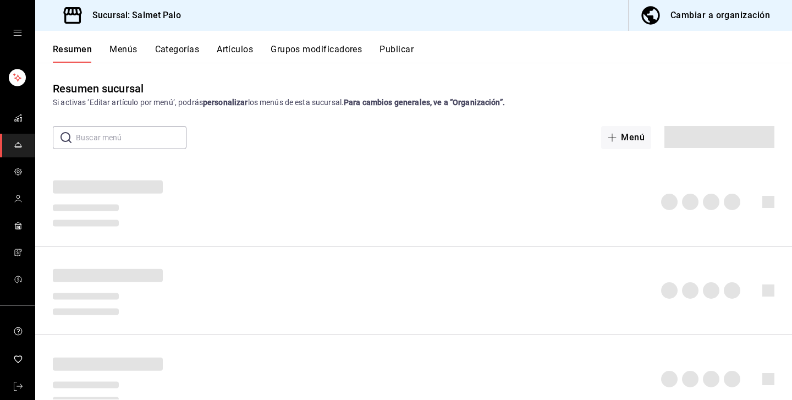
click at [135, 51] on button "Menús" at bounding box center [123, 53] width 28 height 19
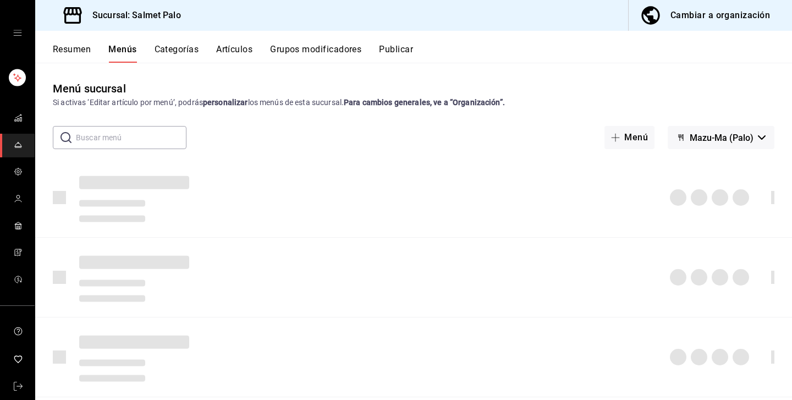
click at [246, 50] on button "Artículos" at bounding box center [234, 53] width 36 height 19
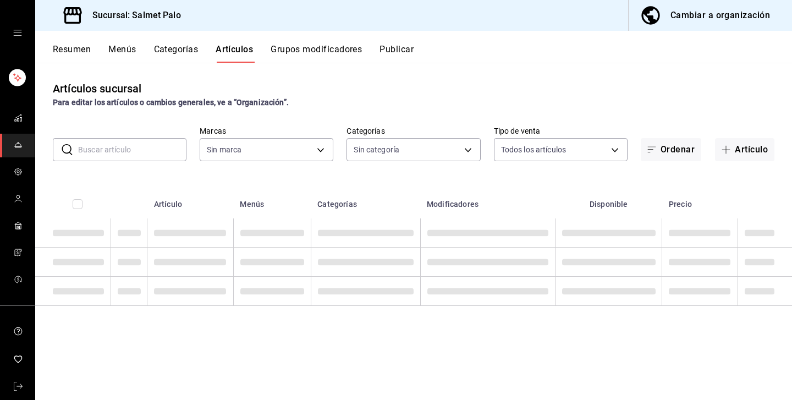
type input "b19418b8-f402-47a4-9675-3347032208b8,5ce41efa-3da9-4142-a109-4cabeb41dd5b,8a476…"
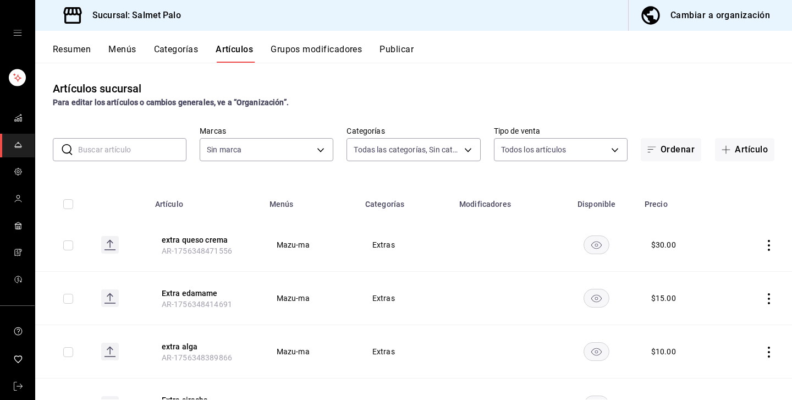
type input "91822997-6511-487a-b58c-8897a46e9bc4,bcaf95bc-d9c1-438b-979f-19bd0f306f78"
click at [771, 354] on icon "actions" at bounding box center [769, 352] width 11 height 11
click at [735, 332] on li "Editar" at bounding box center [726, 326] width 66 height 23
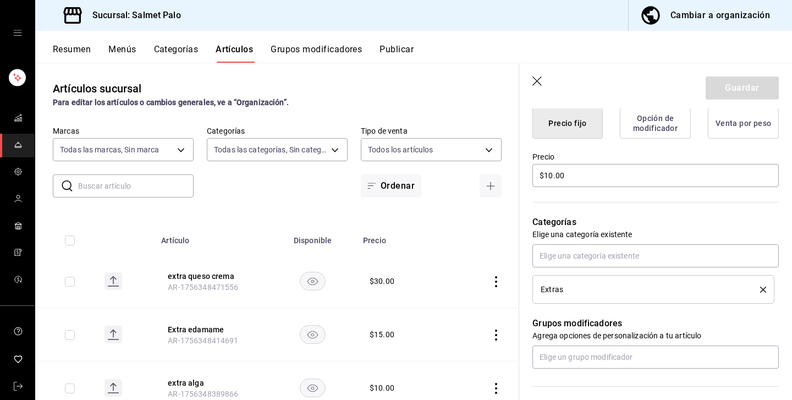
scroll to position [284, 0]
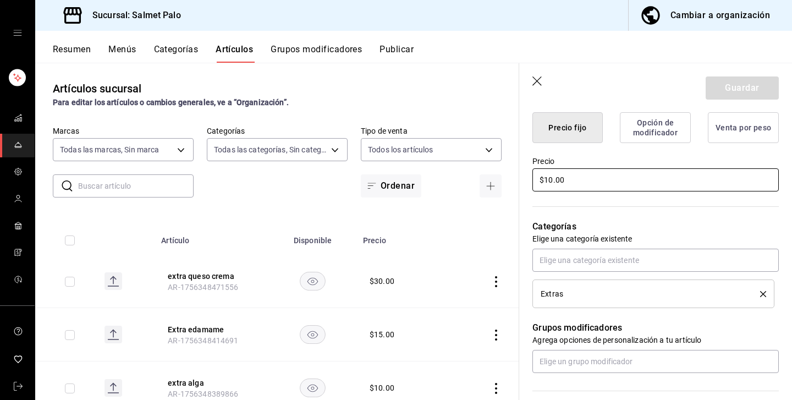
click at [571, 182] on input "$10.00" at bounding box center [656, 179] width 246 height 23
type input "$25.00"
click at [725, 83] on button "Guardar" at bounding box center [742, 87] width 73 height 23
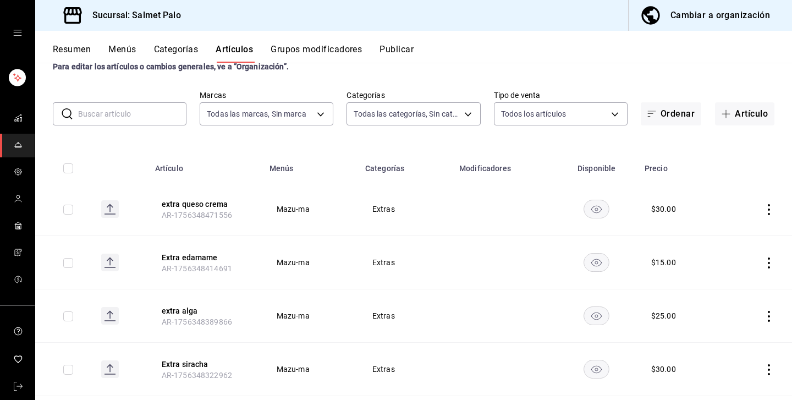
scroll to position [38, 0]
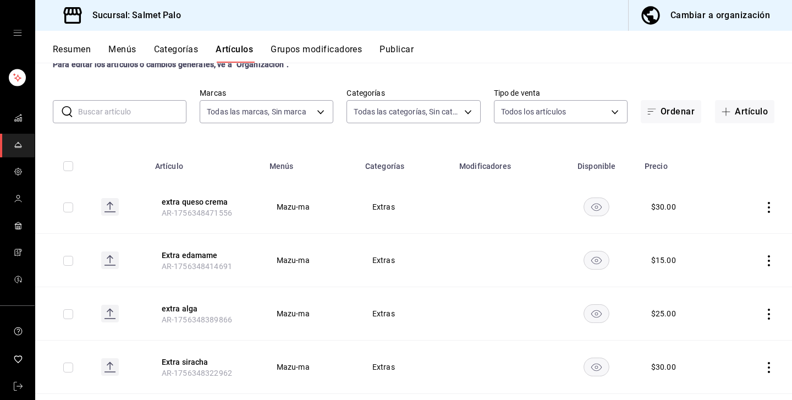
click at [769, 258] on icon "actions" at bounding box center [769, 260] width 11 height 11
click at [715, 285] on icon at bounding box center [708, 286] width 13 height 13
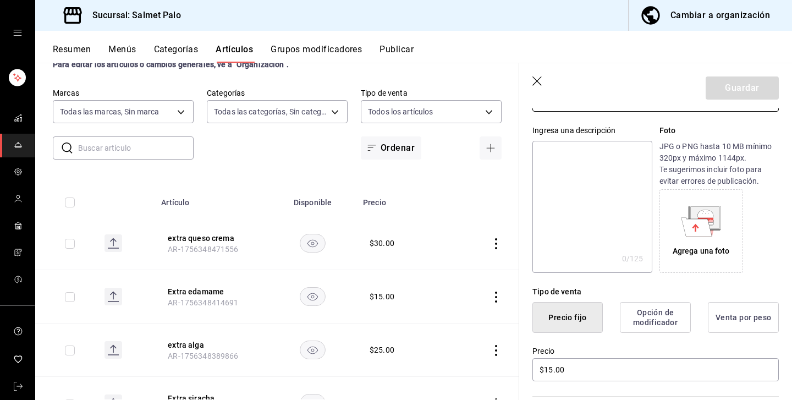
scroll to position [123, 0]
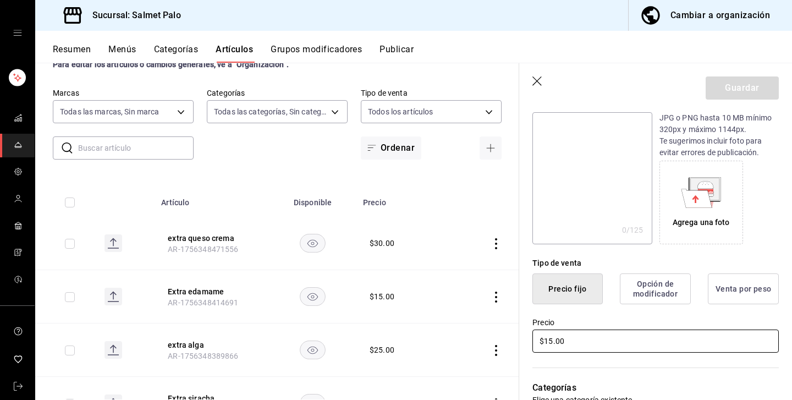
click at [552, 342] on input "$15.00" at bounding box center [656, 341] width 246 height 23
type input "$1.00"
type input "$25.00"
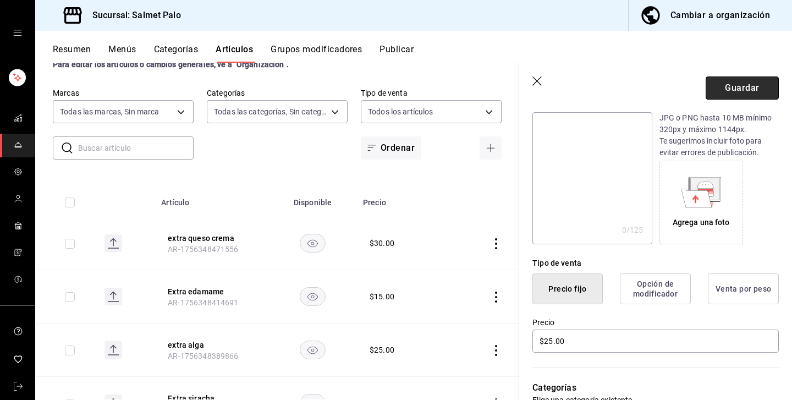
click at [722, 92] on button "Guardar" at bounding box center [742, 87] width 73 height 23
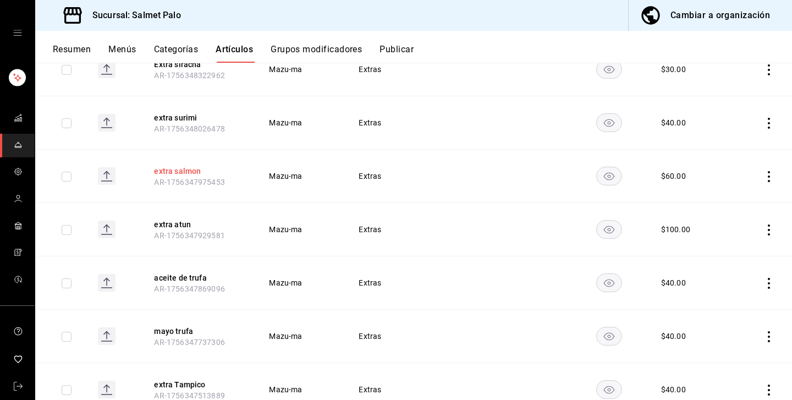
scroll to position [333, 0]
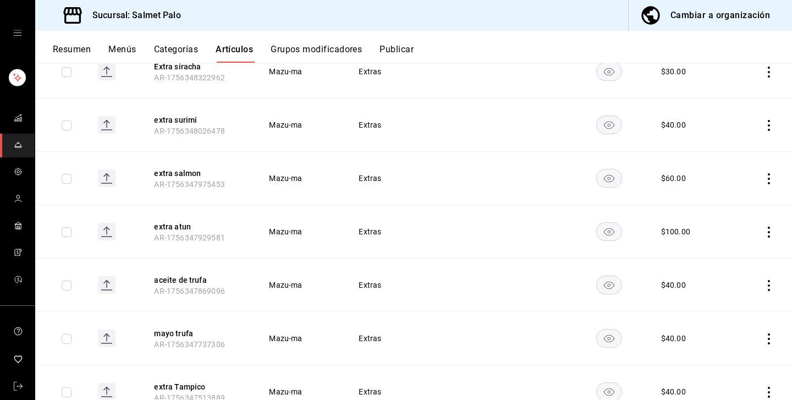
click at [769, 284] on icon "actions" at bounding box center [769, 285] width 2 height 11
click at [717, 317] on div at bounding box center [712, 311] width 20 height 13
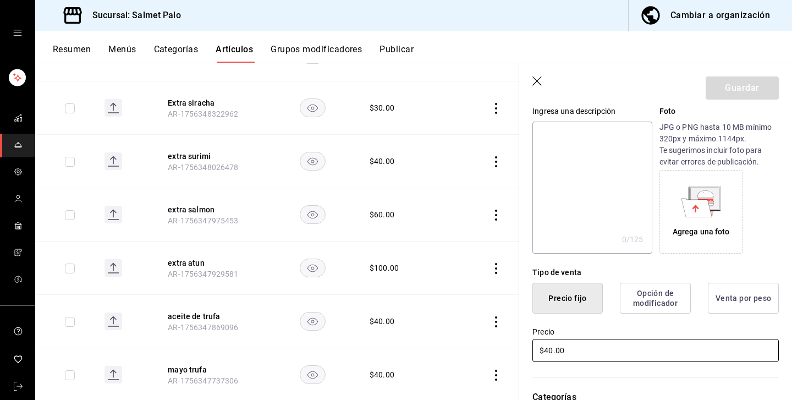
scroll to position [123, 0]
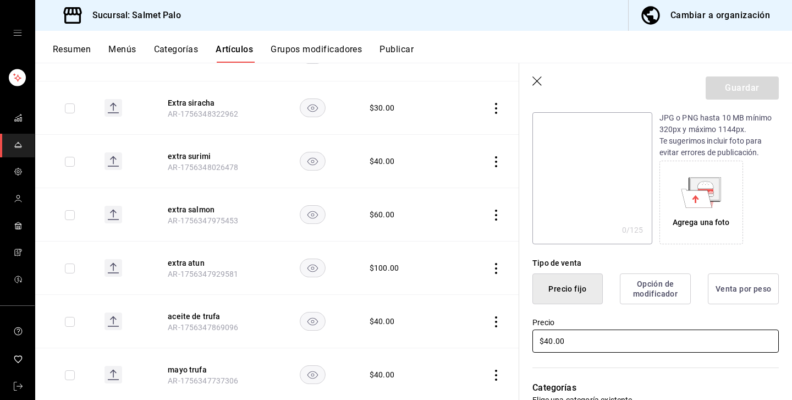
click at [559, 340] on input "$40.00" at bounding box center [656, 341] width 246 height 23
click at [544, 339] on input "$40.00" at bounding box center [656, 341] width 246 height 23
click at [549, 341] on input "$40.00" at bounding box center [656, 341] width 246 height 23
type input "$70.00"
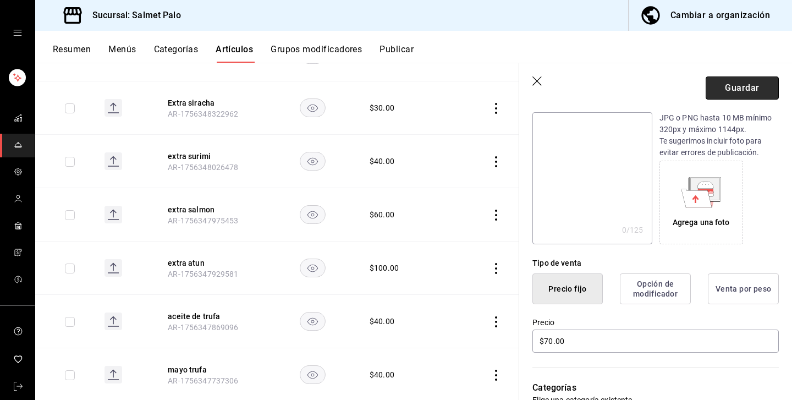
click at [734, 94] on button "Guardar" at bounding box center [742, 87] width 73 height 23
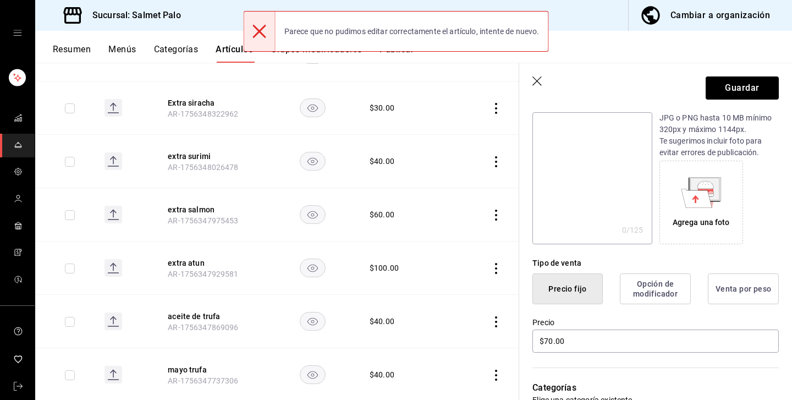
click at [533, 82] on icon "button" at bounding box center [538, 81] width 11 height 11
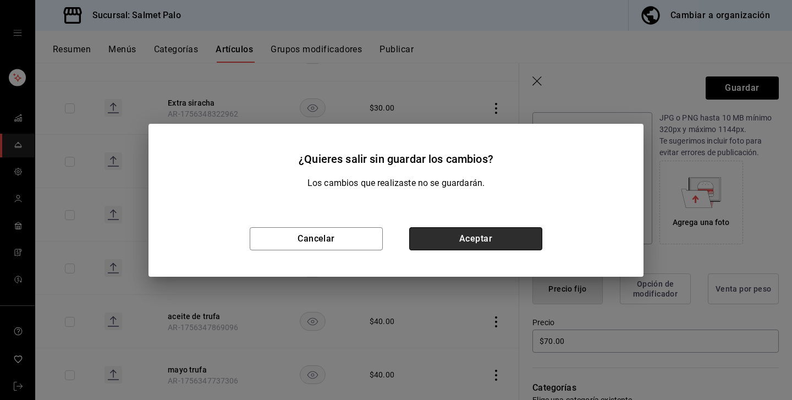
click at [418, 232] on button "Aceptar" at bounding box center [475, 238] width 133 height 23
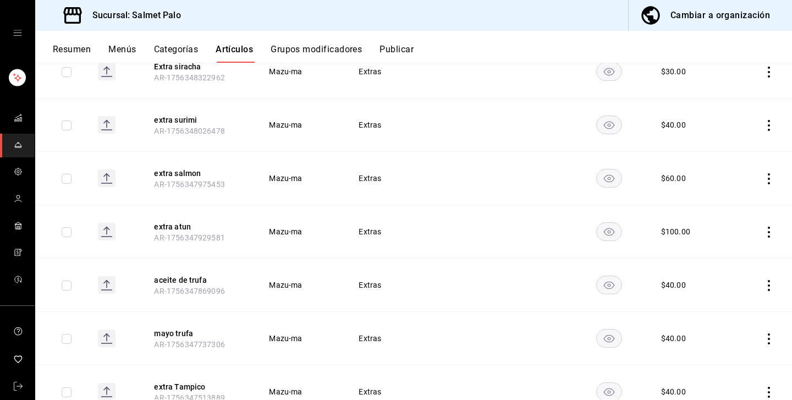
click at [771, 281] on icon "actions" at bounding box center [769, 285] width 11 height 11
click at [715, 314] on icon at bounding box center [708, 311] width 13 height 13
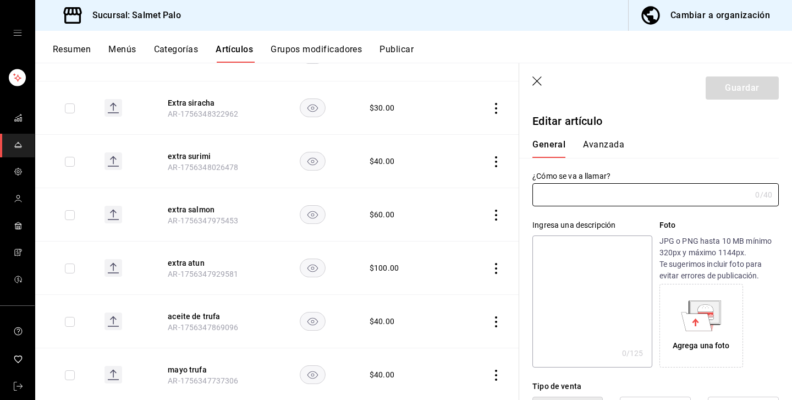
type input "aceite de trufa"
type input "AR-1756347869096"
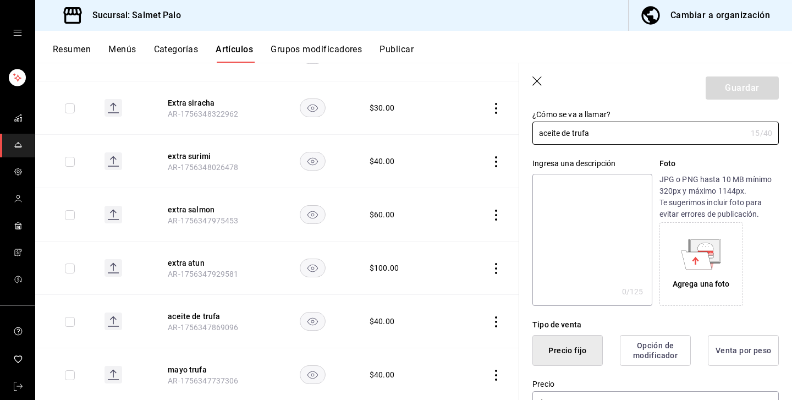
scroll to position [165, 0]
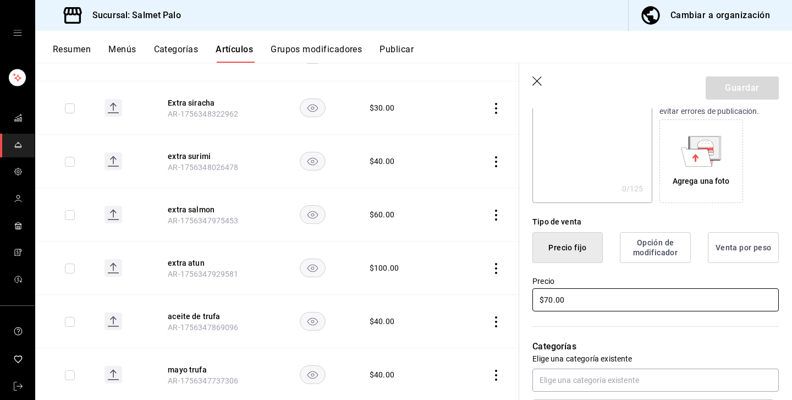
click at [576, 307] on input "$70.00" at bounding box center [656, 299] width 246 height 23
type input "$7.00"
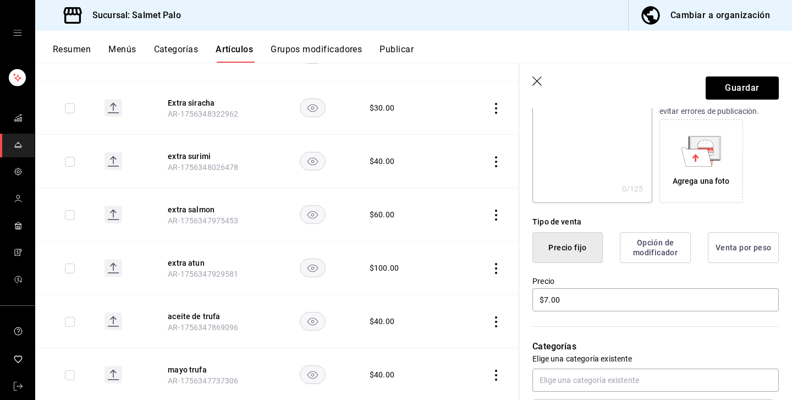
click at [535, 81] on icon "button" at bounding box center [538, 81] width 11 height 11
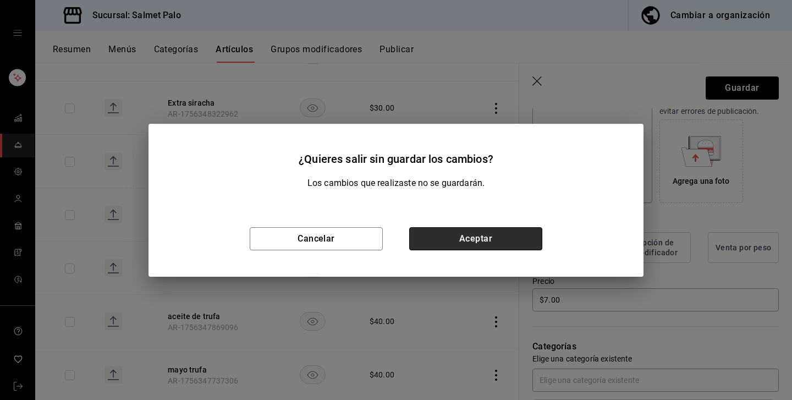
click at [451, 241] on button "Aceptar" at bounding box center [475, 238] width 133 height 23
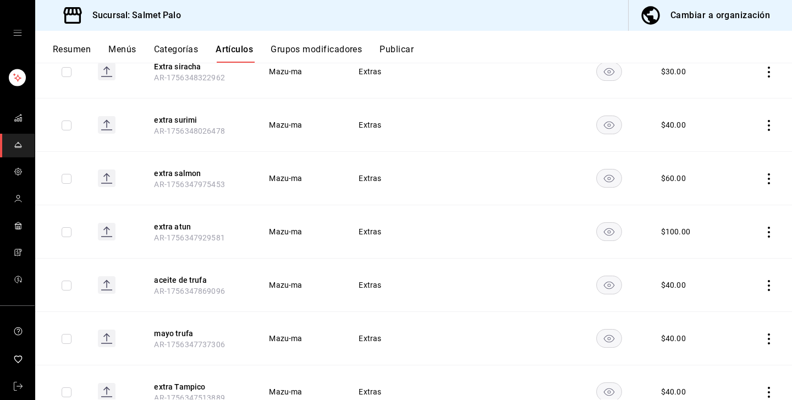
click at [770, 288] on icon "actions" at bounding box center [769, 285] width 11 height 11
click at [733, 314] on span "Editar" at bounding box center [736, 311] width 29 height 12
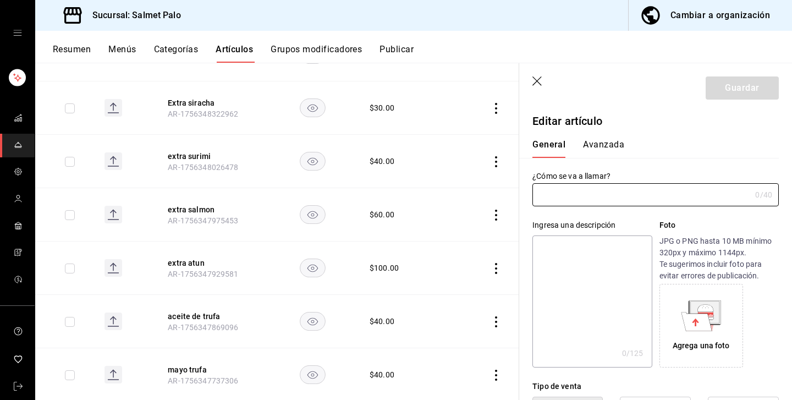
type input "aceite de trufa"
type input "$70.00"
type input "AR-1756347869096"
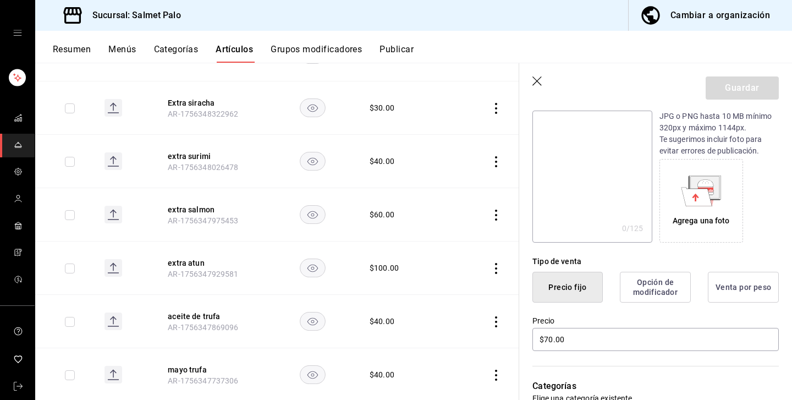
scroll to position [155, 0]
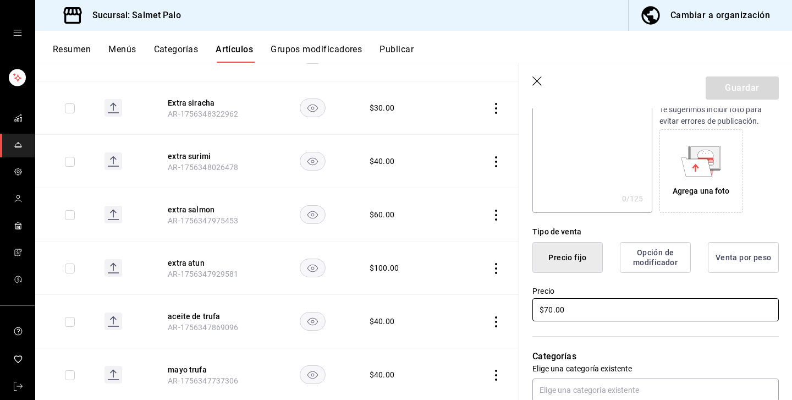
click at [549, 311] on input "$70.00" at bounding box center [656, 309] width 246 height 23
type input "$75.00"
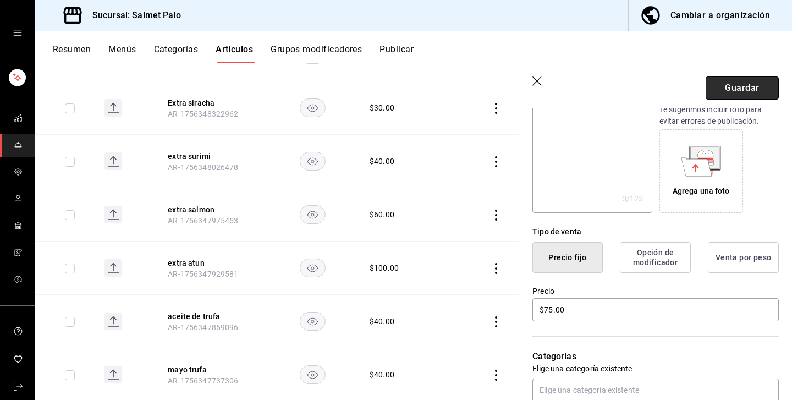
click at [735, 77] on button "Guardar" at bounding box center [742, 87] width 73 height 23
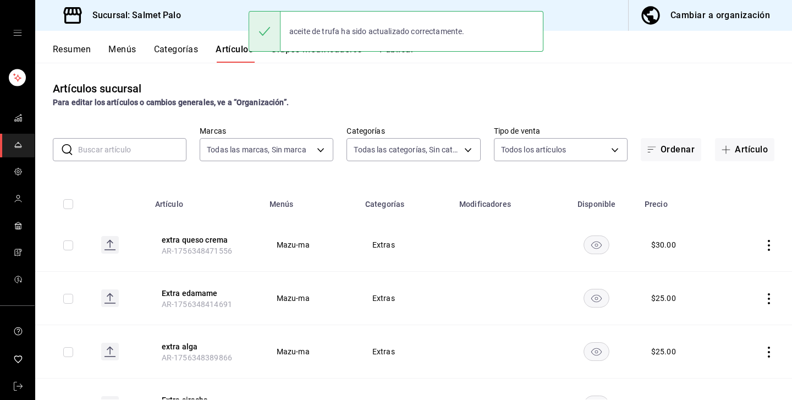
click at [199, 49] on button "Categorías" at bounding box center [176, 53] width 45 height 19
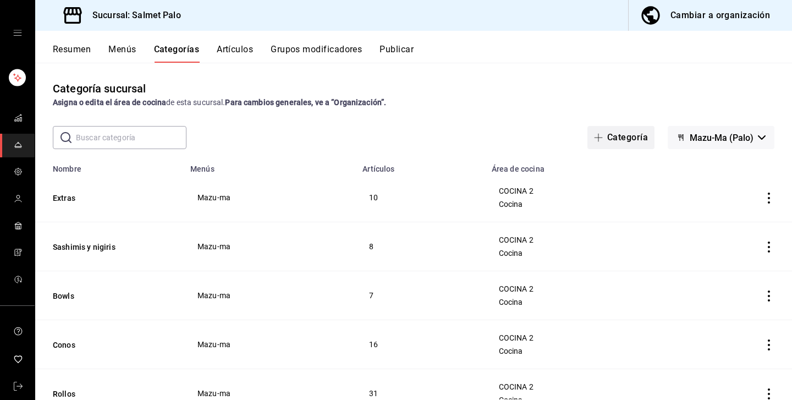
click at [615, 139] on button "Categoría" at bounding box center [621, 137] width 67 height 23
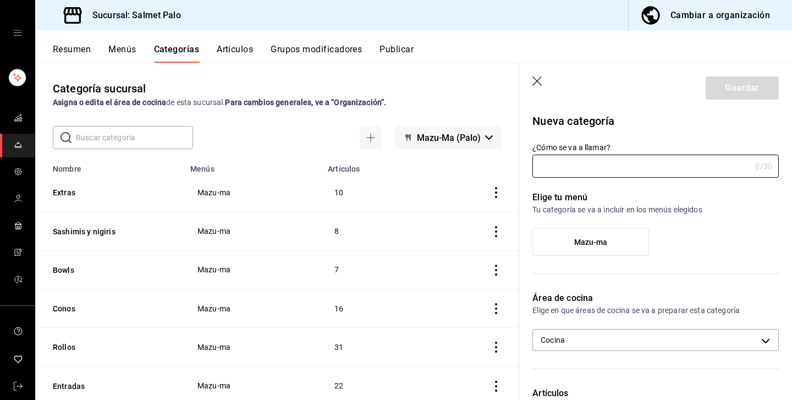
type input "R"
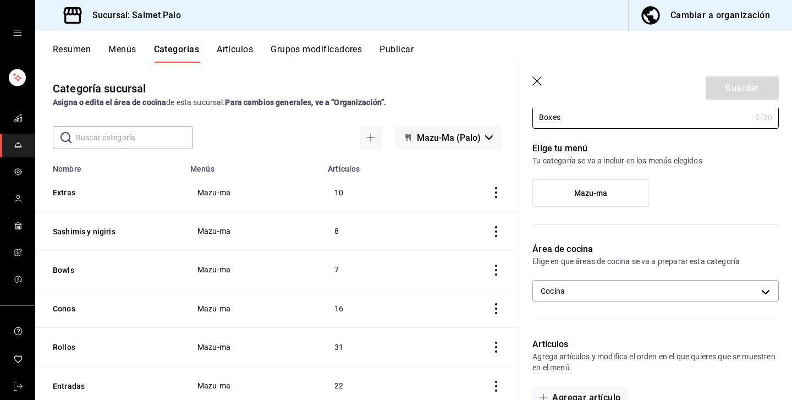
scroll to position [84, 0]
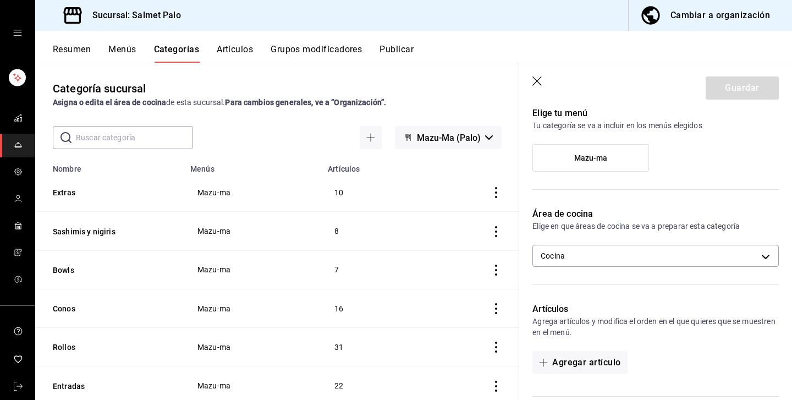
type input "Boxes"
click at [598, 151] on label "Mazu-ma" at bounding box center [591, 158] width 116 height 26
click at [0, 0] on input "Mazu-ma" at bounding box center [0, 0] width 0 height 0
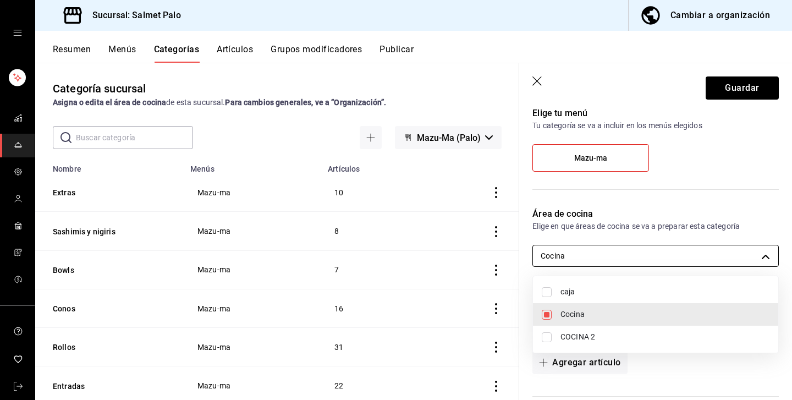
click at [620, 258] on body "Sucursal: Salmet Palo Cambiar a organización Resumen Menús Categorías Artículos…" at bounding box center [396, 200] width 792 height 400
click at [568, 332] on span "COCINA 2" at bounding box center [665, 337] width 209 height 12
type input "0daeab3e-1f91-4558-bf89-defc9de94201,db7a19c9-c83a-4590-870b-517414d5dfb6"
checkbox input "true"
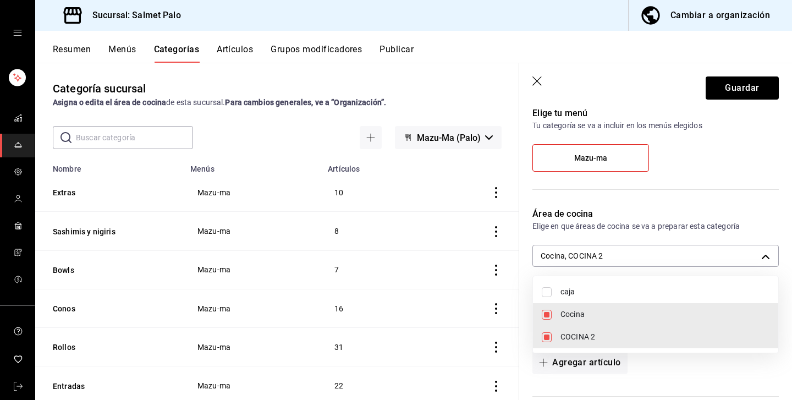
click at [561, 297] on span "caja" at bounding box center [665, 292] width 209 height 12
type input "0daeab3e-1f91-4558-bf89-defc9de94201,db7a19c9-c83a-4590-870b-517414d5dfb6,8637d…"
checkbox input "true"
click at [722, 103] on div at bounding box center [396, 200] width 792 height 400
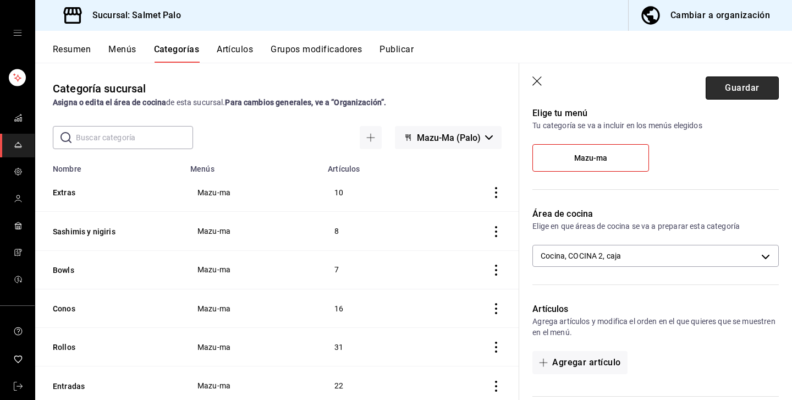
click at [732, 86] on button "Guardar" at bounding box center [742, 87] width 73 height 23
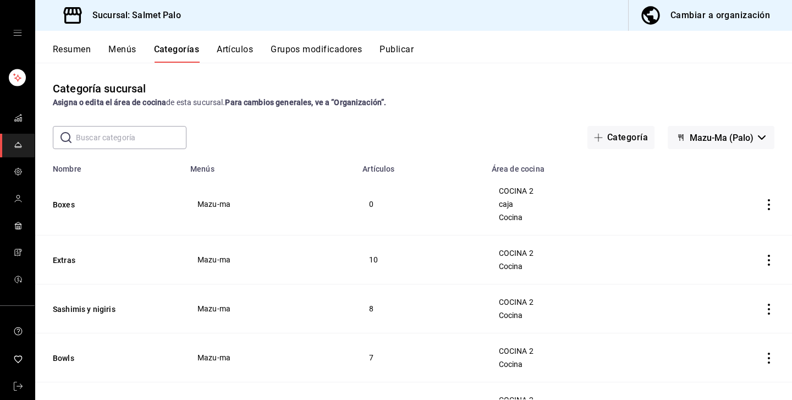
click at [244, 52] on button "Artículos" at bounding box center [235, 53] width 36 height 19
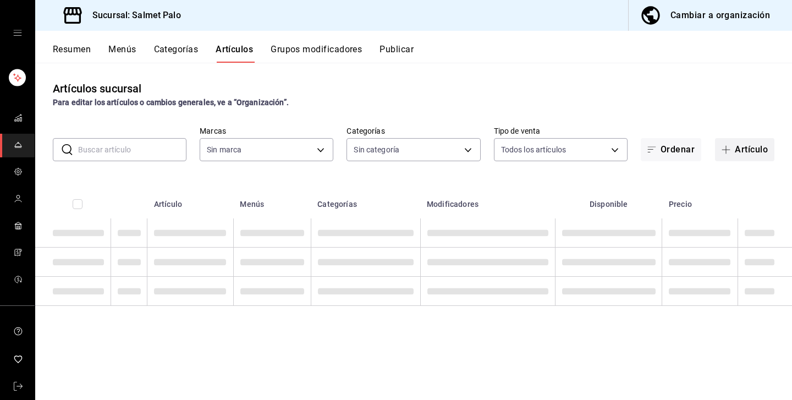
type input "91822997-6511-487a-b58c-8897a46e9bc4,bcaf95bc-d9c1-438b-979f-19bd0f306f78"
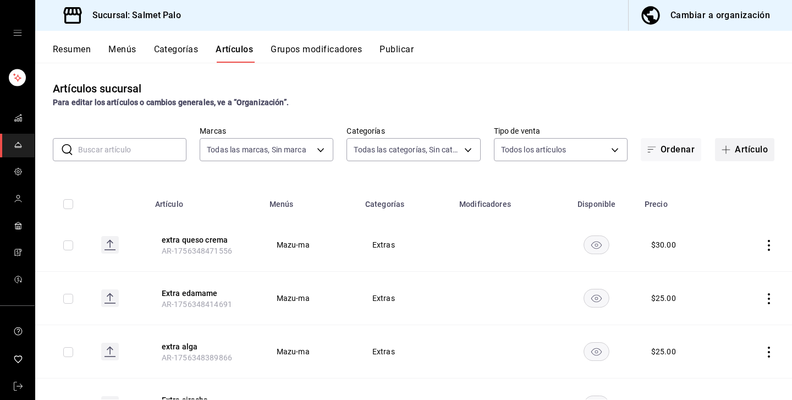
type input "dfa20abf-bc96-4042-bf22-5f7d866791c3,b19418b8-f402-47a4-9675-3347032208b8,5ce41…"
click at [737, 153] on button "Artículo" at bounding box center [744, 149] width 59 height 23
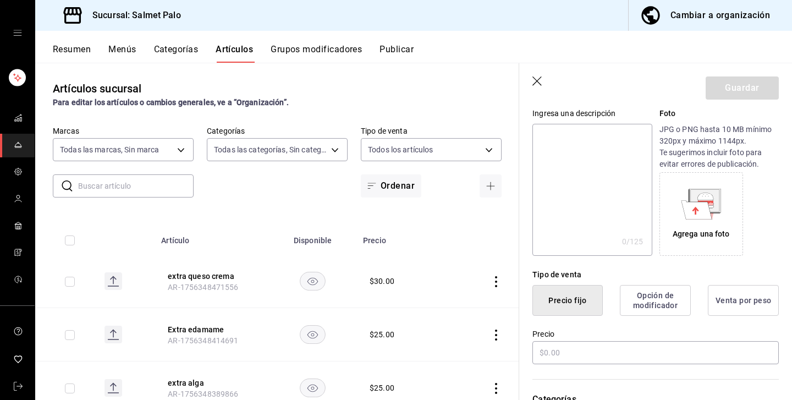
scroll to position [113, 0]
type input "Nigiri box"
click at [545, 346] on input "text" at bounding box center [656, 351] width 246 height 23
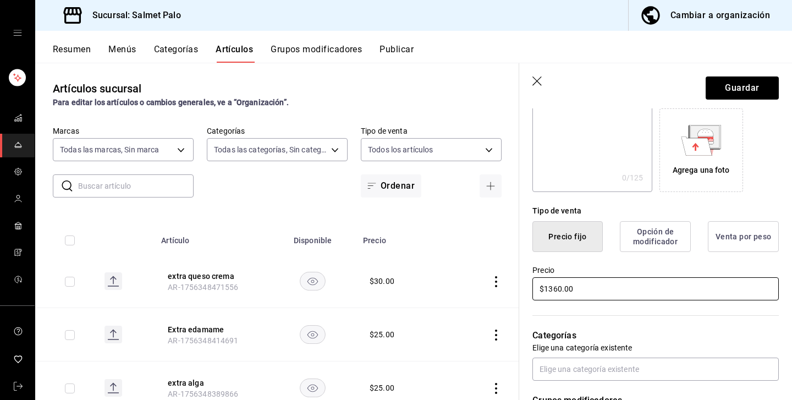
scroll to position [204, 0]
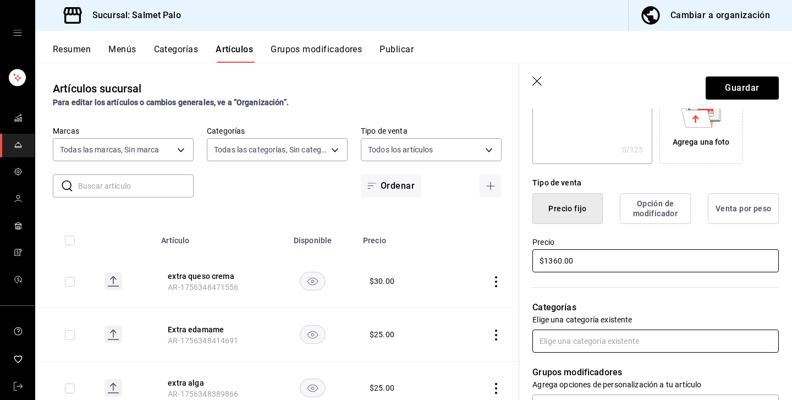
type input "$1360.00"
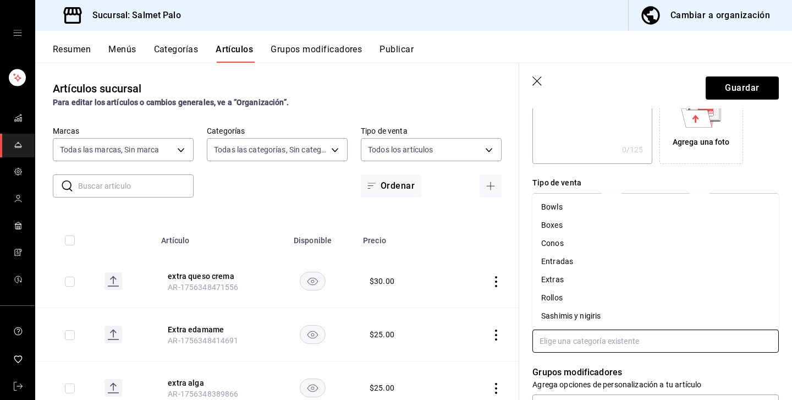
click at [577, 337] on input "text" at bounding box center [656, 341] width 246 height 23
click at [547, 228] on li "Boxes" at bounding box center [656, 225] width 246 height 18
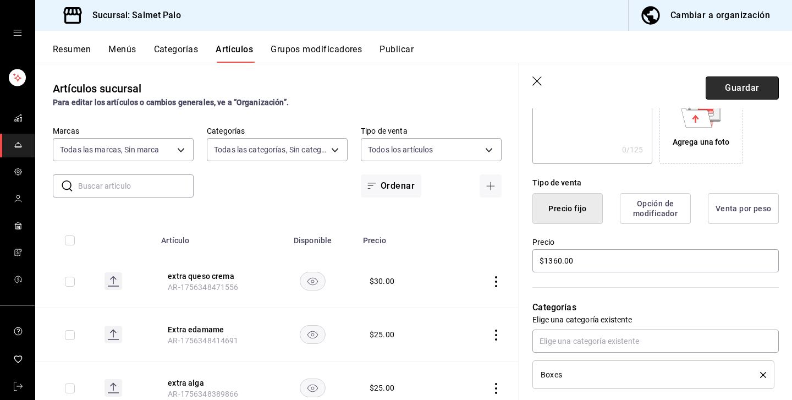
click at [718, 87] on button "Guardar" at bounding box center [742, 87] width 73 height 23
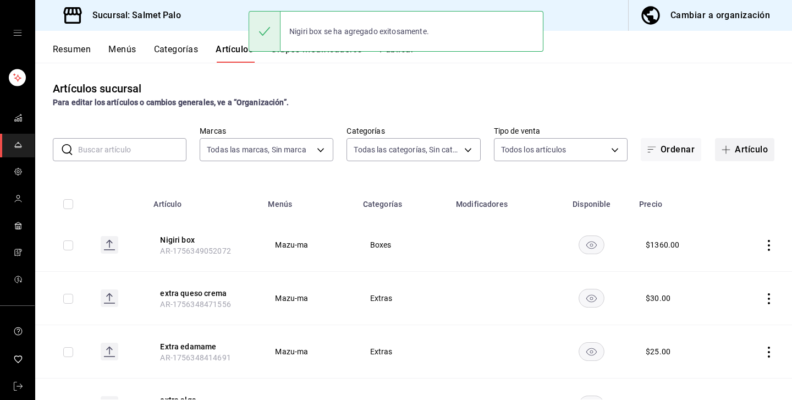
click at [738, 147] on button "Artículo" at bounding box center [744, 149] width 59 height 23
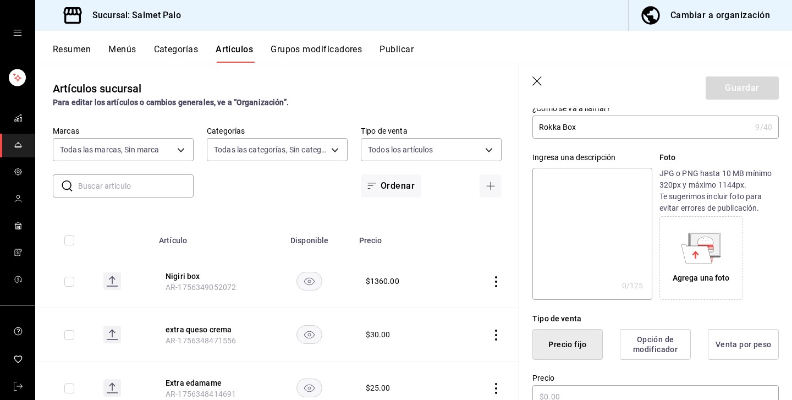
scroll to position [86, 0]
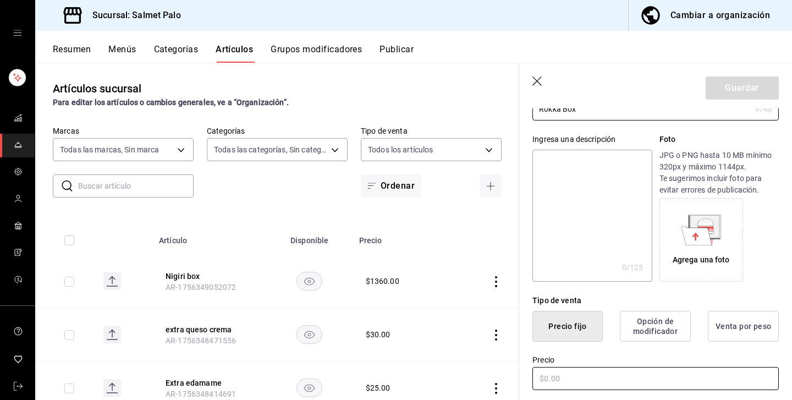
type input "Rokka Box"
click at [547, 376] on input "text" at bounding box center [656, 378] width 246 height 23
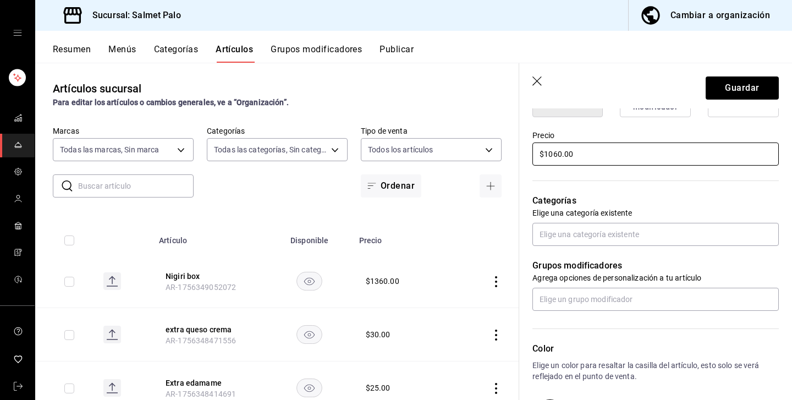
scroll to position [317, 0]
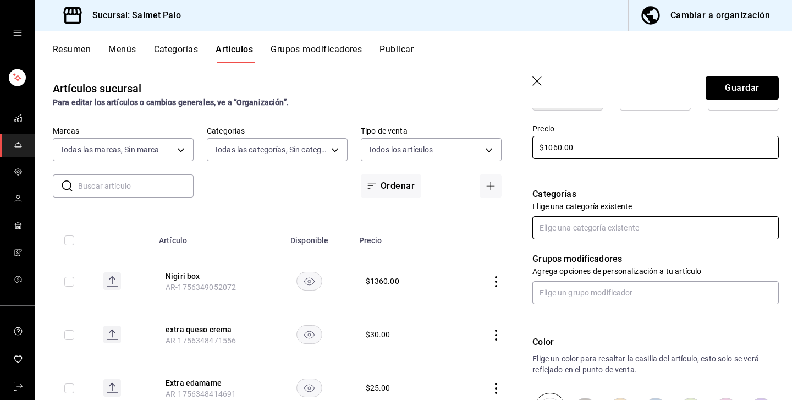
type input "$1060.00"
click at [579, 229] on input "text" at bounding box center [656, 227] width 246 height 23
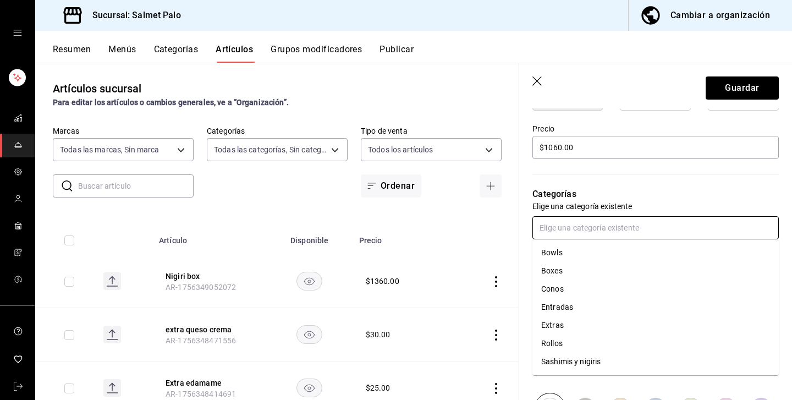
click at [543, 269] on li "Boxes" at bounding box center [656, 271] width 246 height 18
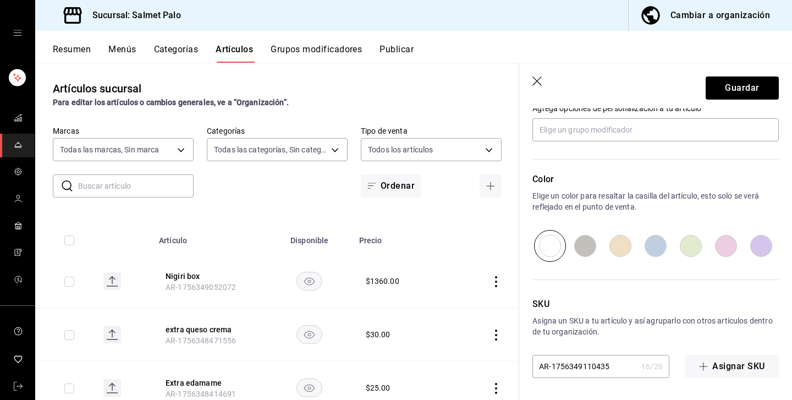
scroll to position [516, 0]
click at [727, 79] on button "Guardar" at bounding box center [742, 87] width 73 height 23
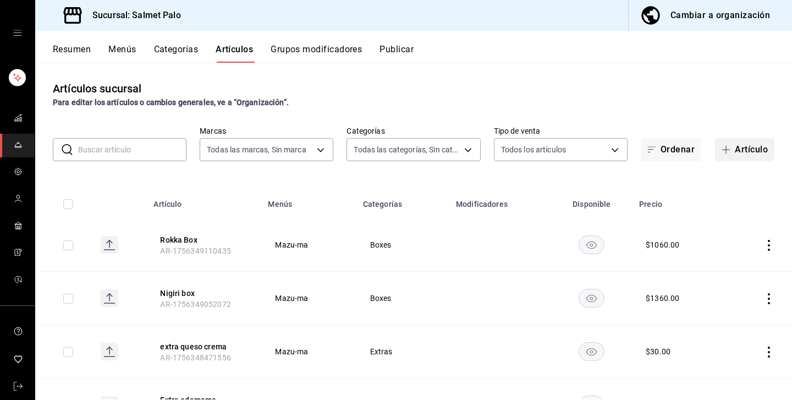
click at [748, 153] on button "Artículo" at bounding box center [744, 149] width 59 height 23
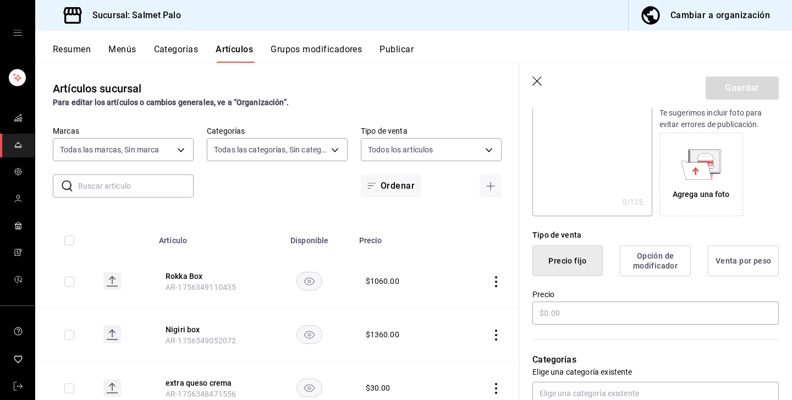
scroll to position [151, 0]
type input "Sashimi box"
click at [537, 316] on input "text" at bounding box center [656, 313] width 246 height 23
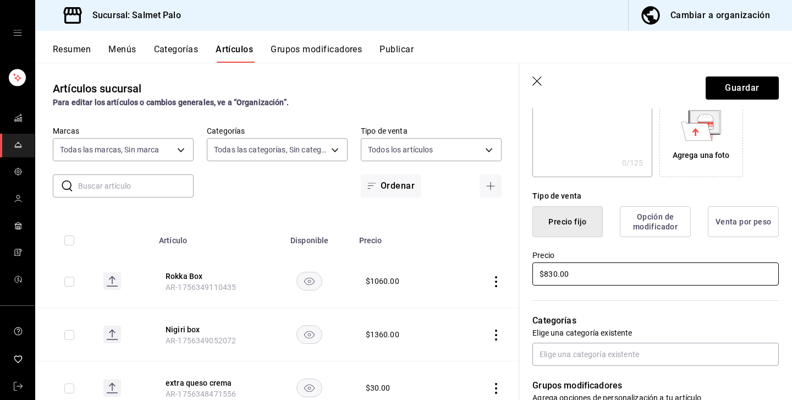
scroll to position [206, 0]
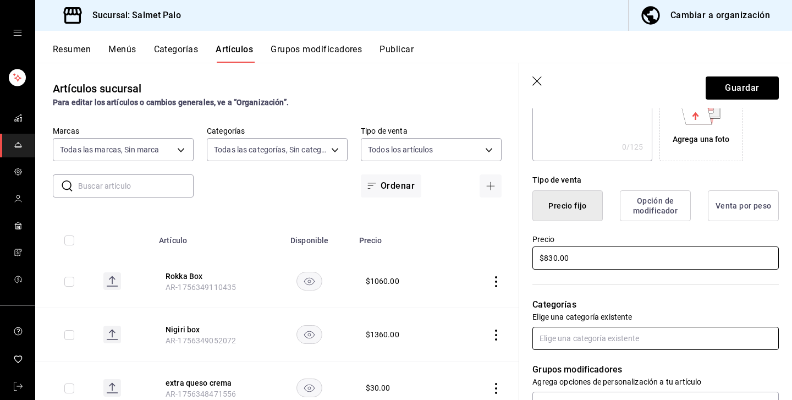
type input "$830.00"
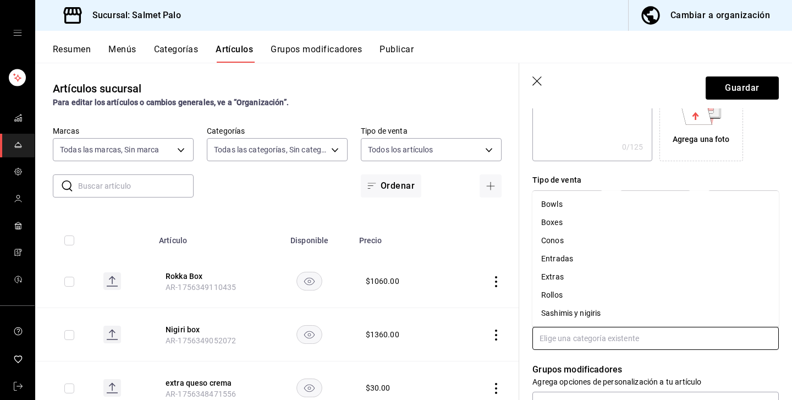
click at [563, 343] on input "text" at bounding box center [656, 338] width 246 height 23
click at [536, 220] on li "Boxes" at bounding box center [656, 222] width 246 height 18
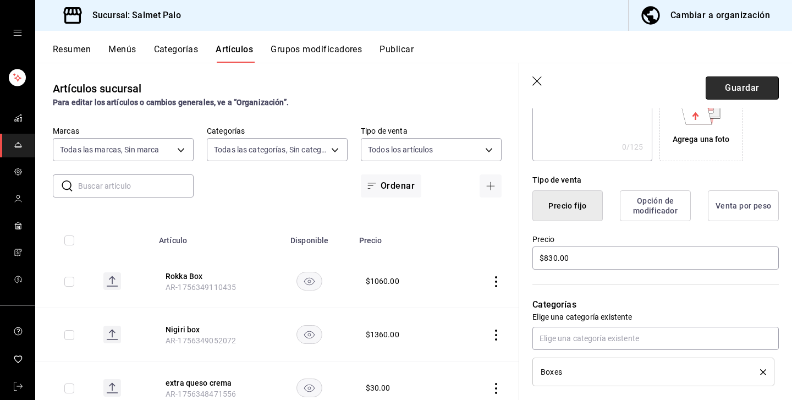
click at [739, 79] on button "Guardar" at bounding box center [742, 87] width 73 height 23
click at [300, 151] on body "Sucursal: Salmet Palo Cambiar a organización Resumen Menús Categorías Artículos…" at bounding box center [396, 200] width 792 height 400
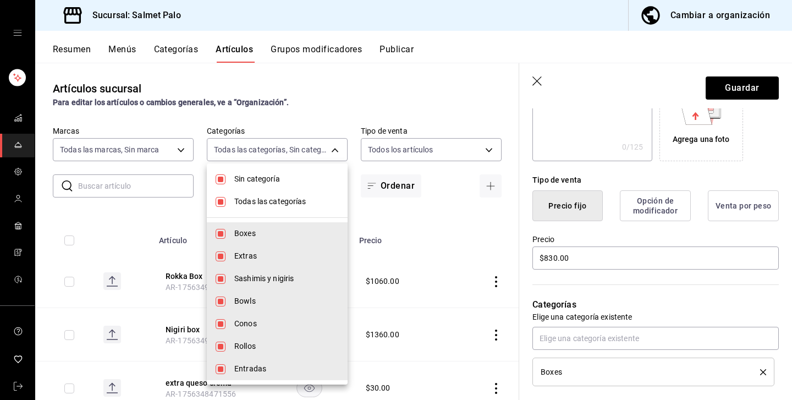
click at [237, 204] on span "Todas las categorías" at bounding box center [286, 202] width 105 height 12
checkbox input "false"
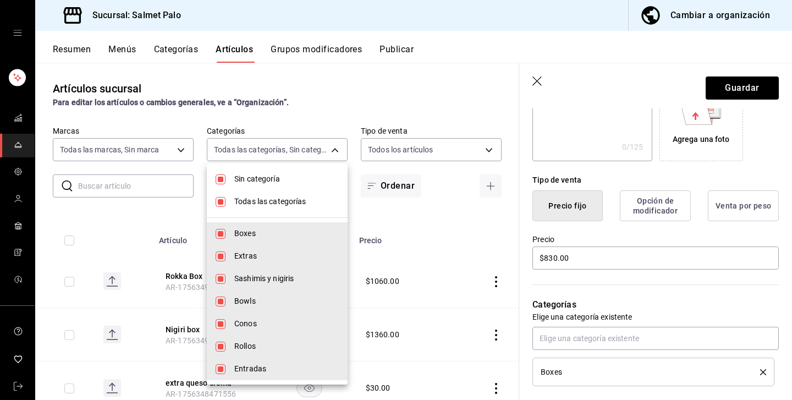
checkbox input "false"
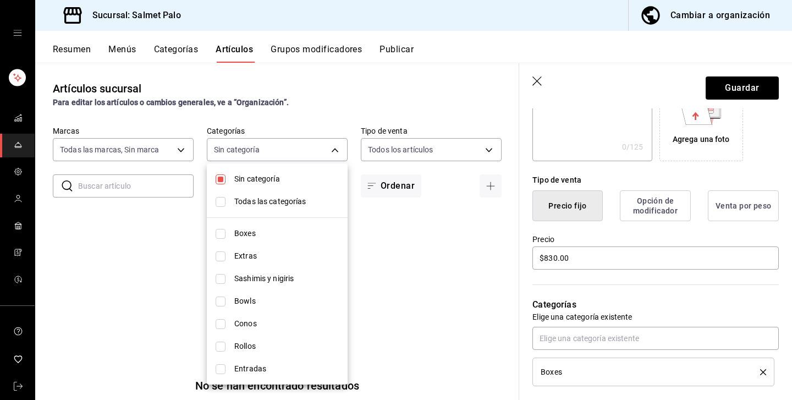
click at [233, 229] on li "Boxes" at bounding box center [277, 233] width 141 height 23
type input "dfa20abf-bc96-4042-bf22-5f7d866791c3"
checkbox input "true"
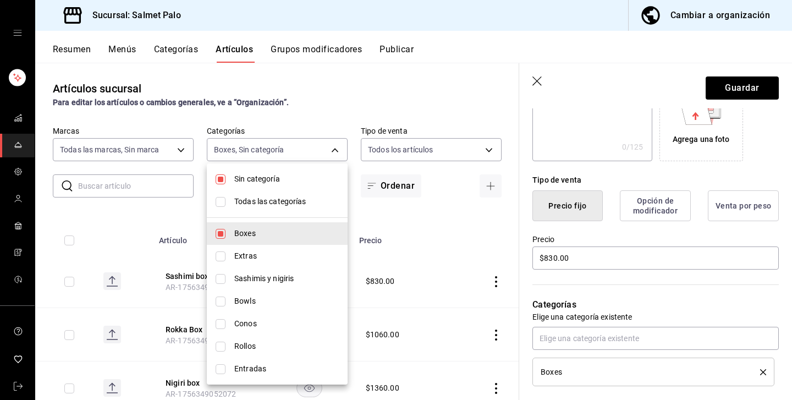
click at [538, 83] on div at bounding box center [396, 200] width 792 height 400
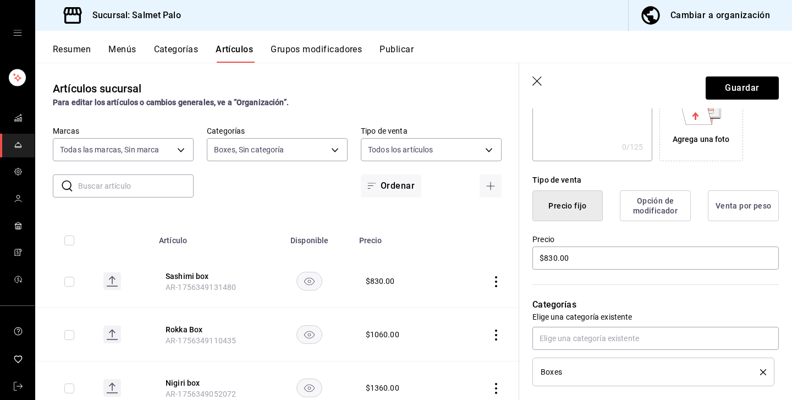
click at [530, 82] on header "Guardar" at bounding box center [655, 85] width 273 height 45
click at [535, 80] on icon "button" at bounding box center [538, 81] width 11 height 11
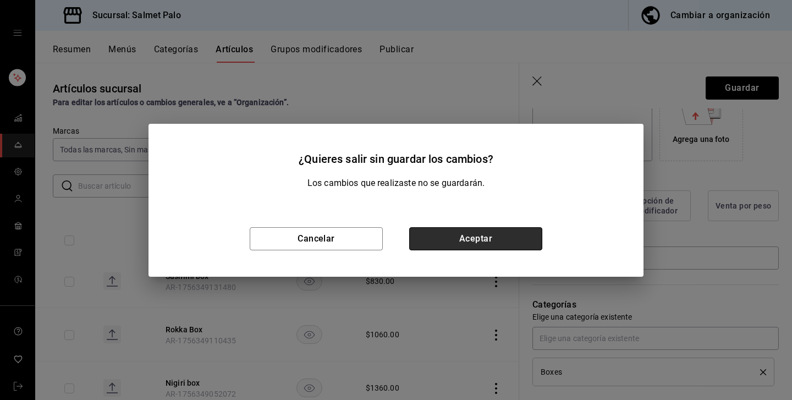
click at [508, 243] on button "Aceptar" at bounding box center [475, 238] width 133 height 23
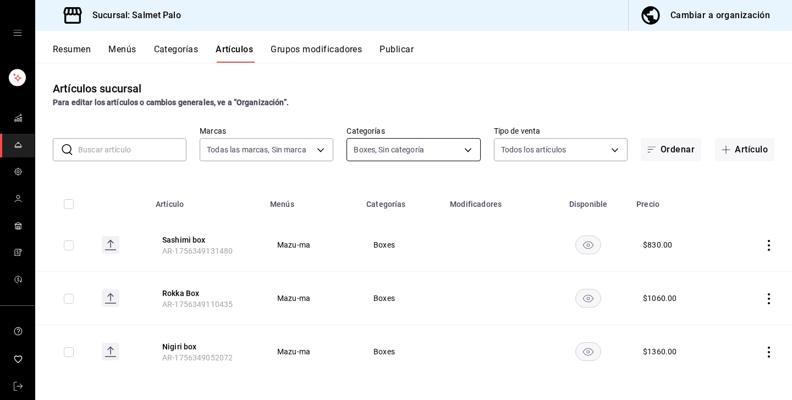
click at [387, 152] on body "Sucursal: Salmet Palo Cambiar a organización Resumen Menús Categorías Artículos…" at bounding box center [396, 200] width 792 height 400
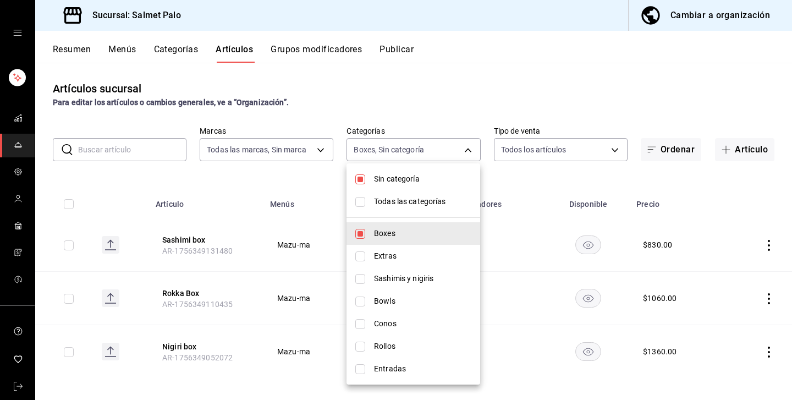
click at [355, 236] on input "checkbox" at bounding box center [360, 234] width 10 height 10
checkbox input "false"
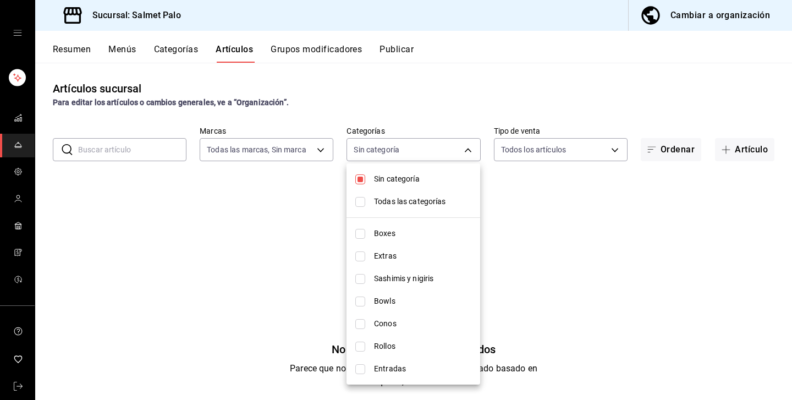
click at [358, 374] on li "Entradas" at bounding box center [414, 369] width 134 height 23
type input "de966a8e-8600-483e-afe6-8556eca5a044"
checkbox input "true"
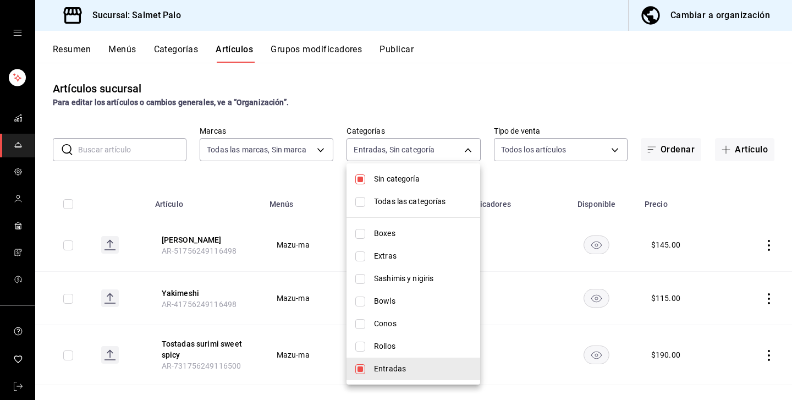
click at [212, 195] on div at bounding box center [396, 200] width 792 height 400
click at [397, 152] on body "Sucursal: Salmet Palo Cambiar a organización Resumen Menús Categorías Artículos…" at bounding box center [396, 200] width 792 height 400
click at [360, 374] on input "checkbox" at bounding box center [360, 369] width 10 height 10
checkbox input "false"
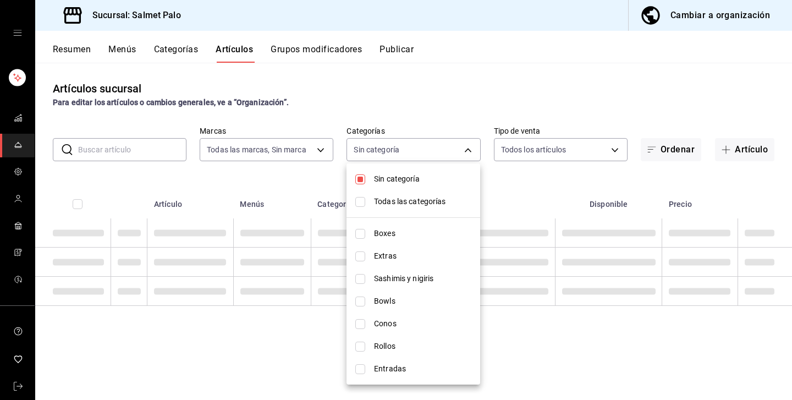
click at [360, 355] on li "Rollos" at bounding box center [414, 346] width 134 height 23
type input "0f013148-581b-454e-88b4-893203c82bd6"
checkbox input "true"
click at [456, 101] on div at bounding box center [396, 200] width 792 height 400
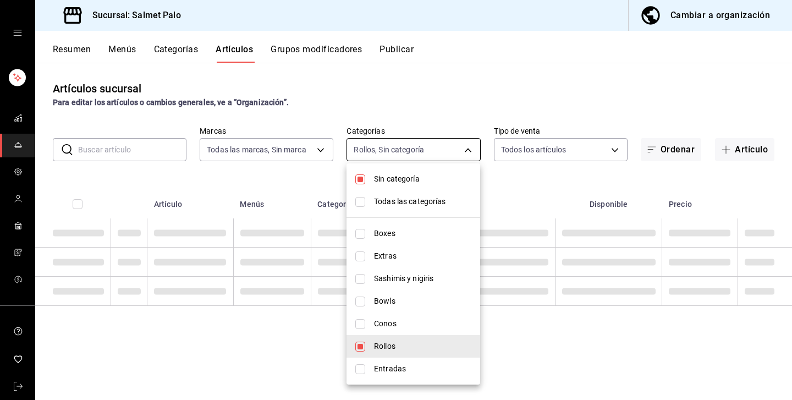
click at [420, 150] on body "Sucursal: Salmet Palo Cambiar a organización Resumen Menús Categorías Artículos…" at bounding box center [396, 200] width 792 height 400
click at [359, 178] on input "checkbox" at bounding box center [360, 179] width 10 height 10
checkbox input "false"
click at [315, 304] on div at bounding box center [396, 200] width 792 height 400
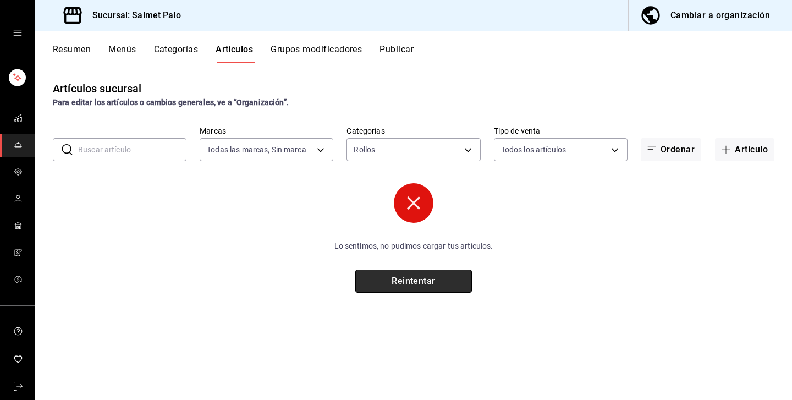
click at [404, 276] on button "Reintentar" at bounding box center [413, 281] width 117 height 23
click at [397, 286] on button "Reintentar" at bounding box center [413, 281] width 117 height 23
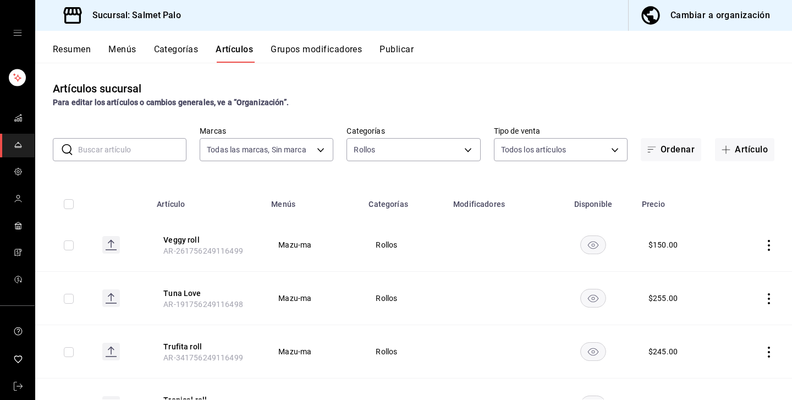
click at [176, 46] on button "Categorías" at bounding box center [176, 53] width 45 height 19
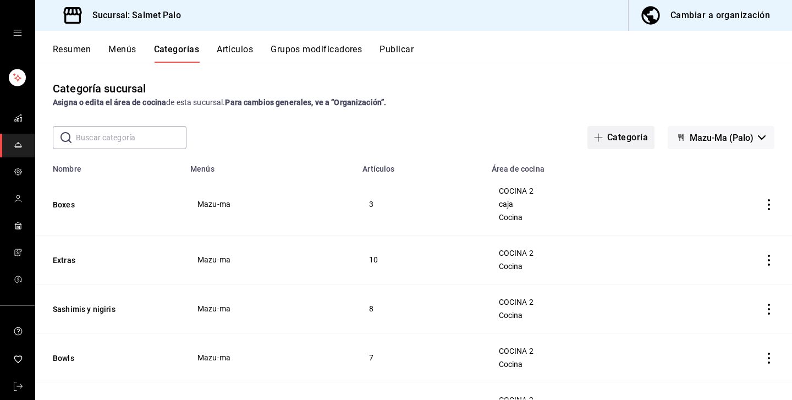
click at [620, 134] on button "Categoría" at bounding box center [621, 137] width 67 height 23
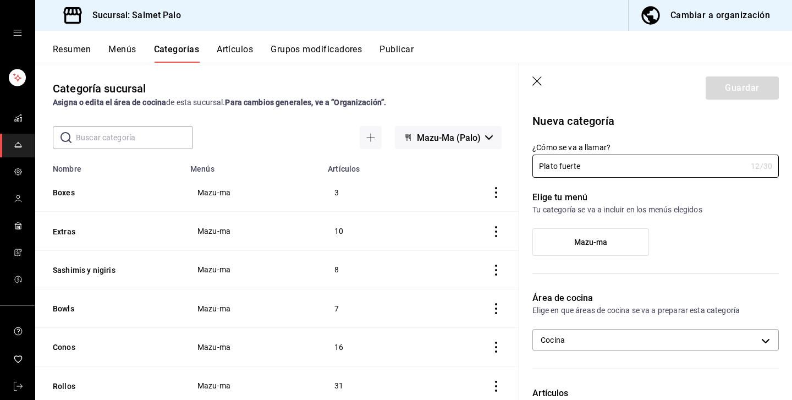
type input "Plato fuerte"
click at [580, 248] on label "Mazu-ma" at bounding box center [591, 242] width 116 height 26
click at [0, 0] on input "Mazu-ma" at bounding box center [0, 0] width 0 height 0
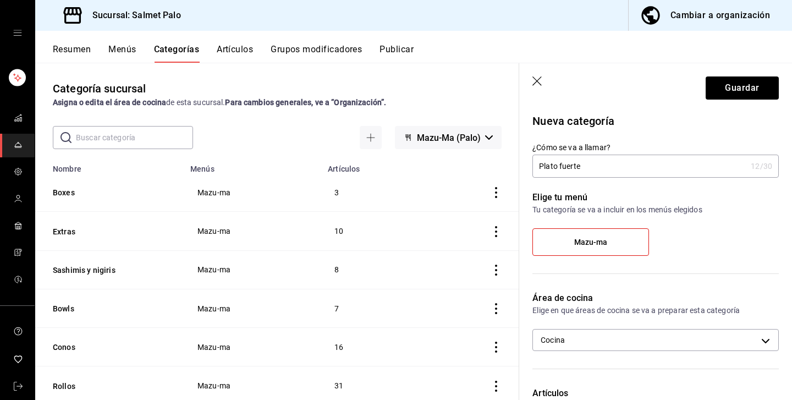
scroll to position [35, 0]
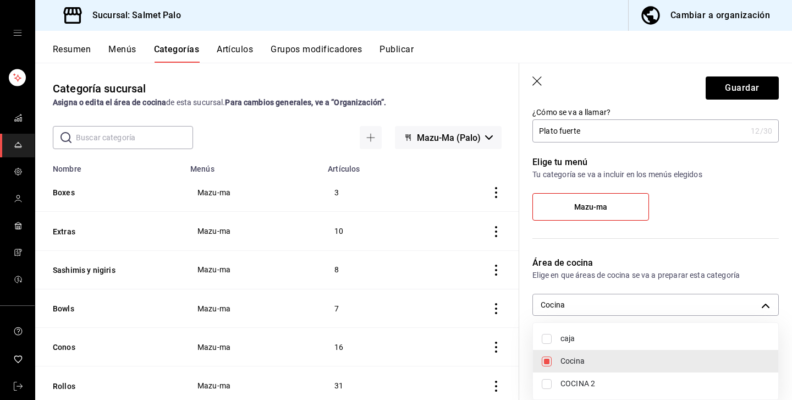
click at [579, 302] on body "Sucursal: Salmet Palo Cambiar a organización Resumen Menús Categorías Artículos…" at bounding box center [396, 200] width 792 height 400
click at [557, 340] on li "caja" at bounding box center [655, 338] width 245 height 23
type input "0daeab3e-1f91-4558-bf89-defc9de94201,8637d4d3-ec2d-4298-b790-a10ce2b053b3"
checkbox input "true"
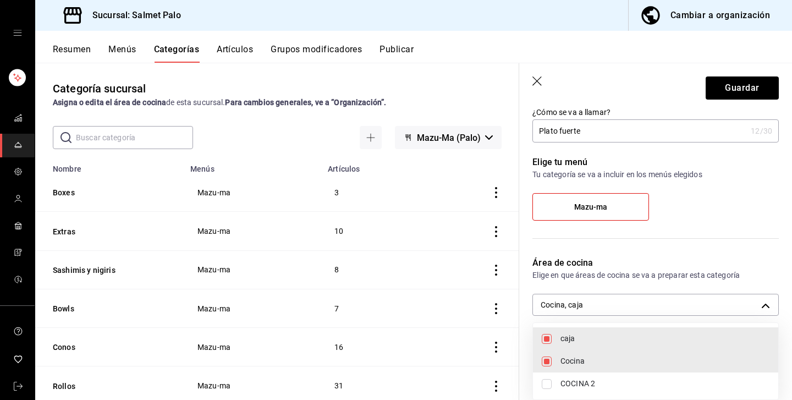
click at [555, 390] on li "COCINA 2" at bounding box center [655, 384] width 245 height 23
type input "0daeab3e-1f91-4558-bf89-defc9de94201,8637d4d3-ec2d-4298-b790-a10ce2b053b3,db7a1…"
checkbox input "true"
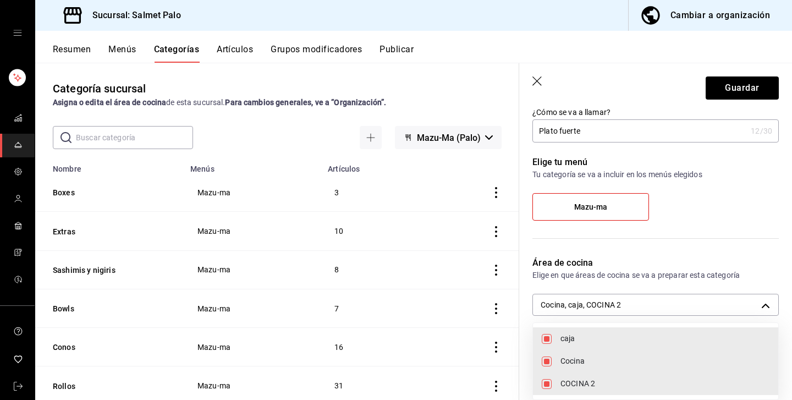
click at [744, 93] on div at bounding box center [396, 200] width 792 height 400
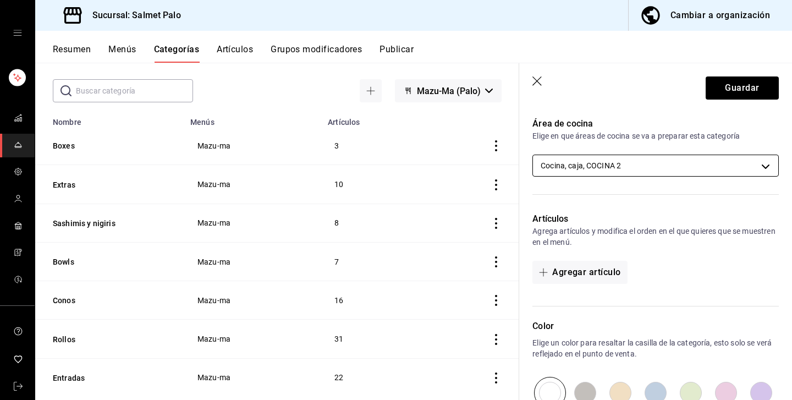
scroll to position [40, 0]
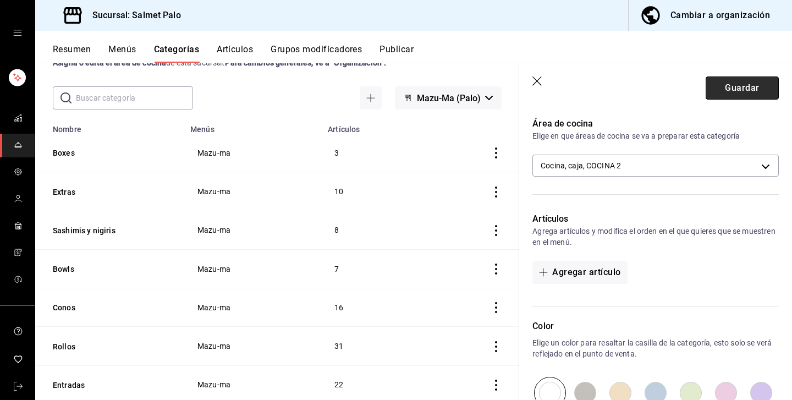
click at [736, 86] on button "Guardar" at bounding box center [742, 87] width 73 height 23
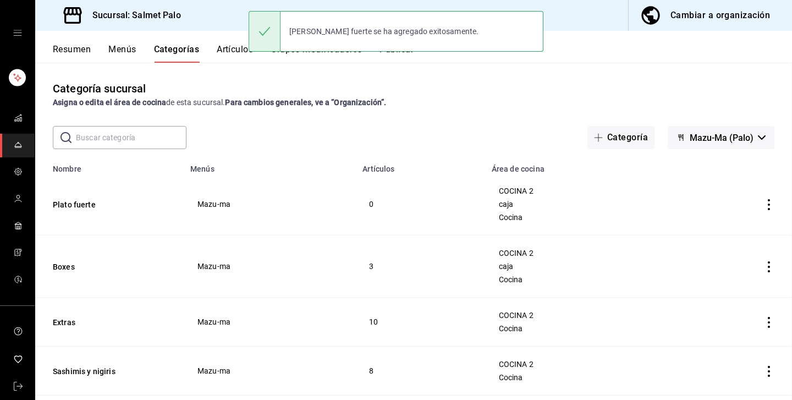
scroll to position [12, 0]
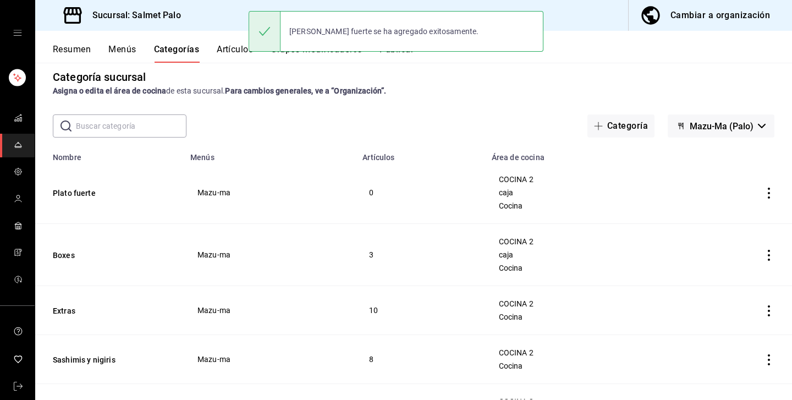
click at [238, 52] on button "Artículos" at bounding box center [235, 53] width 36 height 19
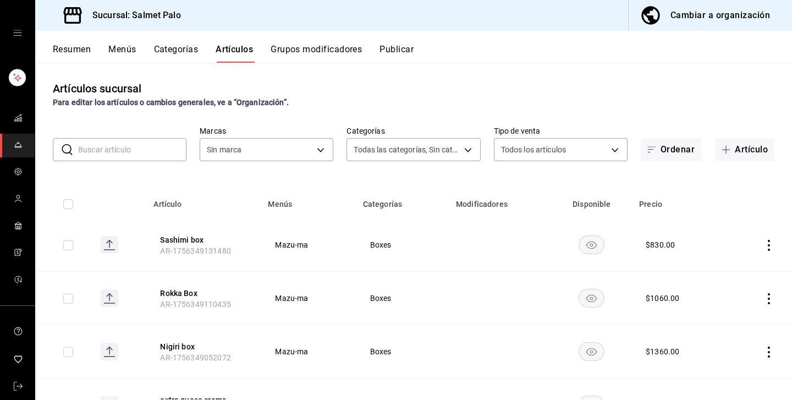
type input "940d5d2a-d4c4-4230-afa9-25fe4a5036a8,dfa20abf-bc96-4042-bf22-5f7d866791c3,b1941…"
type input "91822997-6511-487a-b58c-8897a46e9bc4,bcaf95bc-d9c1-438b-979f-19bd0f306f78"
click at [749, 146] on button "Artículo" at bounding box center [744, 149] width 59 height 23
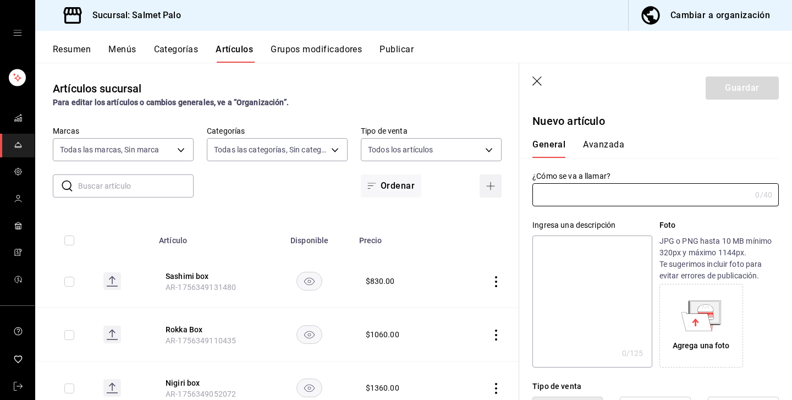
type input "AR-1756349308544"
type input "Robalo roca"
click at [573, 376] on div "Tipo de venta Precio fijo Opción de modificador Venta por peso" at bounding box center [649, 398] width 260 height 60
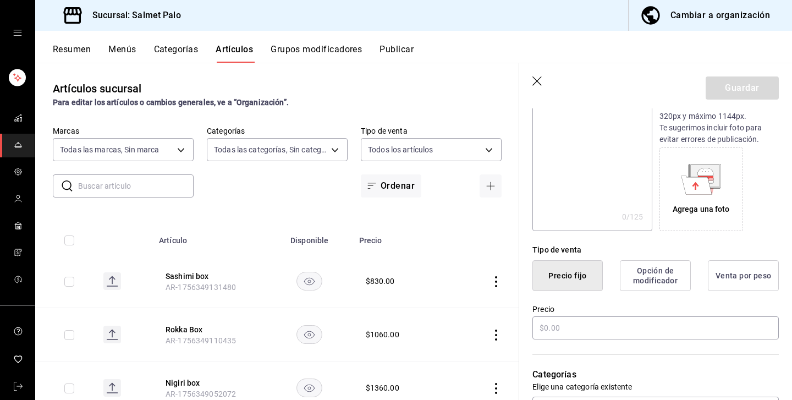
scroll to position [139, 0]
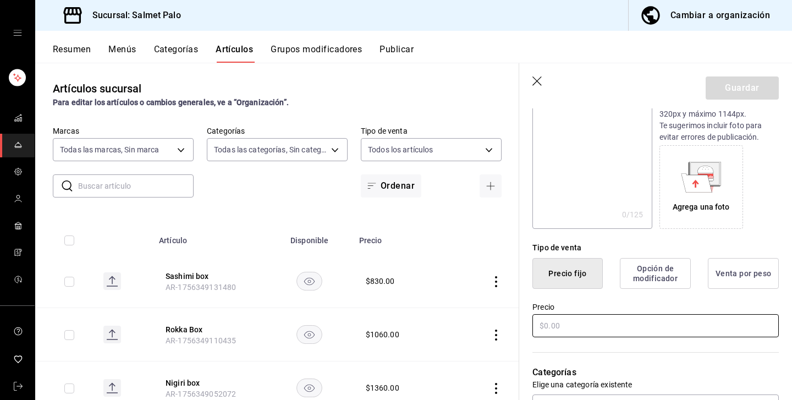
click at [541, 329] on input "text" at bounding box center [656, 325] width 246 height 23
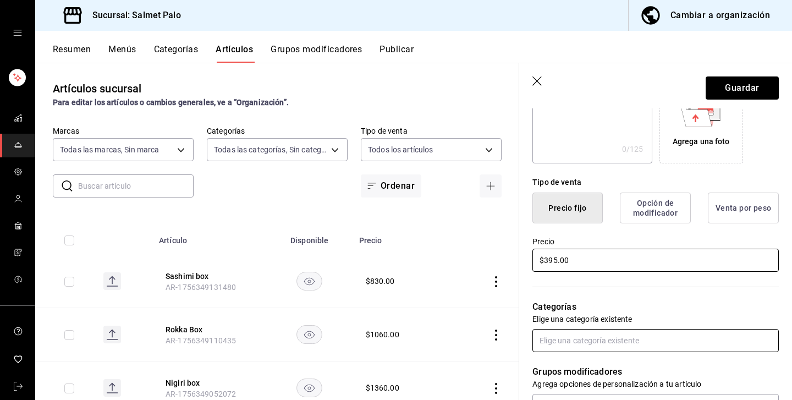
type input "$395.00"
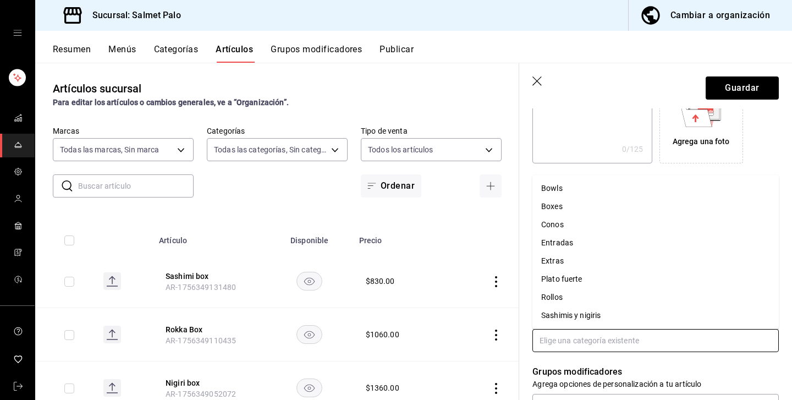
click at [584, 333] on input "text" at bounding box center [656, 340] width 246 height 23
click at [553, 281] on li "Plato fuerte" at bounding box center [656, 279] width 246 height 18
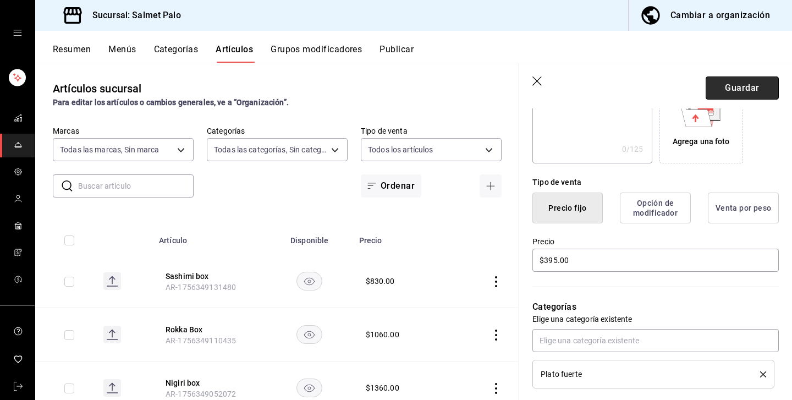
click at [729, 86] on button "Guardar" at bounding box center [742, 87] width 73 height 23
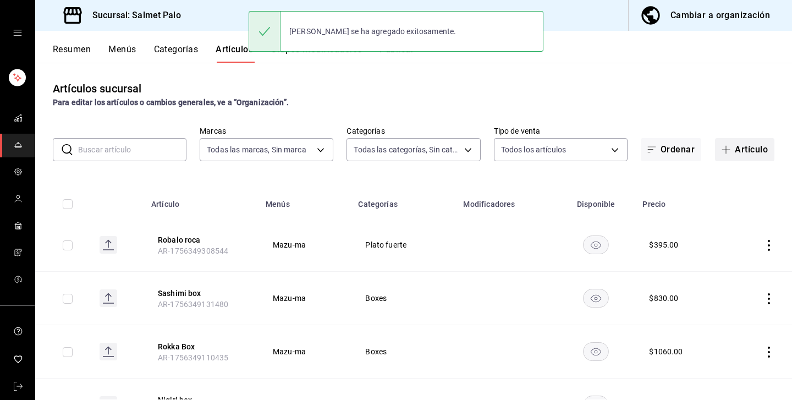
click at [722, 150] on icon "button" at bounding box center [726, 149] width 9 height 9
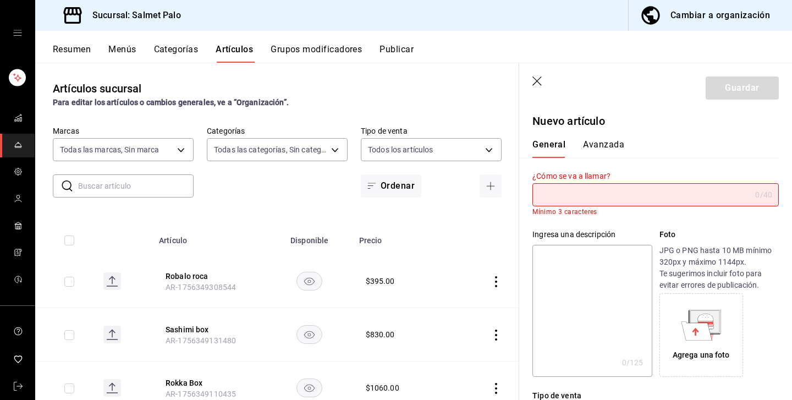
type input "c"
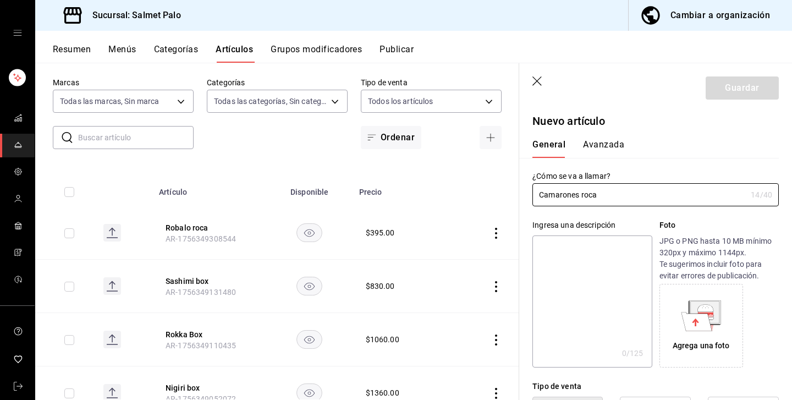
scroll to position [61, 0]
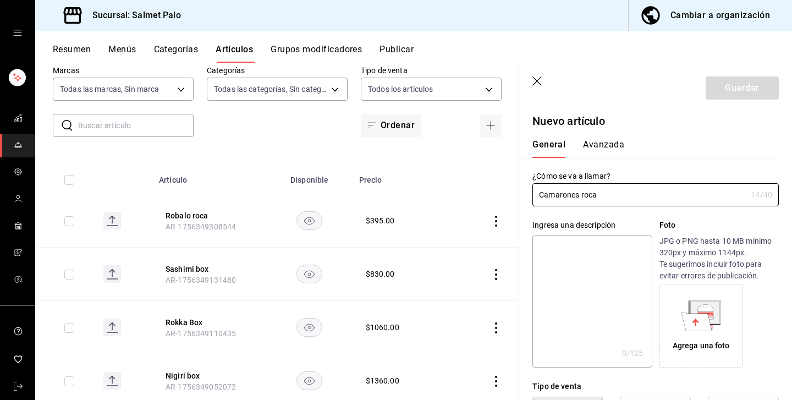
type input "Camarones roca"
click at [534, 337] on textarea at bounding box center [592, 301] width 119 height 132
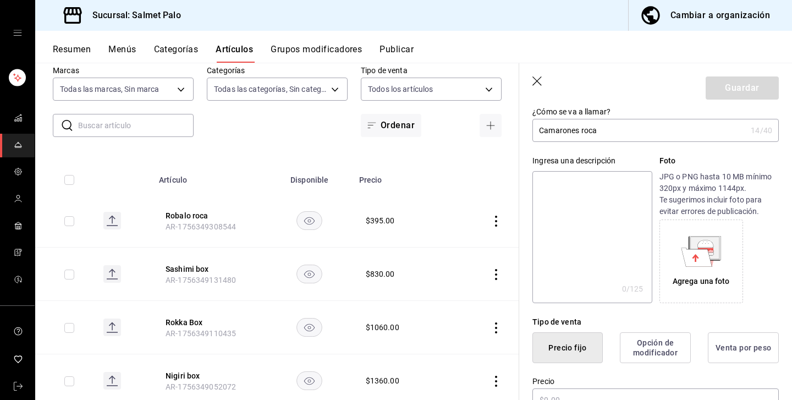
scroll to position [95, 0]
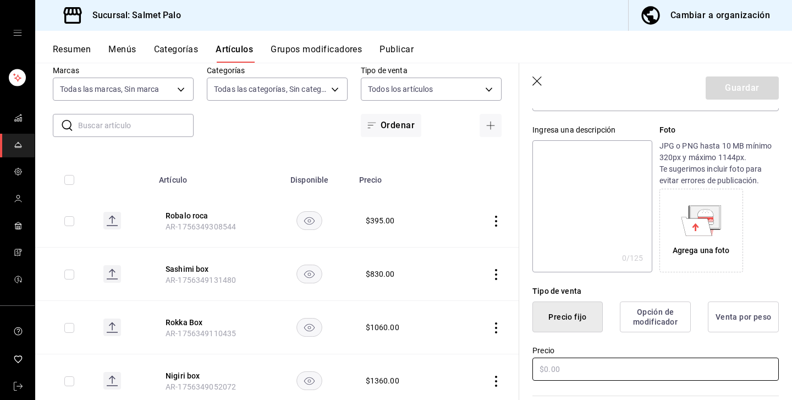
click at [550, 360] on input "text" at bounding box center [656, 369] width 246 height 23
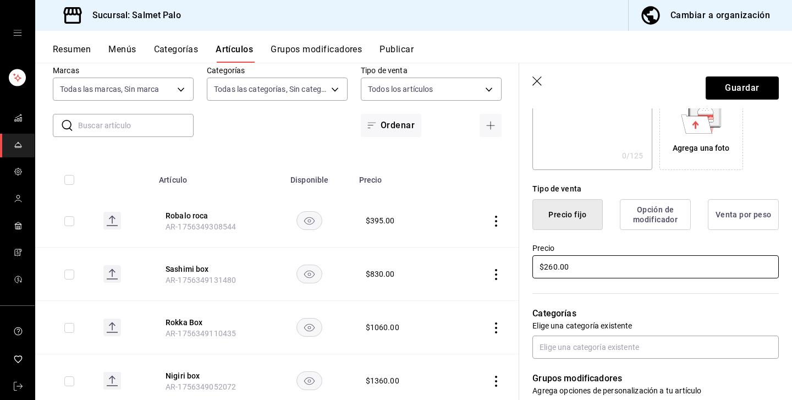
scroll to position [198, 0]
type input "$260.00"
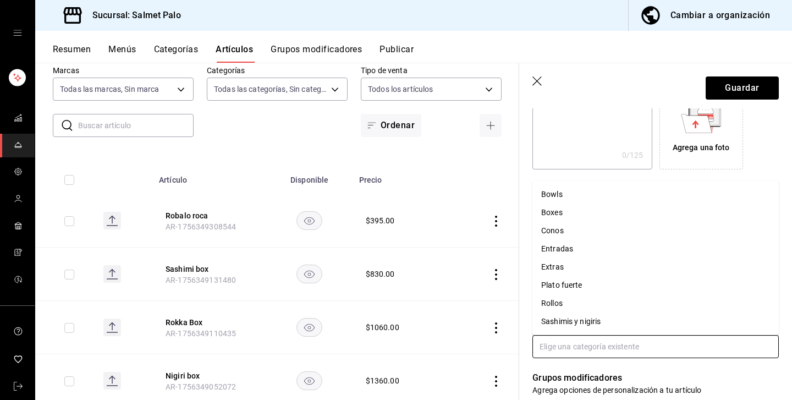
click at [657, 344] on input "text" at bounding box center [656, 346] width 246 height 23
click at [592, 288] on li "Plato fuerte" at bounding box center [656, 285] width 246 height 18
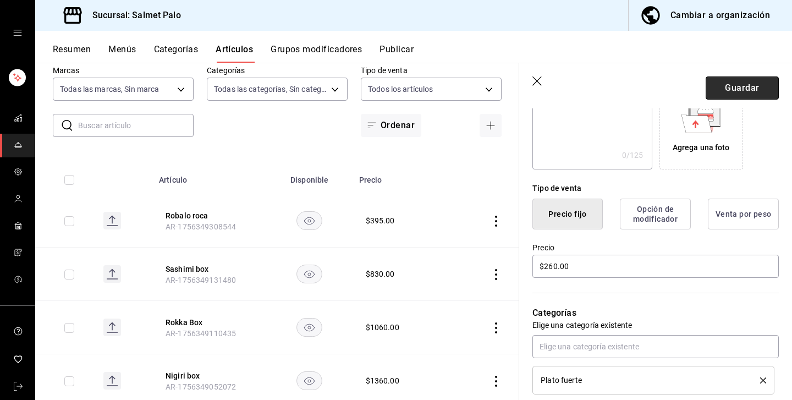
click at [739, 87] on button "Guardar" at bounding box center [742, 87] width 73 height 23
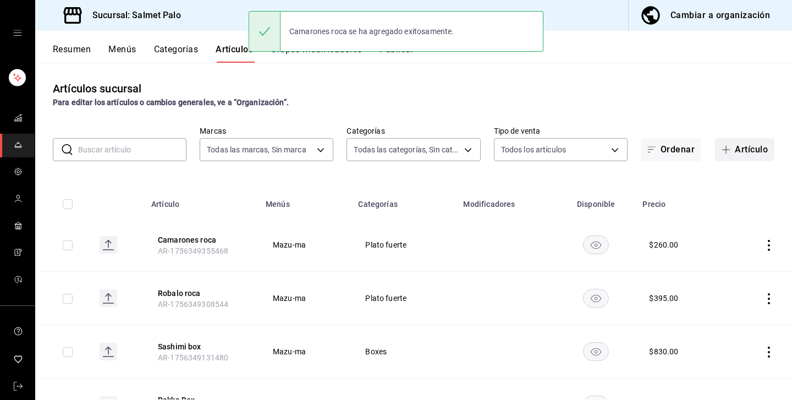
click at [739, 147] on button "Artículo" at bounding box center [744, 149] width 59 height 23
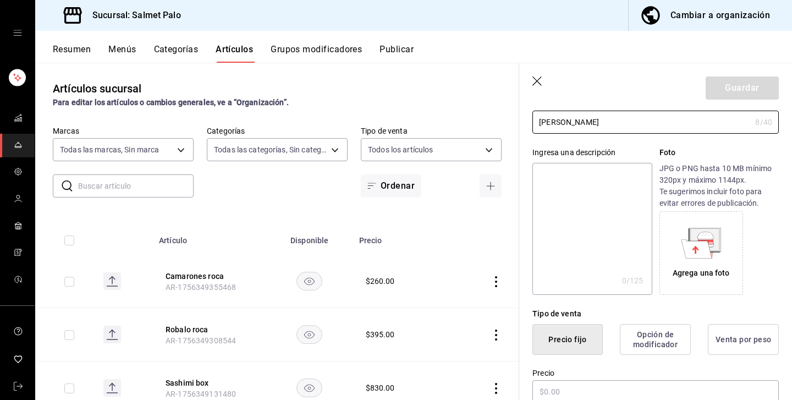
scroll to position [80, 0]
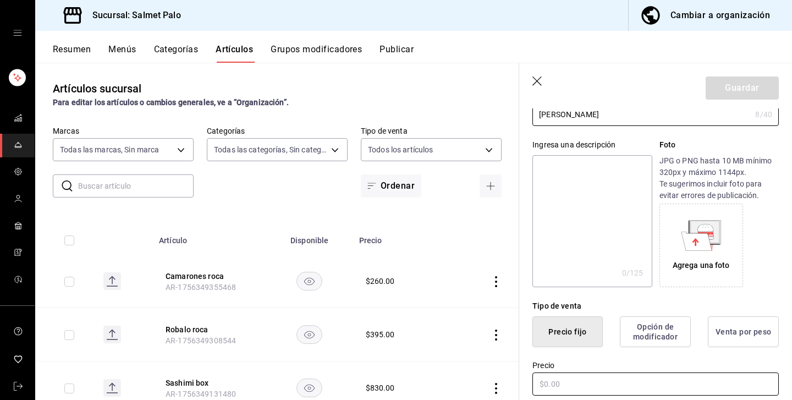
type input "[PERSON_NAME]"
click at [549, 382] on input "text" at bounding box center [656, 384] width 246 height 23
type input "$395.00"
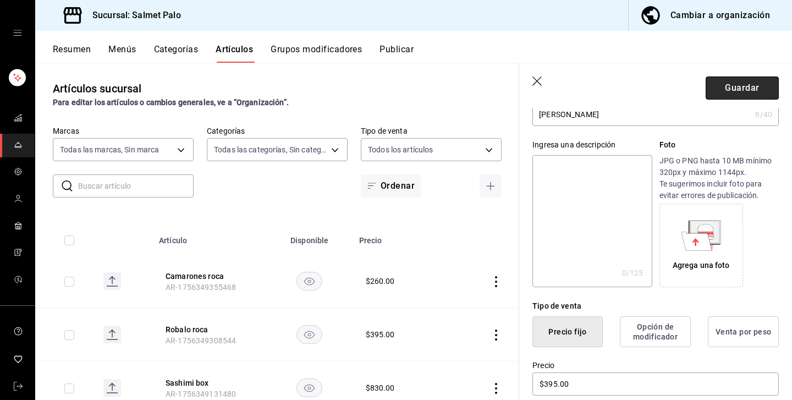
click at [758, 86] on button "Guardar" at bounding box center [742, 87] width 73 height 23
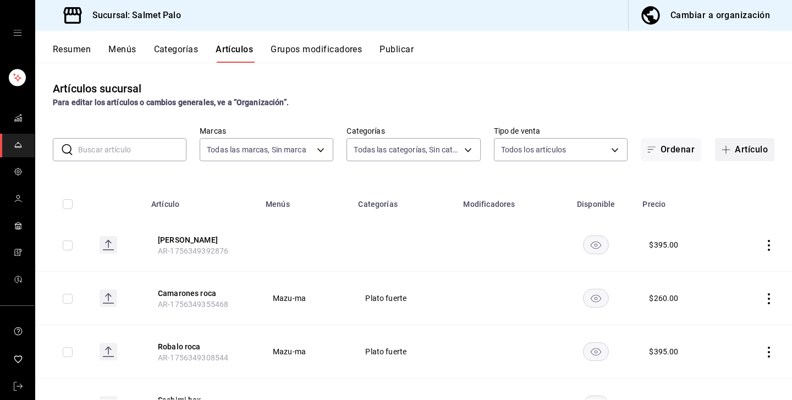
click at [735, 150] on button "Artículo" at bounding box center [744, 149] width 59 height 23
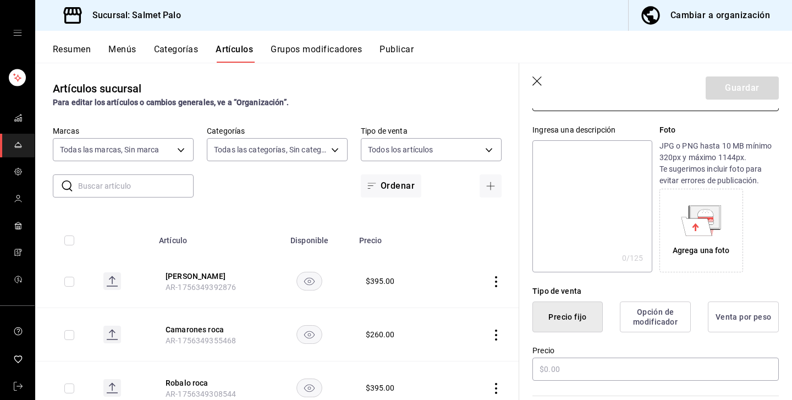
scroll to position [97, 0]
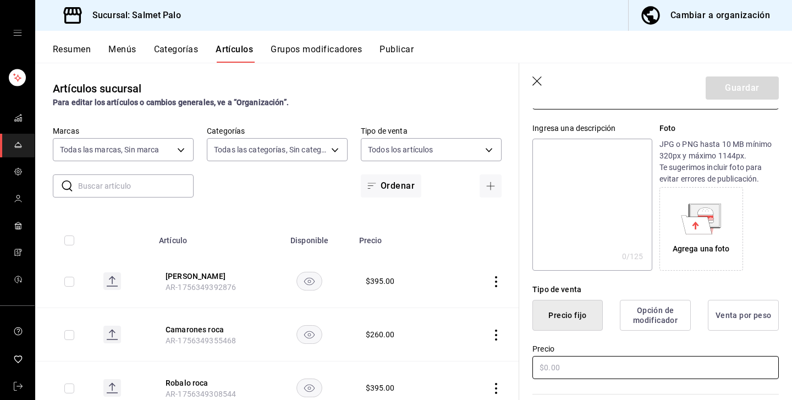
type input "Salmon eureka"
click at [552, 370] on input "text" at bounding box center [656, 367] width 246 height 23
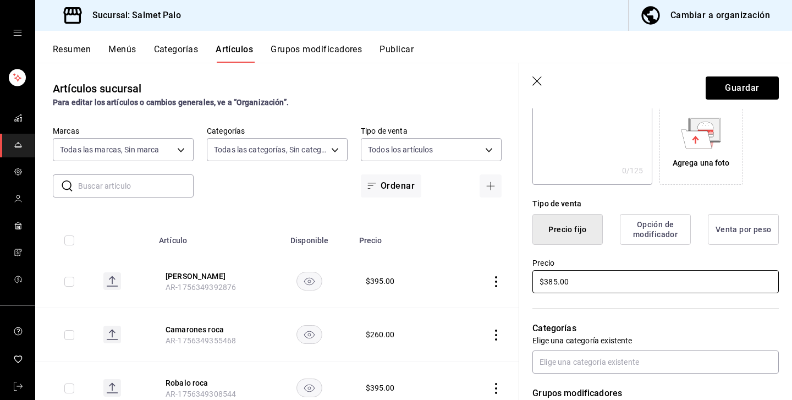
scroll to position [183, 0]
type input "$385.00"
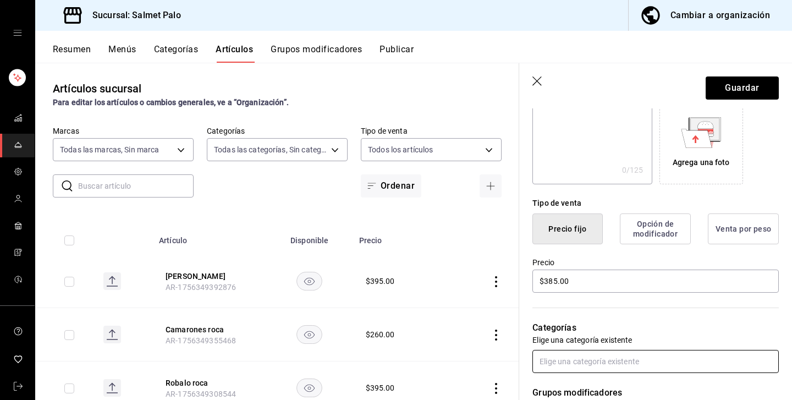
click at [588, 354] on input "text" at bounding box center [656, 361] width 246 height 23
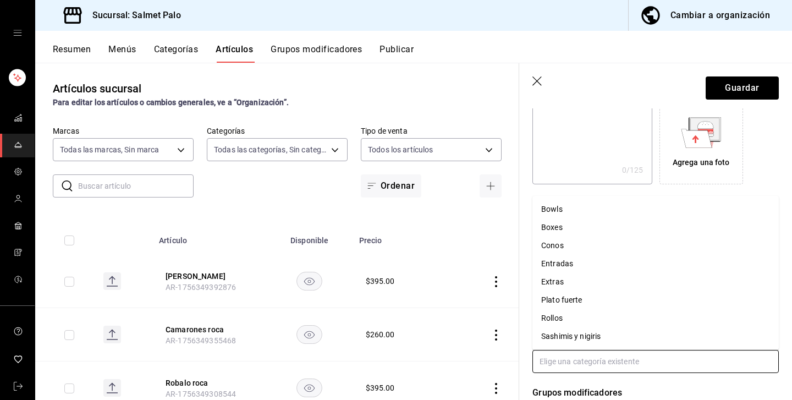
click at [557, 304] on li "Plato fuerte" at bounding box center [656, 300] width 246 height 18
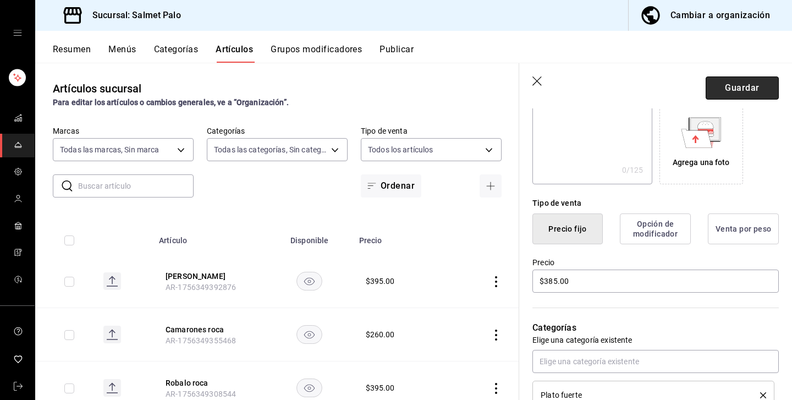
click at [743, 98] on button "Guardar" at bounding box center [742, 87] width 73 height 23
